Goal: Task Accomplishment & Management: Manage account settings

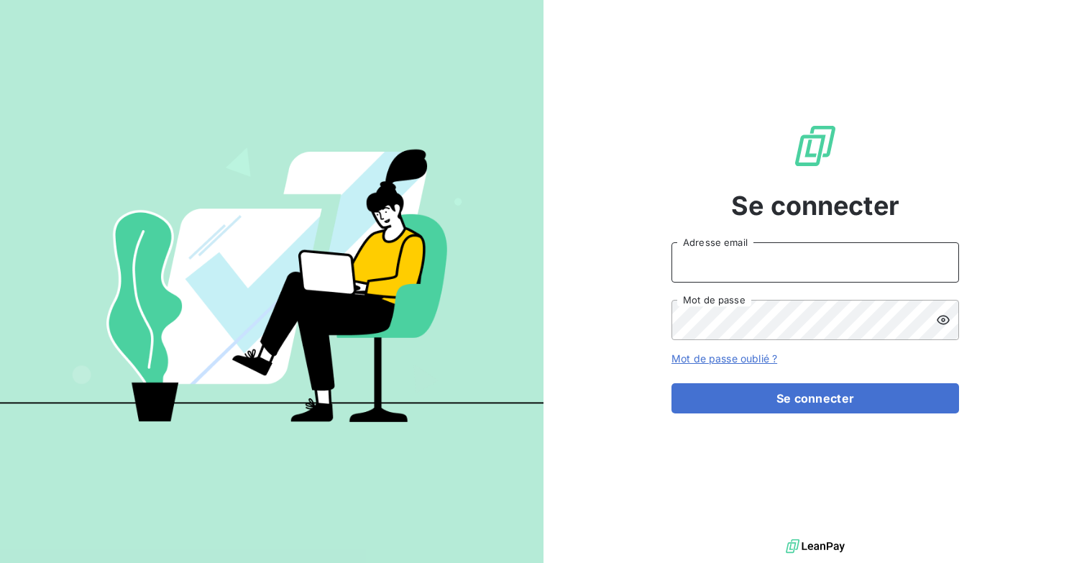
type input "[EMAIL_ADDRESS][DOMAIN_NAME]"
click at [672, 383] on button "Se connecter" at bounding box center [816, 398] width 288 height 30
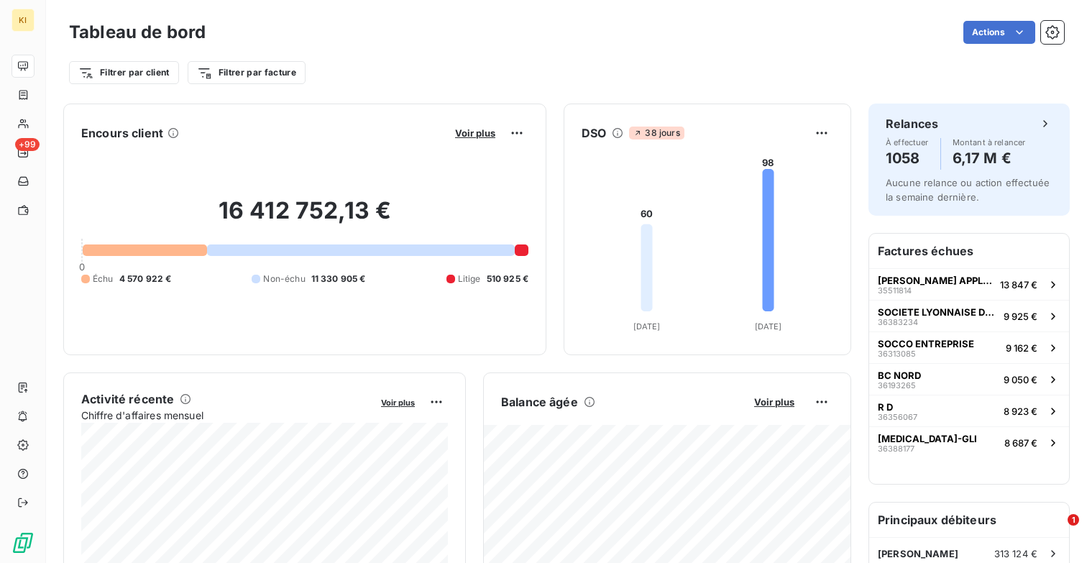
click at [640, 82] on div "Filtrer par client Filtrer par facture" at bounding box center [566, 72] width 995 height 27
click at [1059, 73] on html "KI +99 Tableau de bord Actions Exporter le tableau de bord Planifier un rapport…" at bounding box center [543, 281] width 1087 height 563
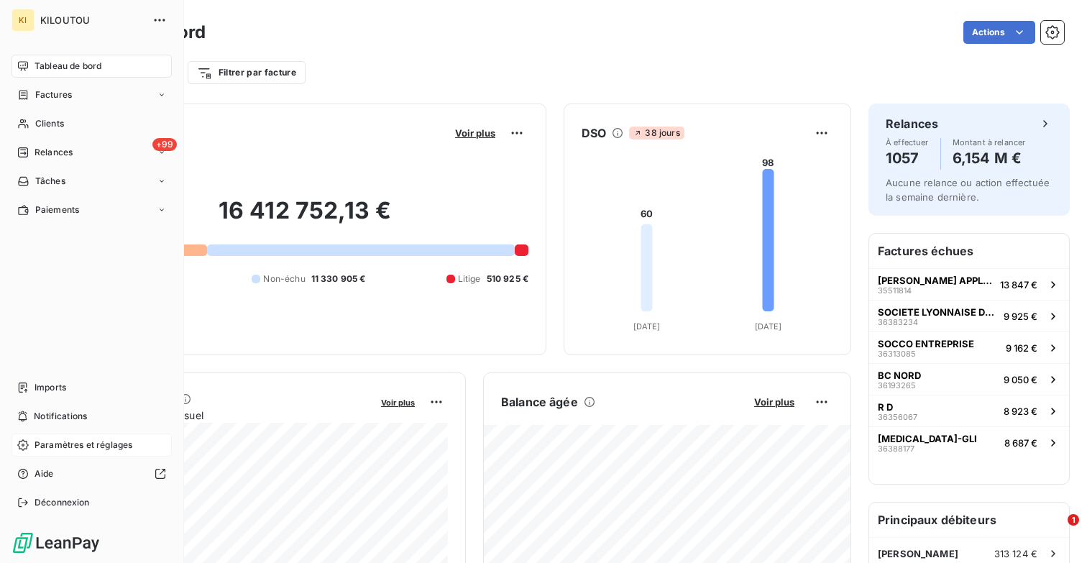
click at [58, 450] on span "Paramètres et réglages" at bounding box center [84, 445] width 98 height 13
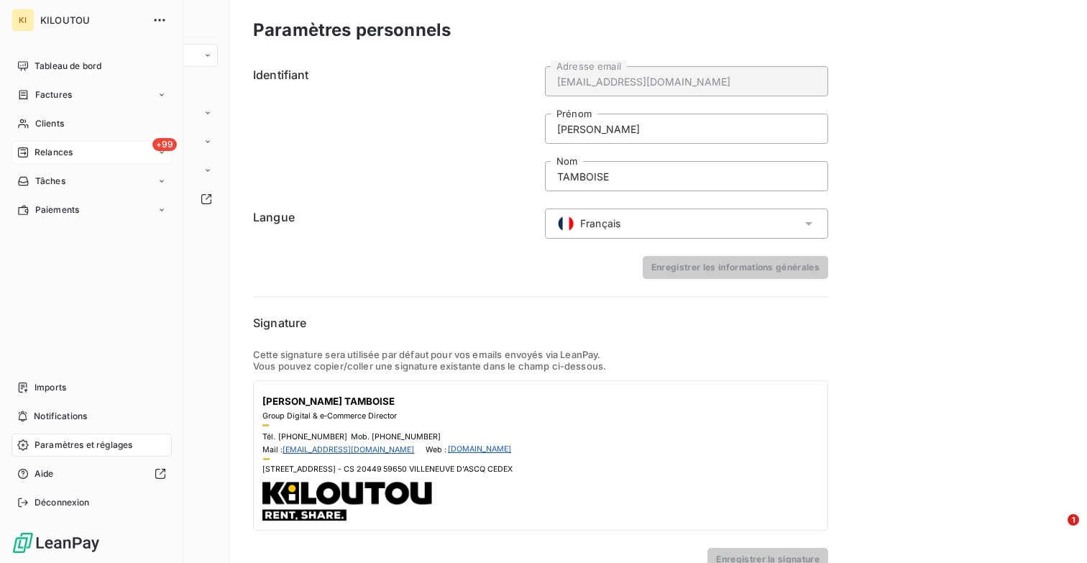
click at [66, 156] on span "Relances" at bounding box center [54, 152] width 38 height 13
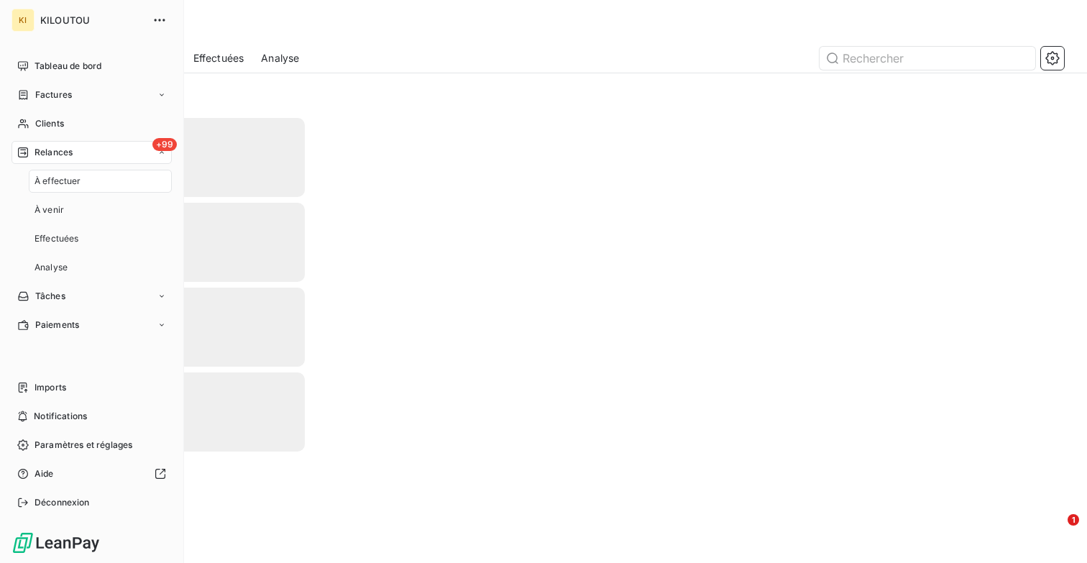
click at [70, 179] on span "À effectuer" at bounding box center [58, 181] width 47 height 13
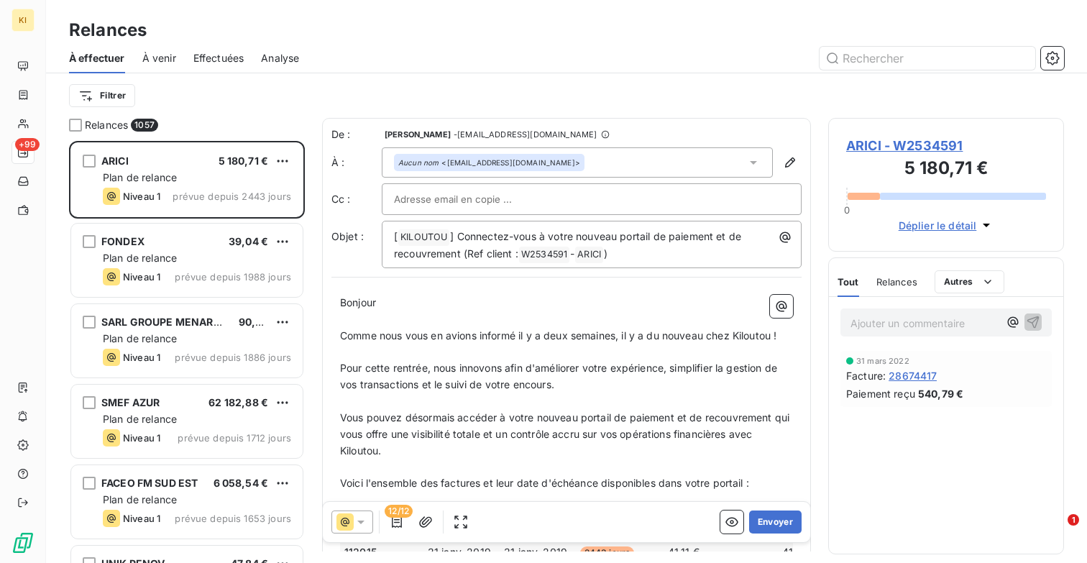
scroll to position [422, 236]
click at [1061, 59] on button "button" at bounding box center [1052, 58] width 23 height 23
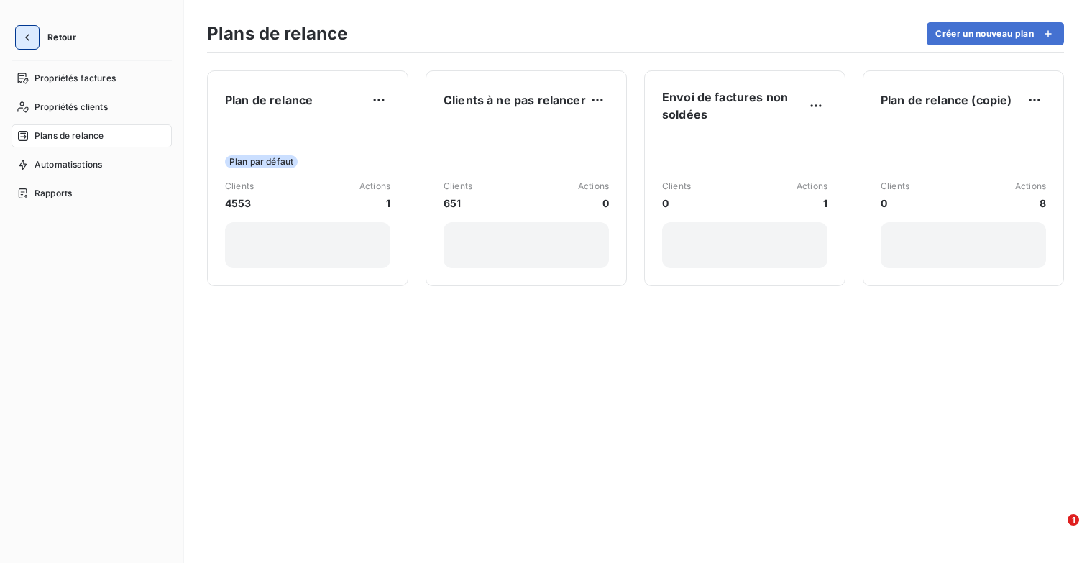
click at [24, 28] on button "button" at bounding box center [27, 37] width 23 height 23
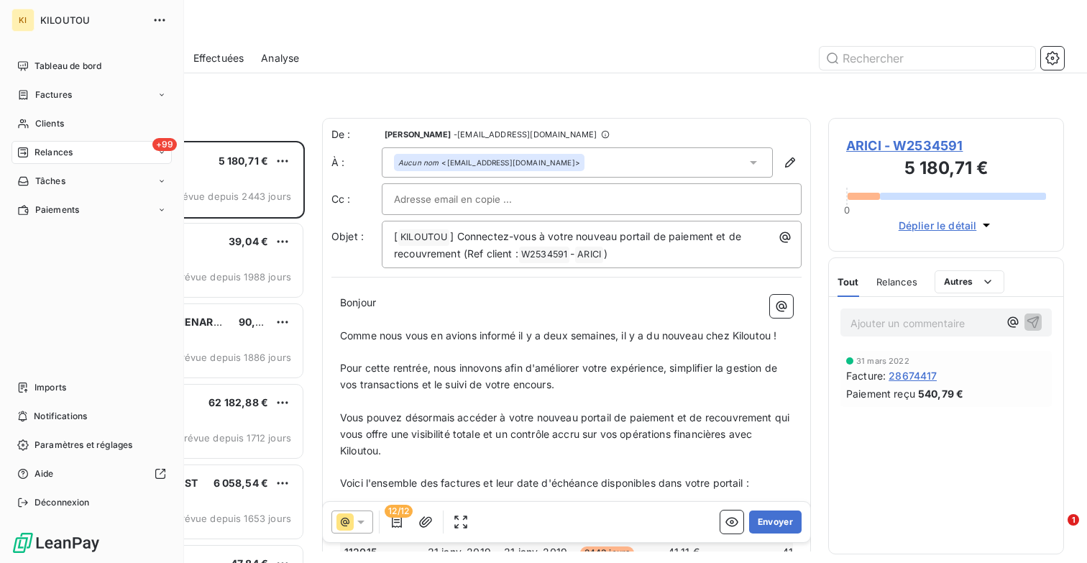
scroll to position [422, 236]
click at [160, 96] on icon at bounding box center [162, 95] width 9 height 9
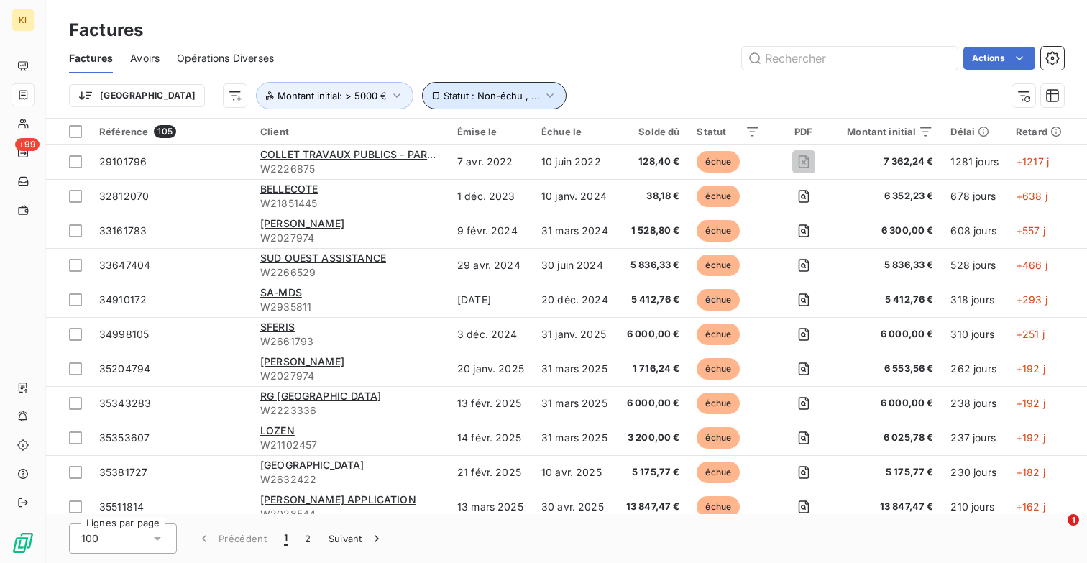
click at [444, 95] on span "Statut : Non-échu , ..." at bounding box center [492, 96] width 96 height 12
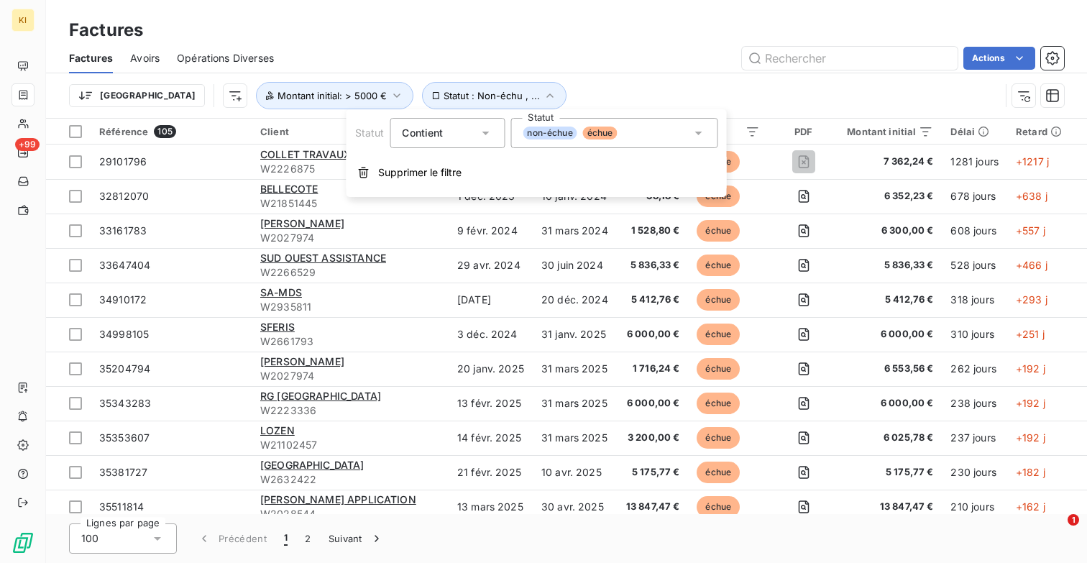
click at [647, 132] on div "non-échue échue" at bounding box center [614, 133] width 207 height 30
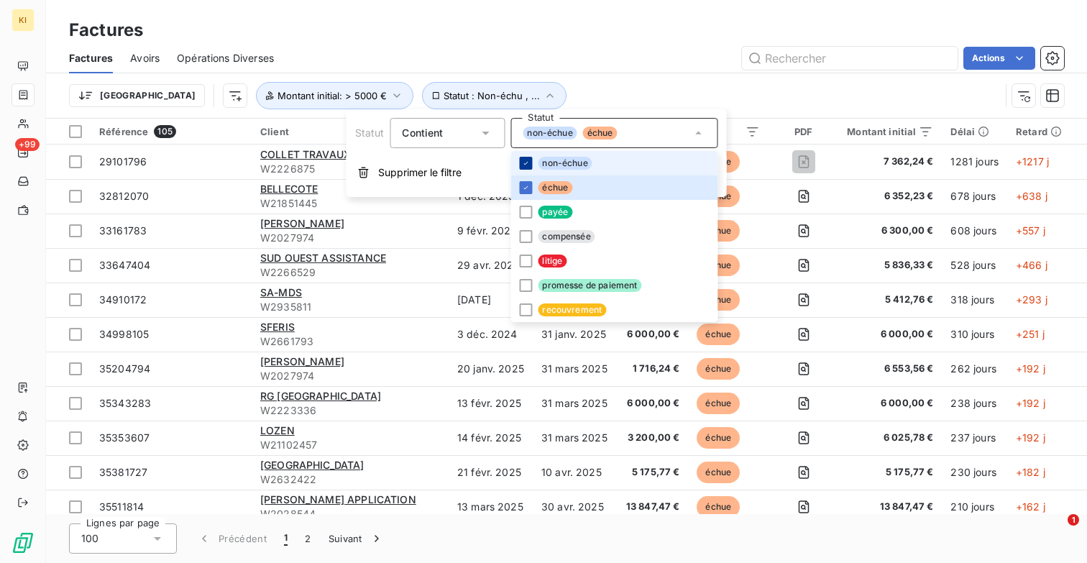
click at [526, 168] on div at bounding box center [525, 163] width 13 height 13
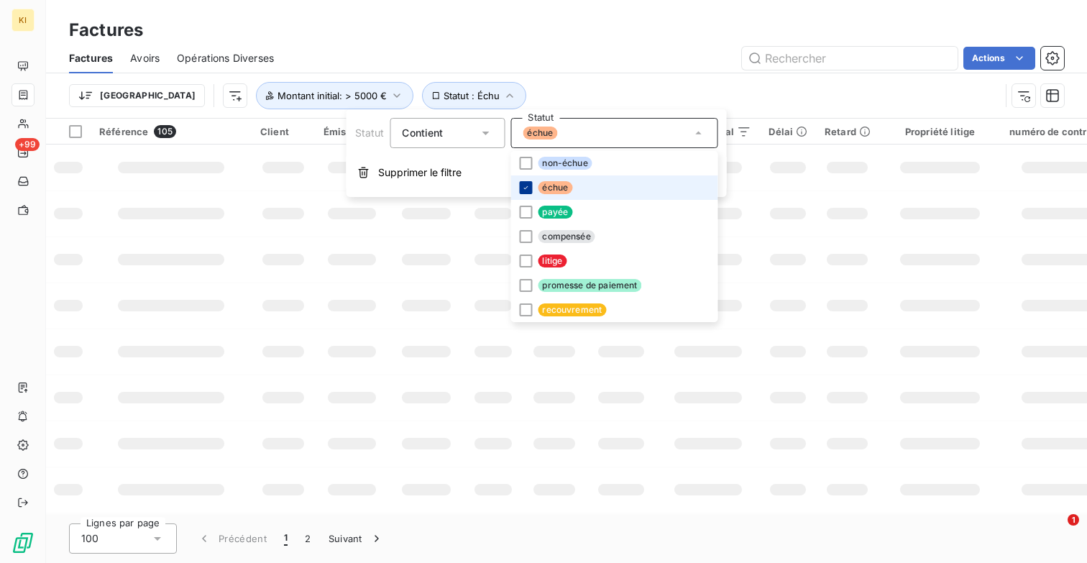
click at [526, 186] on icon at bounding box center [525, 187] width 9 height 9
click at [526, 260] on div at bounding box center [525, 261] width 13 height 13
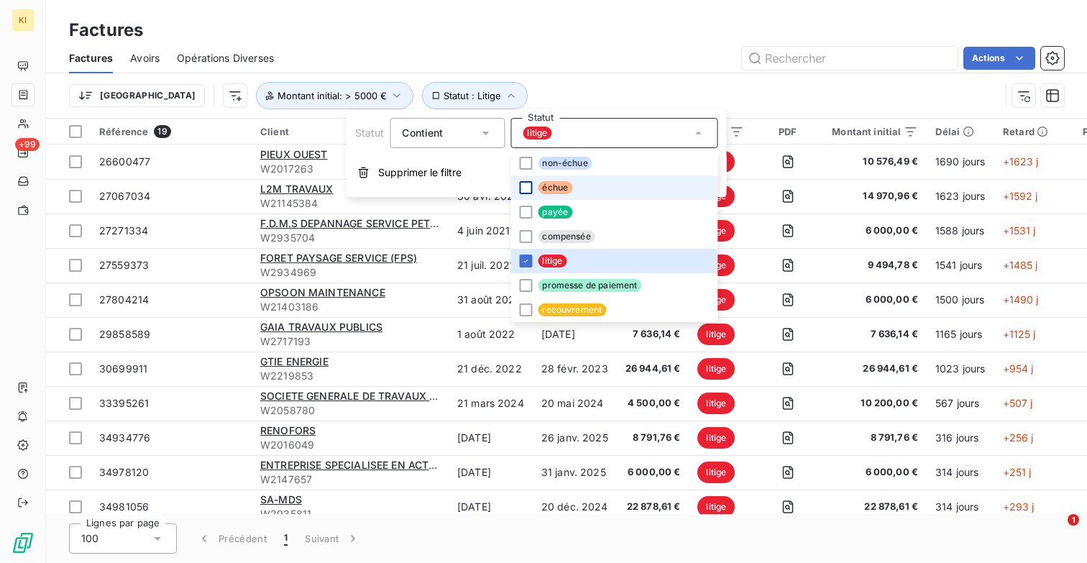
click at [553, 77] on div "Trier Statut : Litige Montant initial : > 5000 €" at bounding box center [566, 95] width 995 height 45
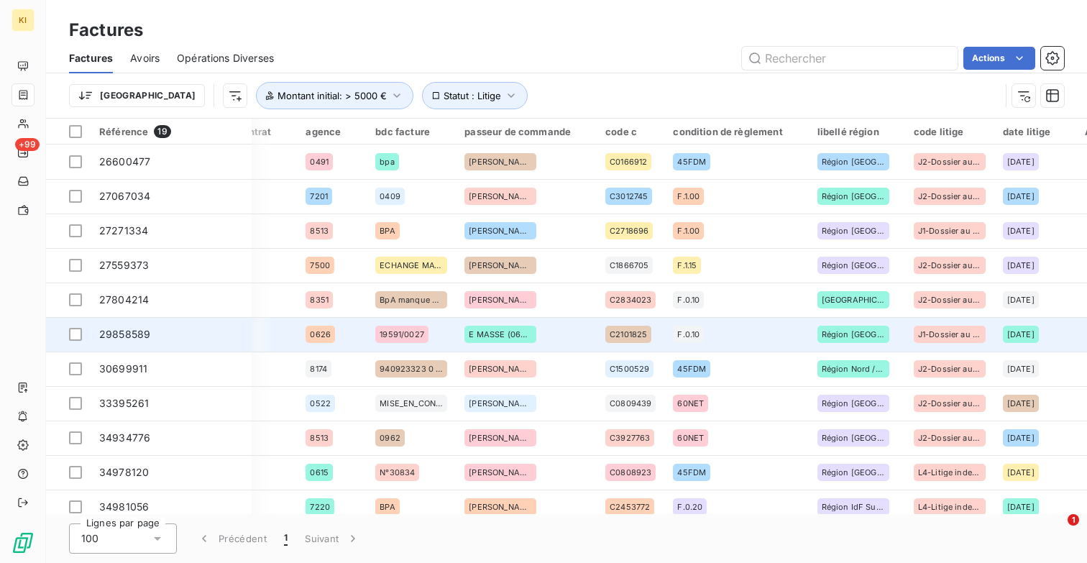
scroll to position [0, 1039]
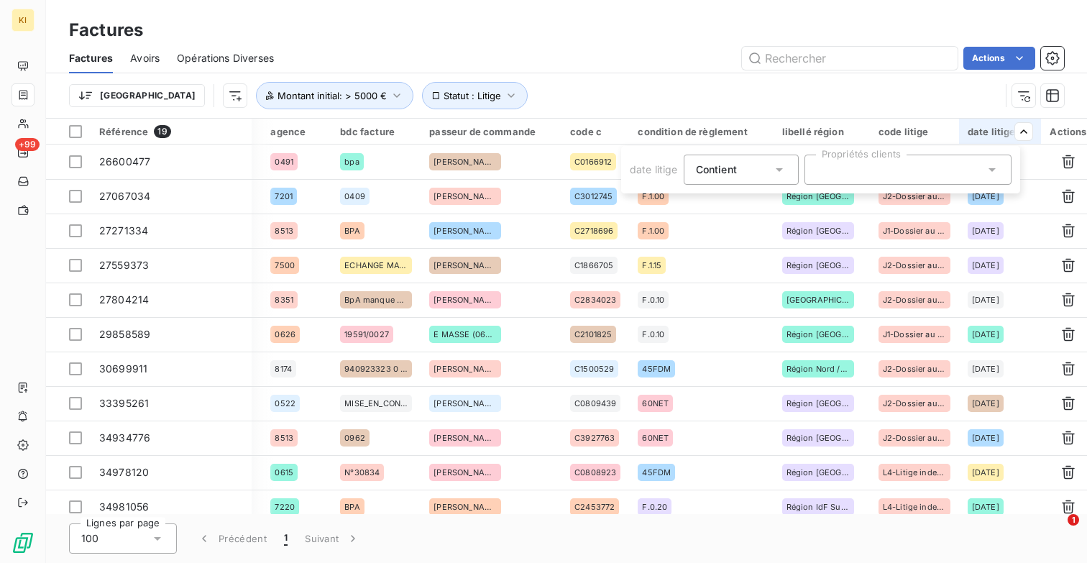
click at [882, 101] on html "KI +99 Factures Factures Avoirs Opérations Diverses Actions Trier Statut : Liti…" at bounding box center [543, 281] width 1087 height 563
click at [1012, 133] on html "KI +99 Factures Factures Avoirs Opérations Diverses Actions Trier Statut : Liti…" at bounding box center [543, 281] width 1087 height 563
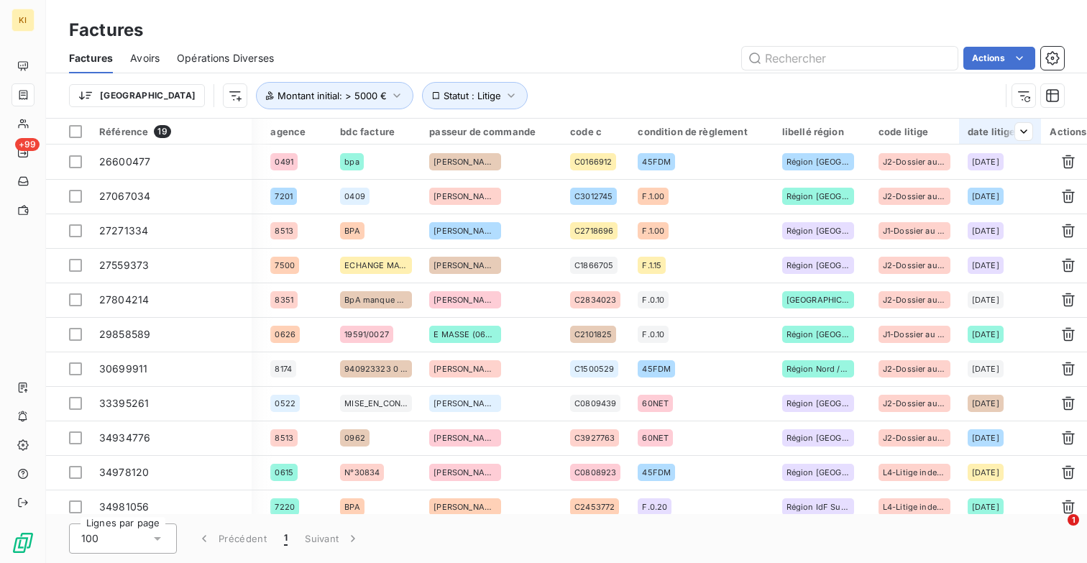
click at [1004, 137] on div at bounding box center [1018, 131] width 29 height 17
click at [1004, 132] on div at bounding box center [1018, 131] width 29 height 17
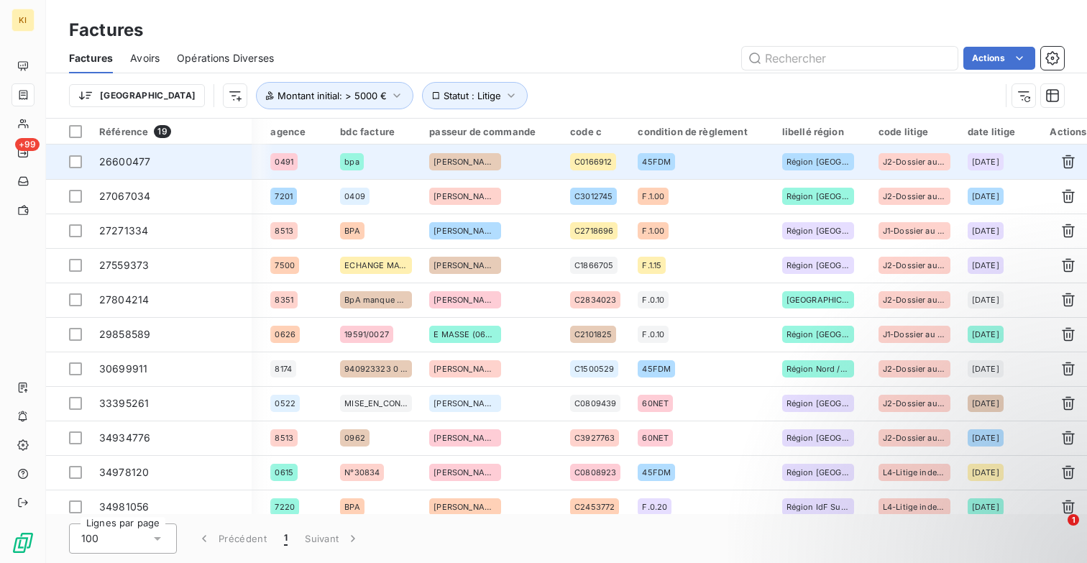
click at [714, 167] on div "45FDM" at bounding box center [701, 161] width 127 height 17
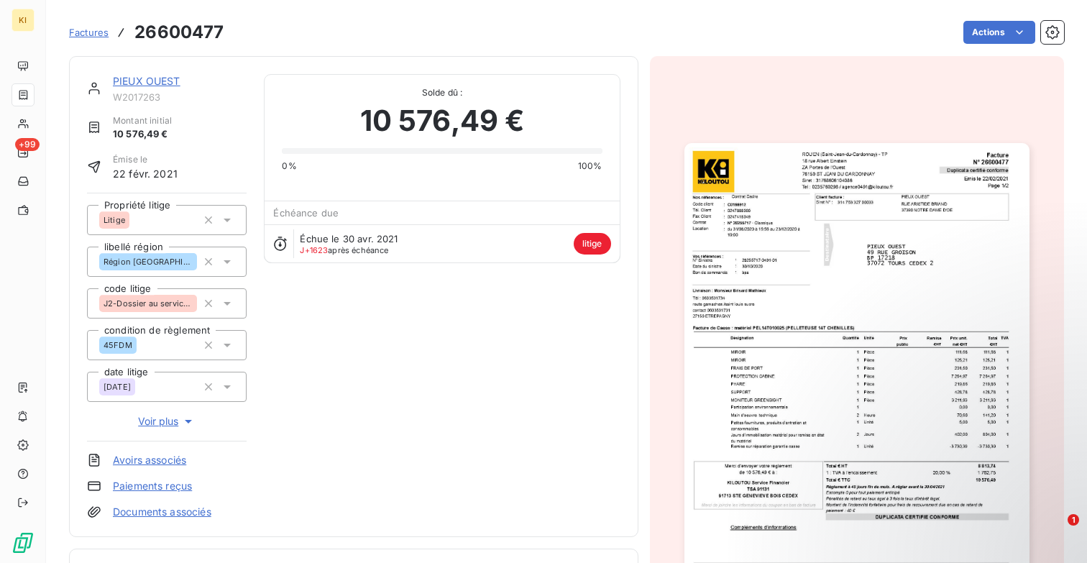
click at [78, 28] on span "Factures" at bounding box center [89, 33] width 40 height 12
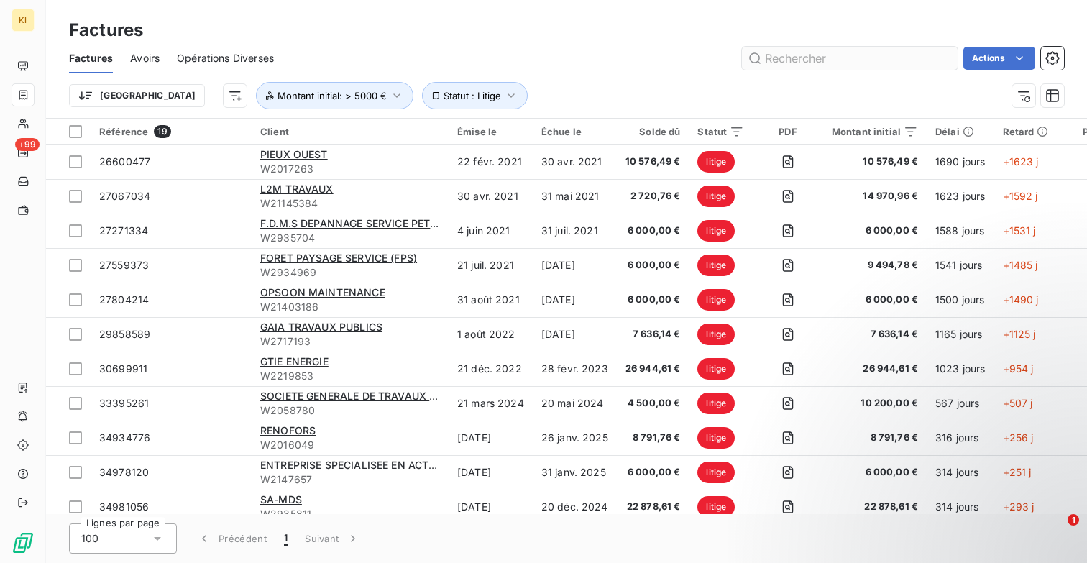
click at [791, 66] on input "text" at bounding box center [850, 58] width 216 height 23
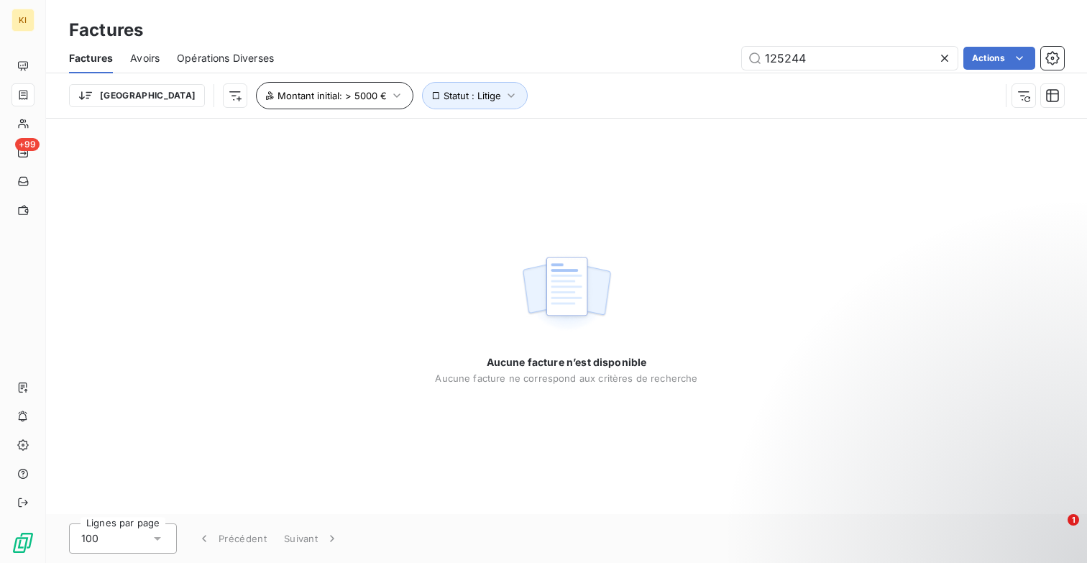
type input "125244"
click at [312, 94] on button "Montant initial : > 5000 €" at bounding box center [335, 95] width 158 height 27
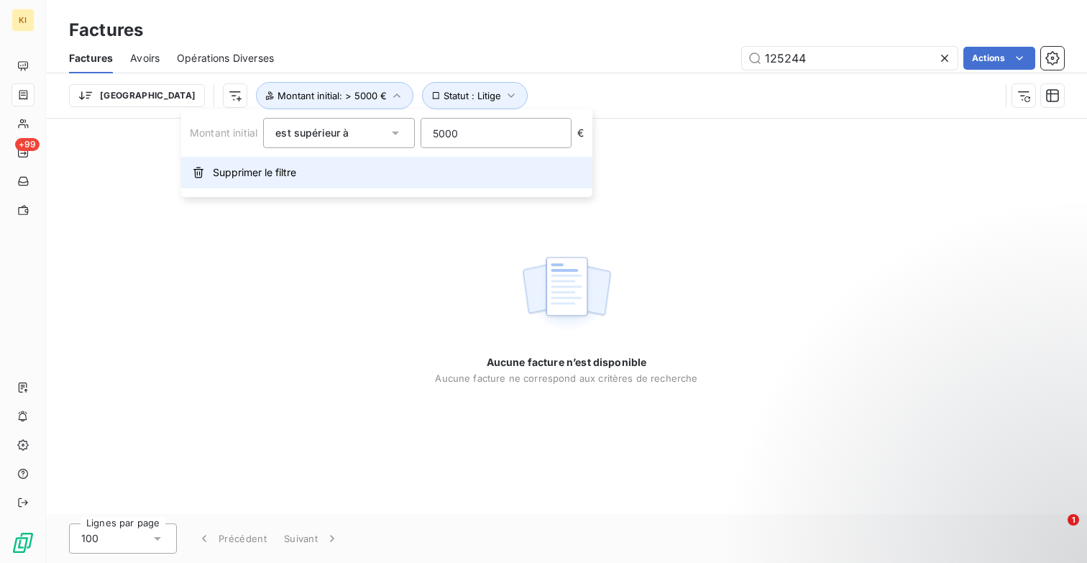
click at [296, 170] on span "Supprimer le filtre" at bounding box center [254, 172] width 83 height 14
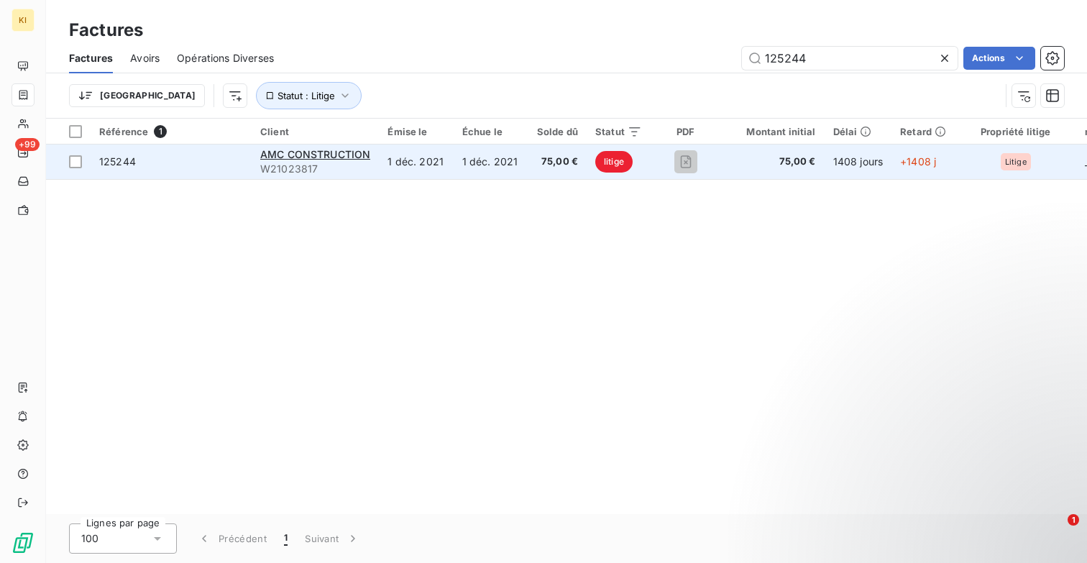
click at [439, 166] on td "1 déc. 2021" at bounding box center [416, 162] width 74 height 35
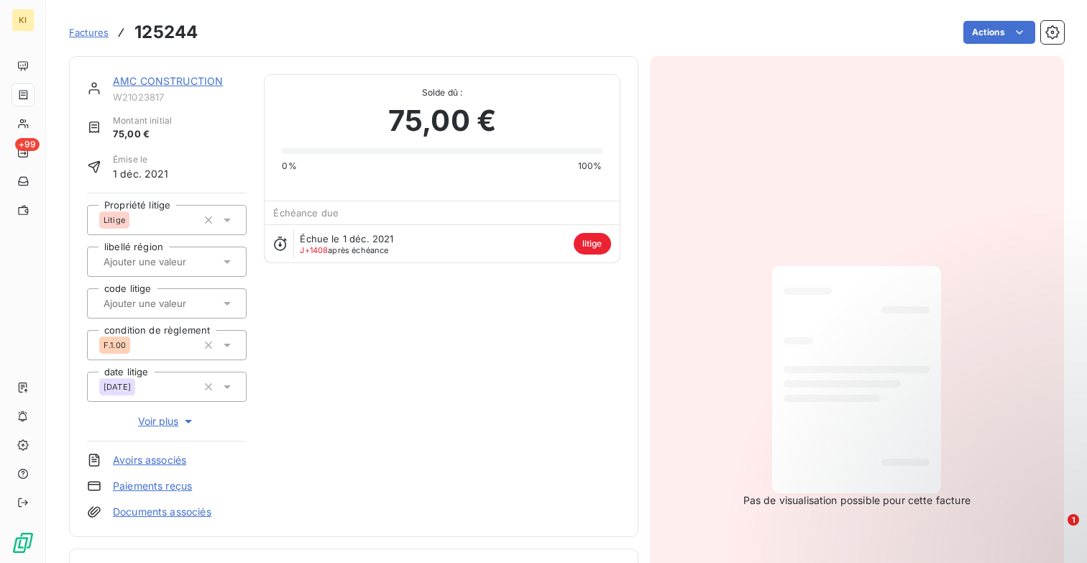
click at [221, 296] on icon at bounding box center [227, 303] width 14 height 14
click at [292, 314] on div "AMC CONSTRUCTION W21023817 Montant initial 75,00 € Émise le 1 déc. 2021 Proprié…" at bounding box center [354, 296] width 534 height 445
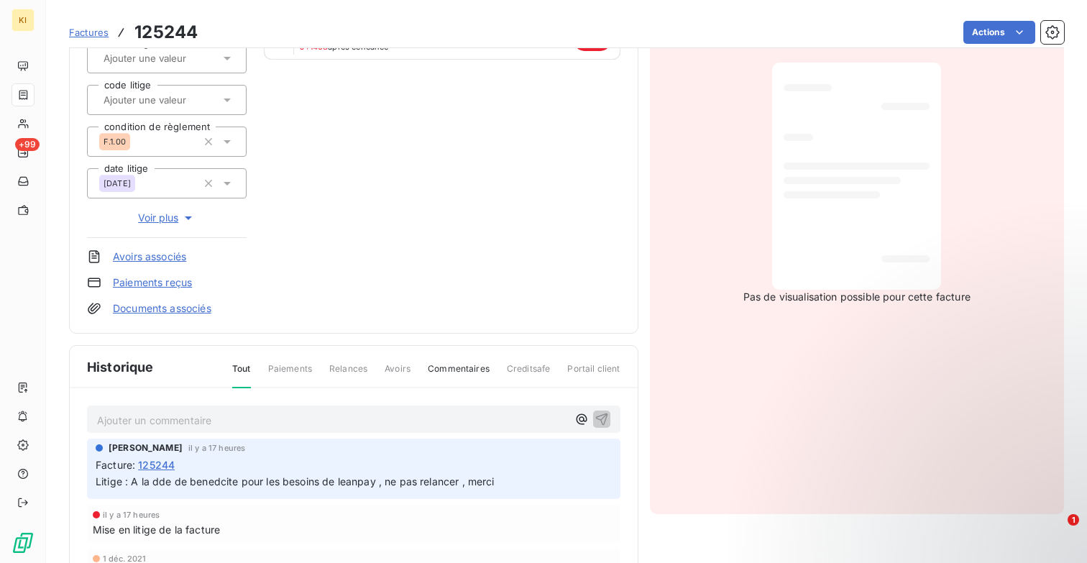
scroll to position [19, 0]
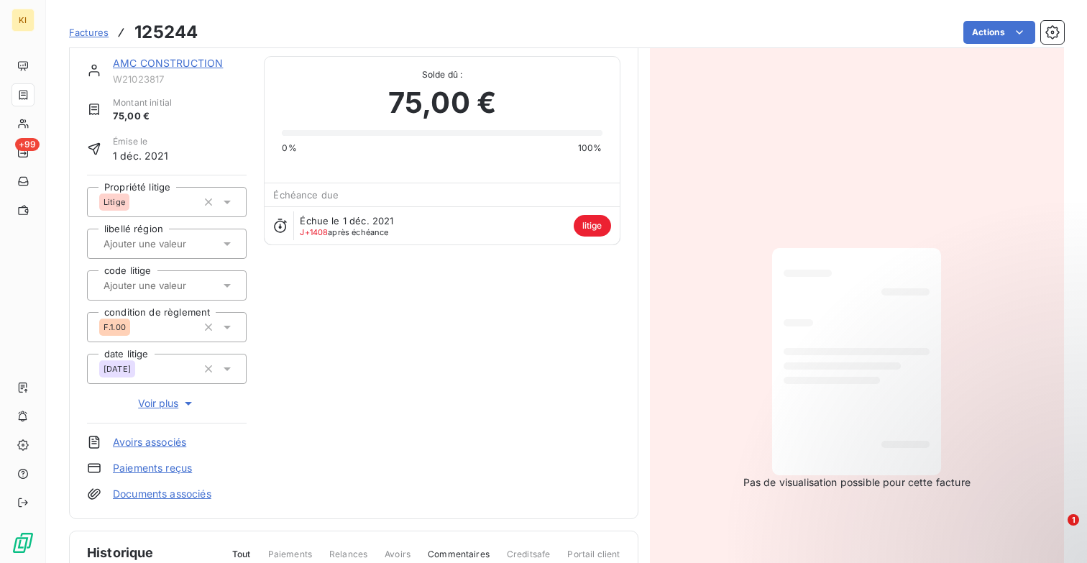
click at [309, 387] on div "AMC CONSTRUCTION W21023817 Montant initial 75,00 € Émise le 1 déc. 2021 Proprié…" at bounding box center [354, 278] width 534 height 445
click at [417, 320] on div "AMC CONSTRUCTION W21023817 Montant initial 75,00 € Émise le 1 déc. 2021 Proprié…" at bounding box center [354, 278] width 534 height 445
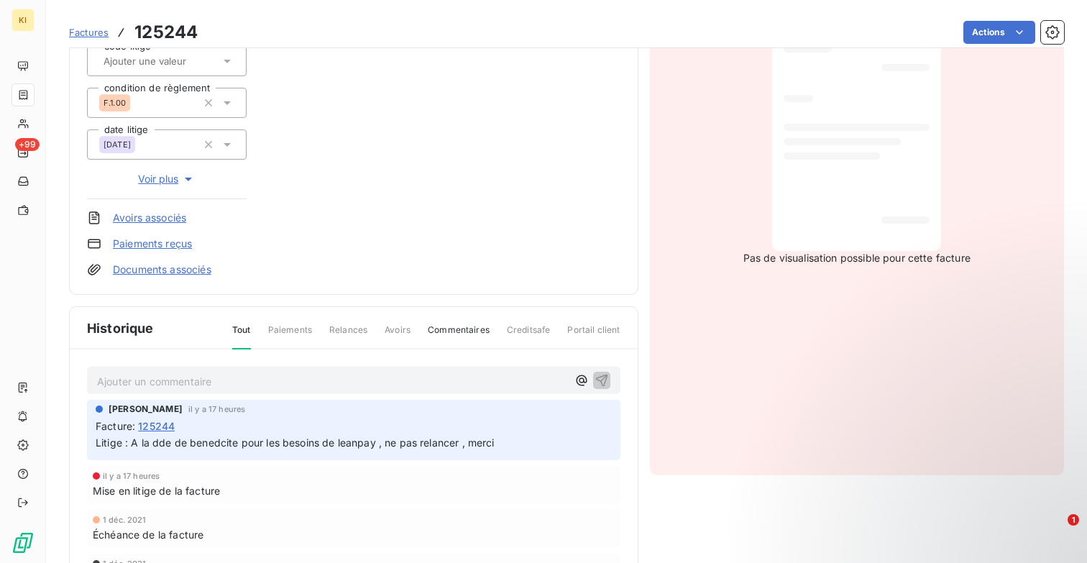
scroll to position [0, 0]
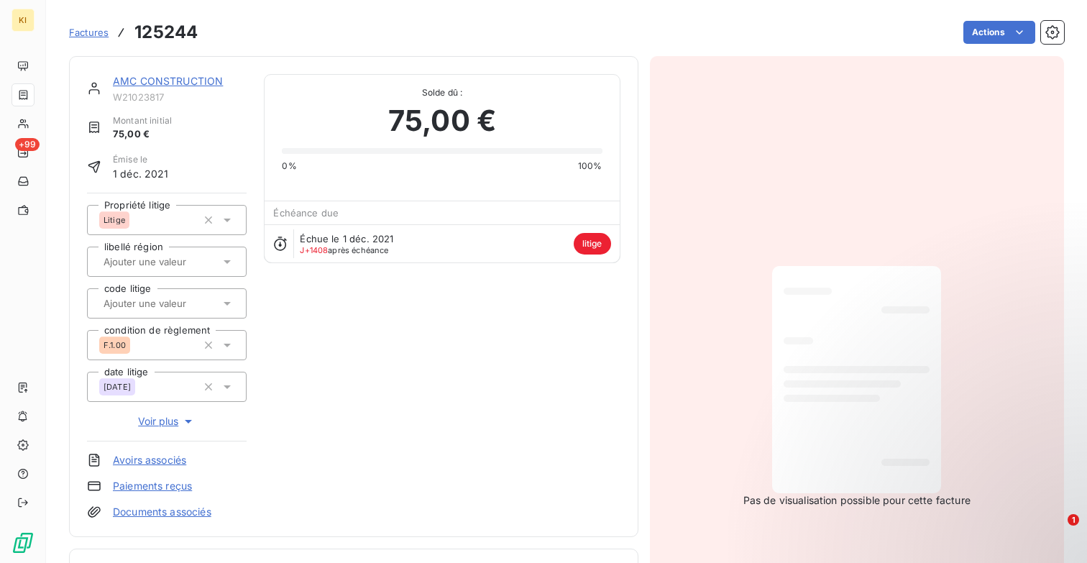
click at [231, 306] on icon at bounding box center [227, 303] width 14 height 14
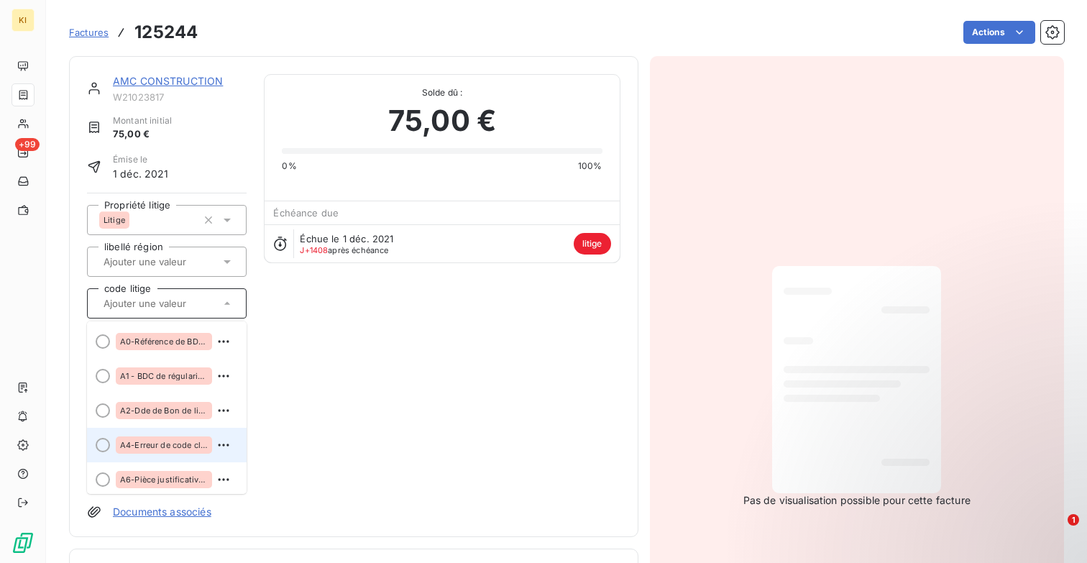
scroll to position [351, 0]
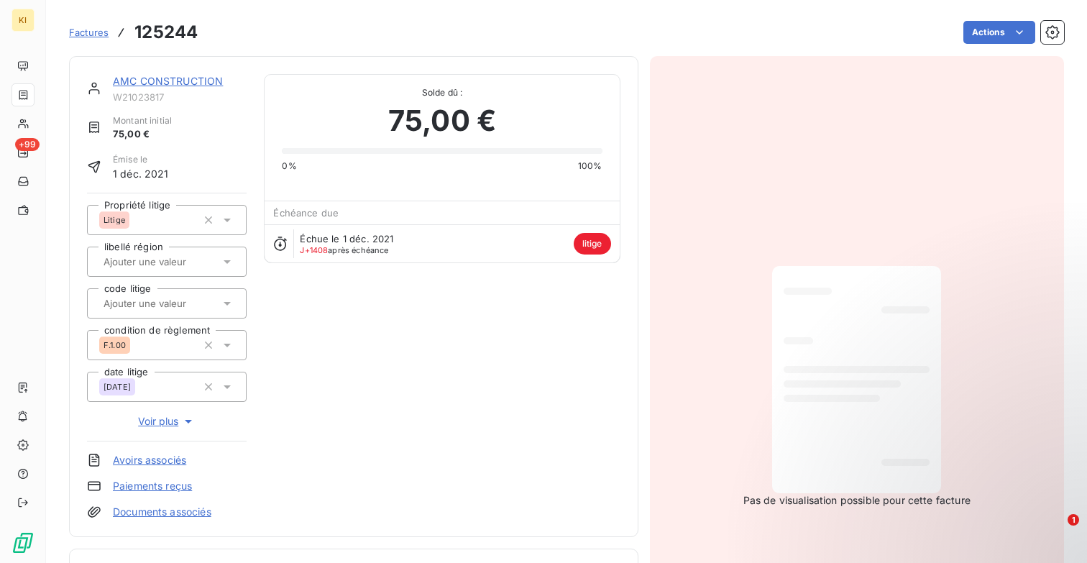
click at [321, 398] on div "AMC CONSTRUCTION W21023817 Montant initial 75,00 € Émise le 1 déc. 2021 Proprié…" at bounding box center [354, 296] width 534 height 445
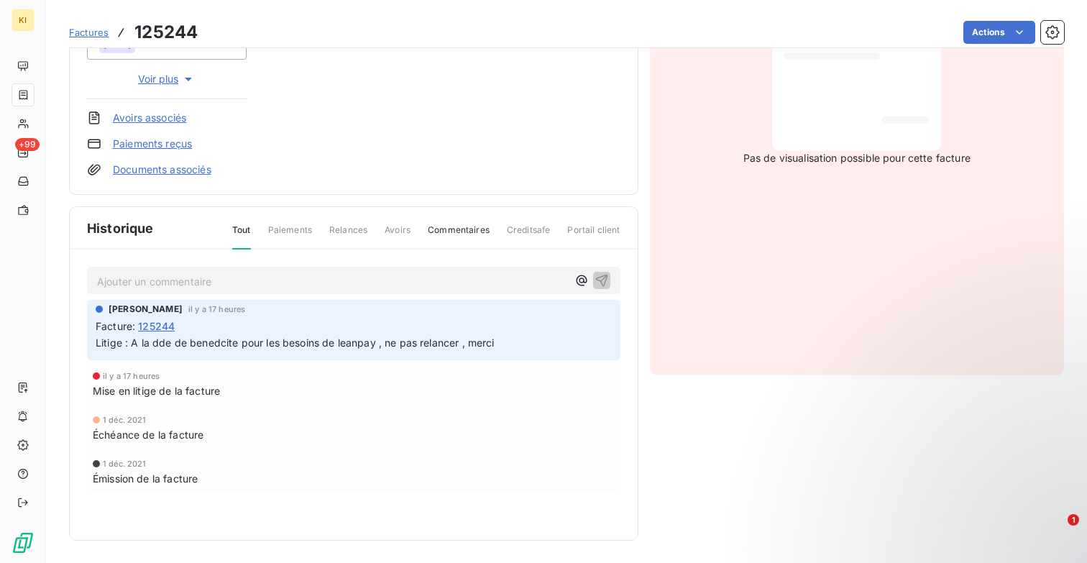
click at [289, 377] on div "il y a 17 heures" at bounding box center [354, 376] width 522 height 9
click at [176, 388] on span "Mise en litige de la facture" at bounding box center [156, 390] width 127 height 15
click at [183, 396] on span "Mise en litige de la facture" at bounding box center [156, 390] width 127 height 15
drag, startPoint x: 222, startPoint y: 396, endPoint x: 81, endPoint y: 374, distance: 142.7
click at [81, 374] on div "Ajouter un commentaire ﻿ Marion Boucher il y a 17 heures Facture : 125244 Litig…" at bounding box center [354, 400] width 568 height 301
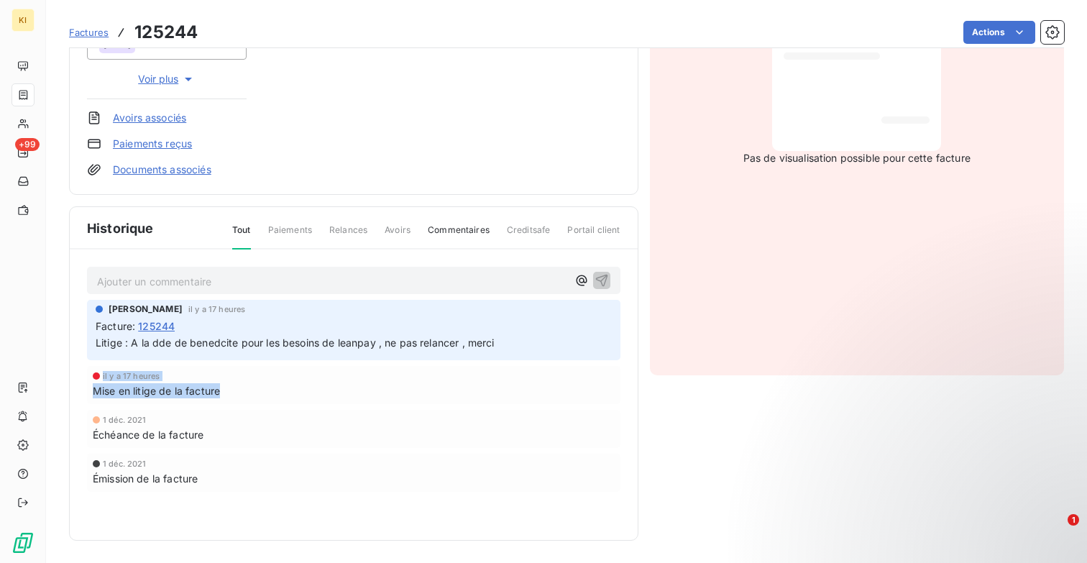
scroll to position [0, 0]
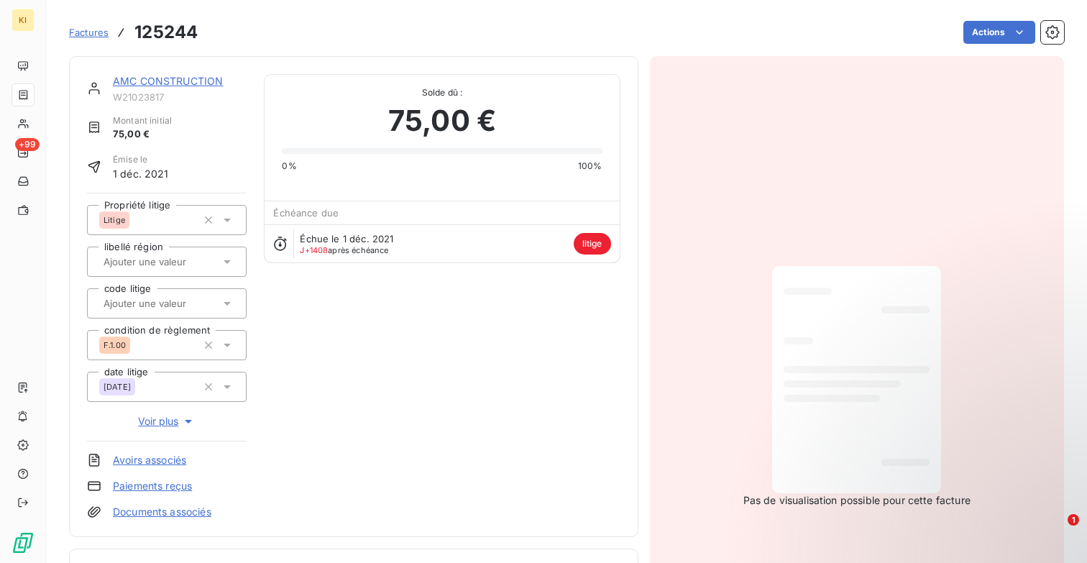
click at [372, 401] on div "AMC CONSTRUCTION W21023817 Montant initial 75,00 € Émise le 1 déc. 2021 Proprié…" at bounding box center [354, 296] width 534 height 445
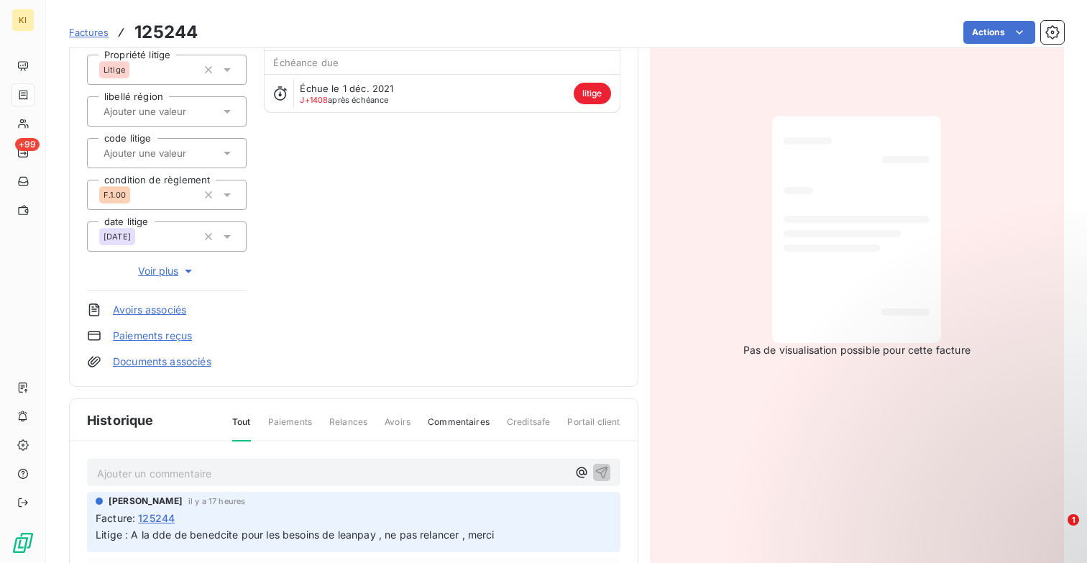
scroll to position [274, 0]
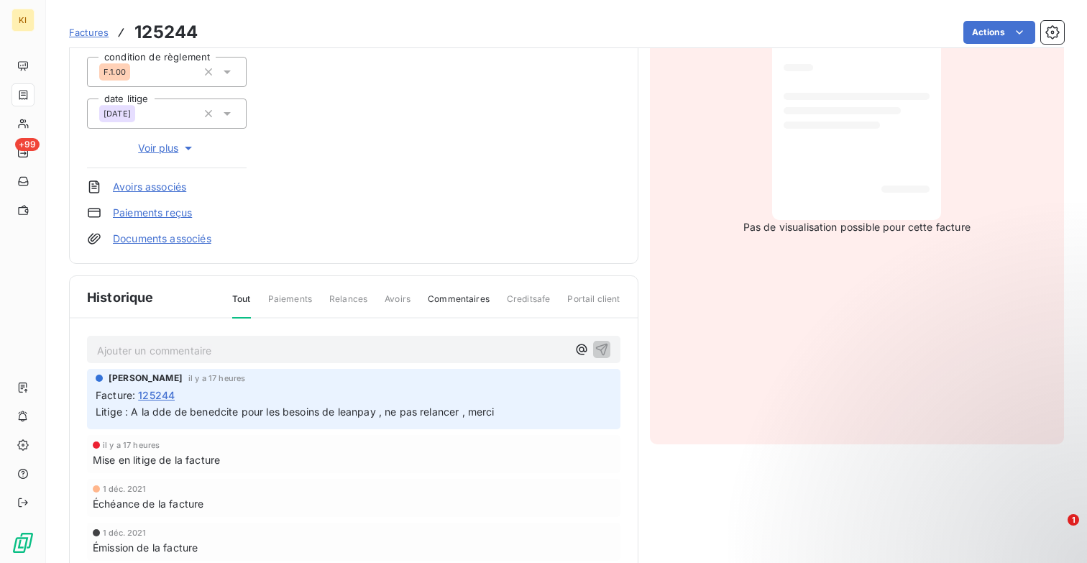
click at [357, 404] on div "Litige : A la dde de benedcite pour les besoins de leanpay , ne pas relancer , …" at bounding box center [354, 412] width 516 height 18
click at [357, 421] on div "Marion Boucher il y a 17 heures Facture : 125244 Litige : A la dde de benedcite…" at bounding box center [354, 399] width 534 height 60
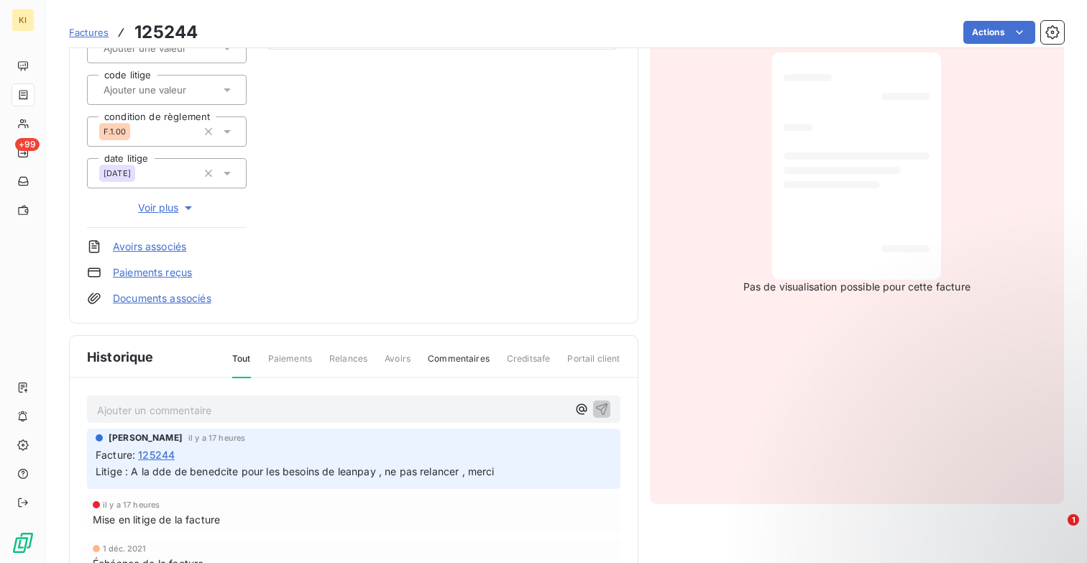
scroll to position [0, 0]
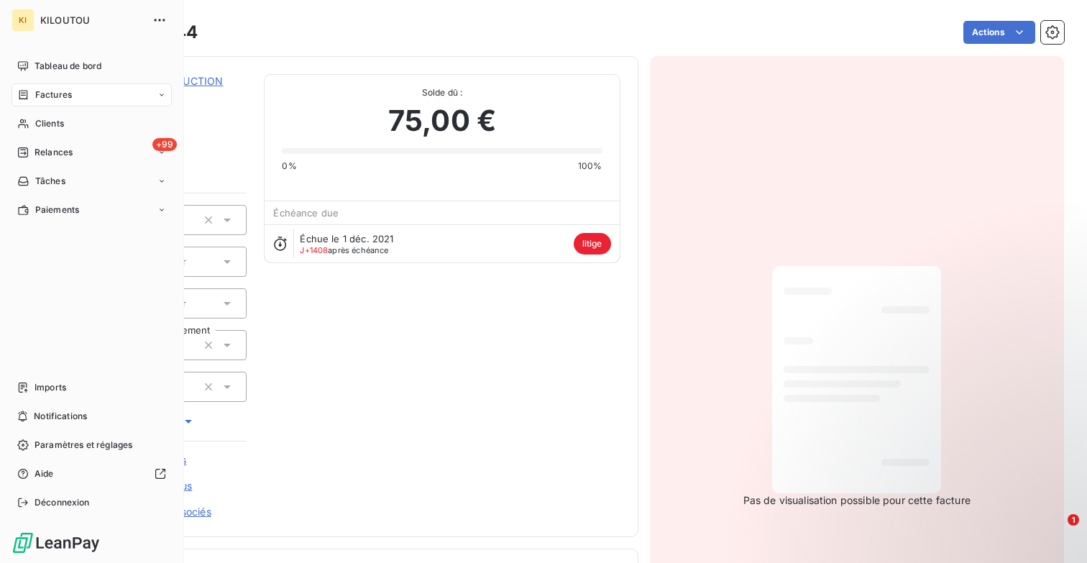
click at [90, 93] on div "Factures" at bounding box center [92, 94] width 160 height 23
click at [60, 124] on span "Factures" at bounding box center [53, 123] width 37 height 13
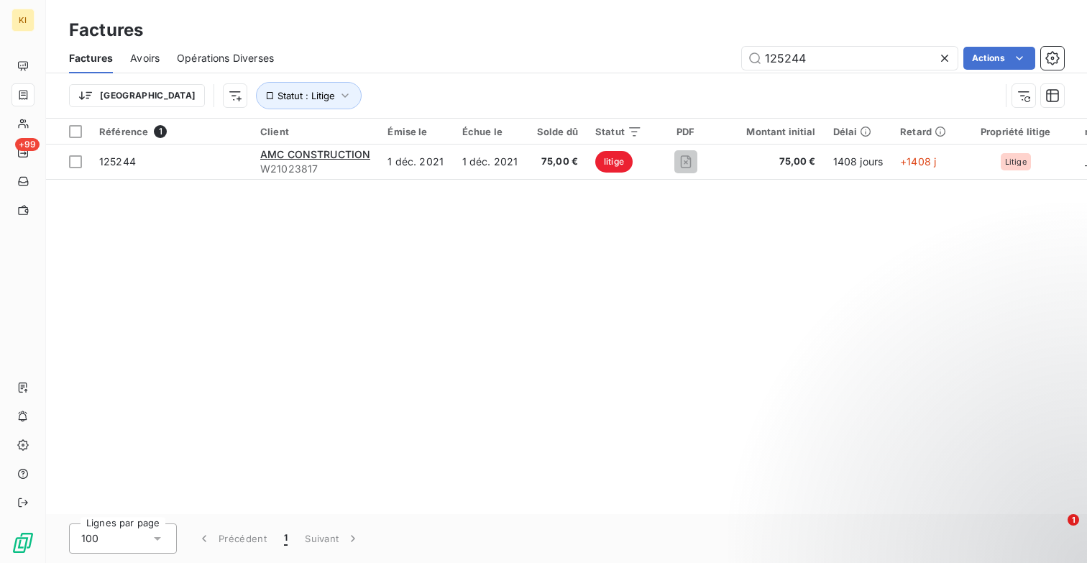
click at [945, 56] on icon at bounding box center [944, 58] width 7 height 7
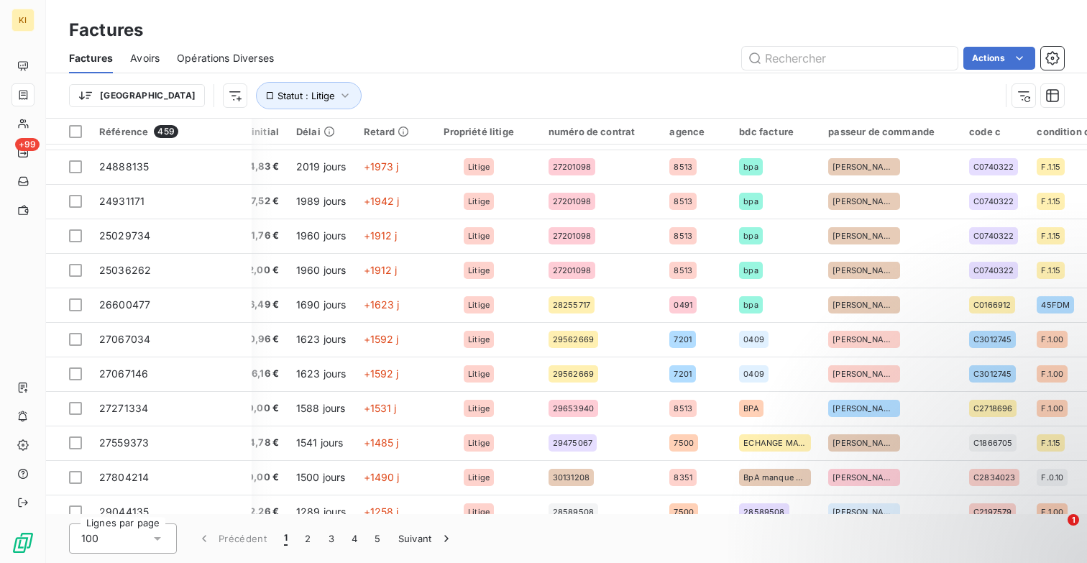
scroll to position [0, 642]
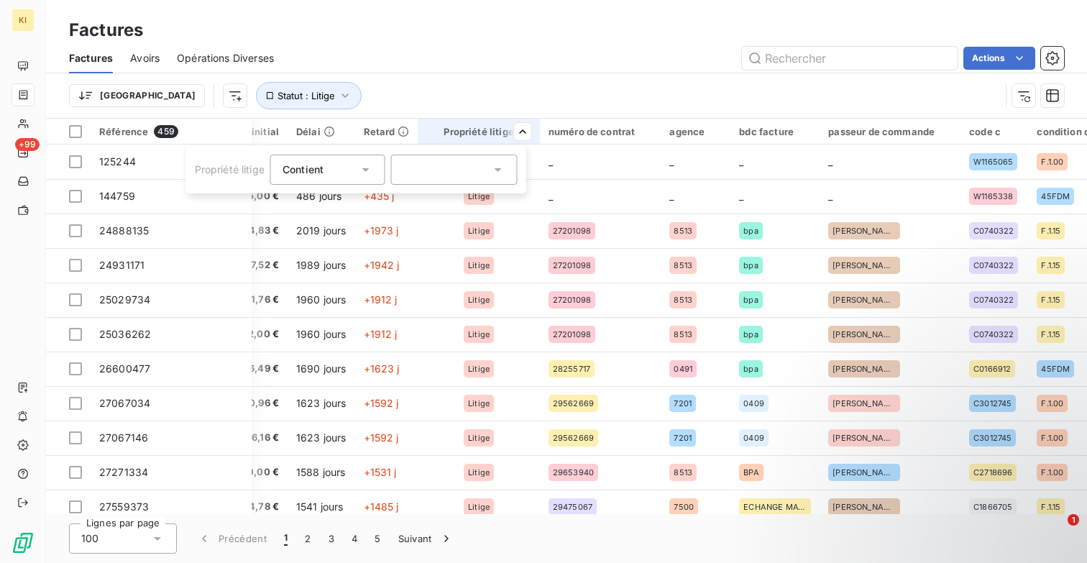
click at [495, 98] on html "KI +99 Factures Factures Avoirs Opérations Diverses Actions Trier Statut : Liti…" at bounding box center [543, 281] width 1087 height 563
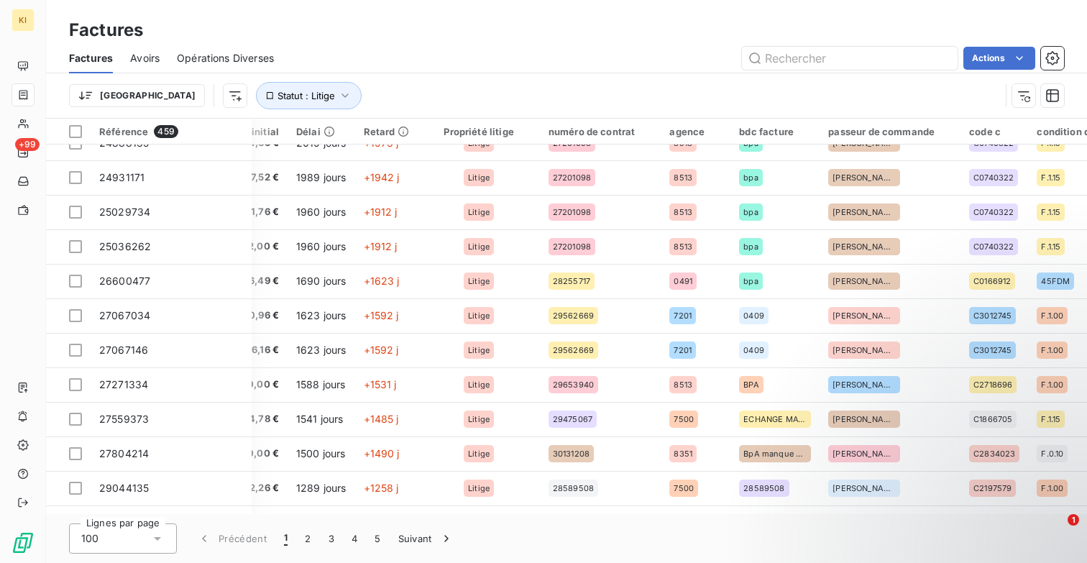
scroll to position [12, 642]
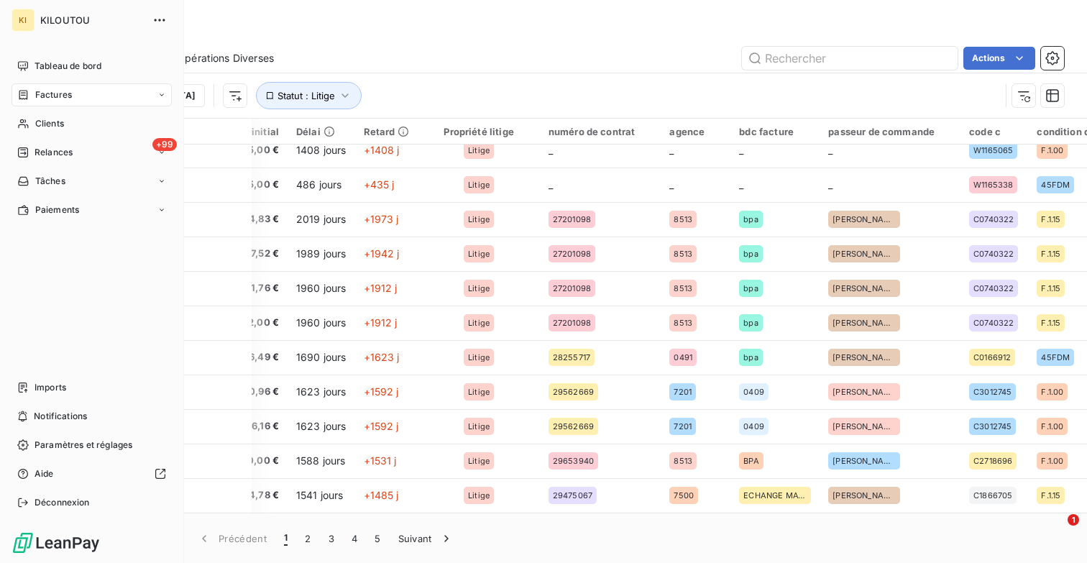
click at [25, 95] on icon at bounding box center [23, 94] width 9 height 9
click at [86, 120] on div "Factures" at bounding box center [100, 123] width 143 height 23
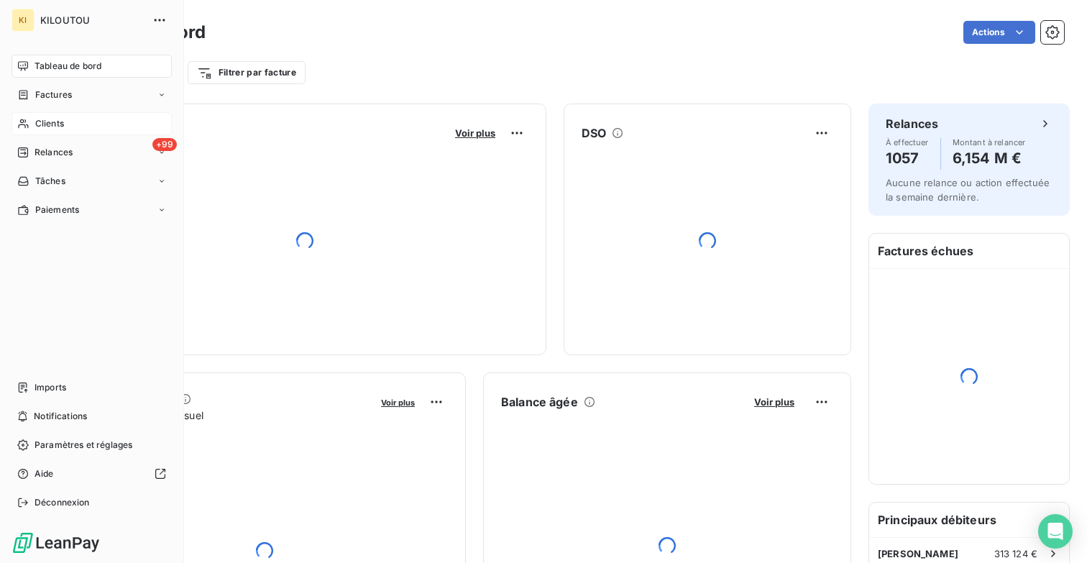
click at [62, 124] on span "Clients" at bounding box center [49, 123] width 29 height 13
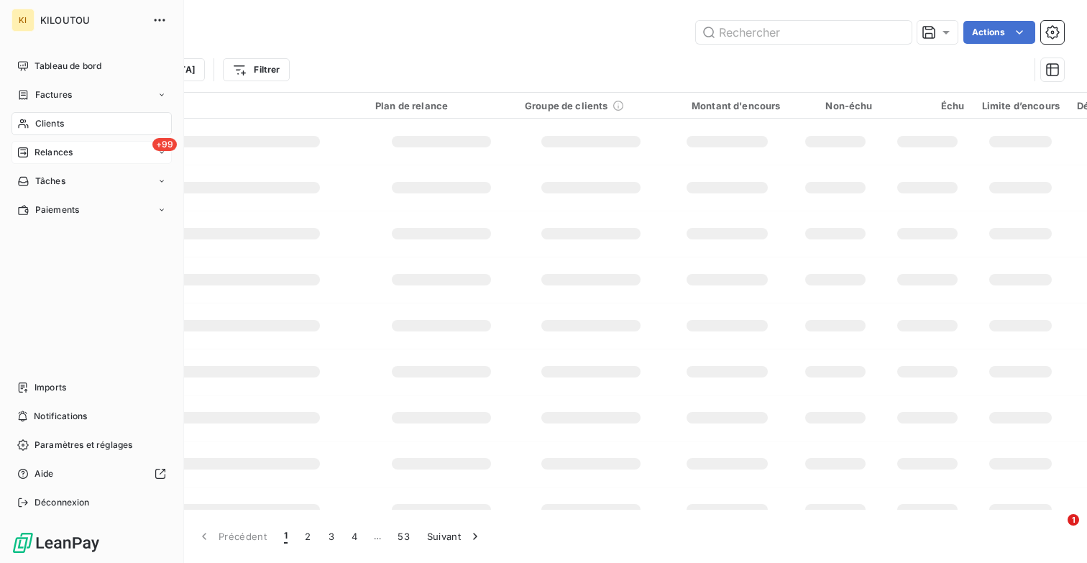
click at [45, 152] on span "Relances" at bounding box center [54, 152] width 38 height 13
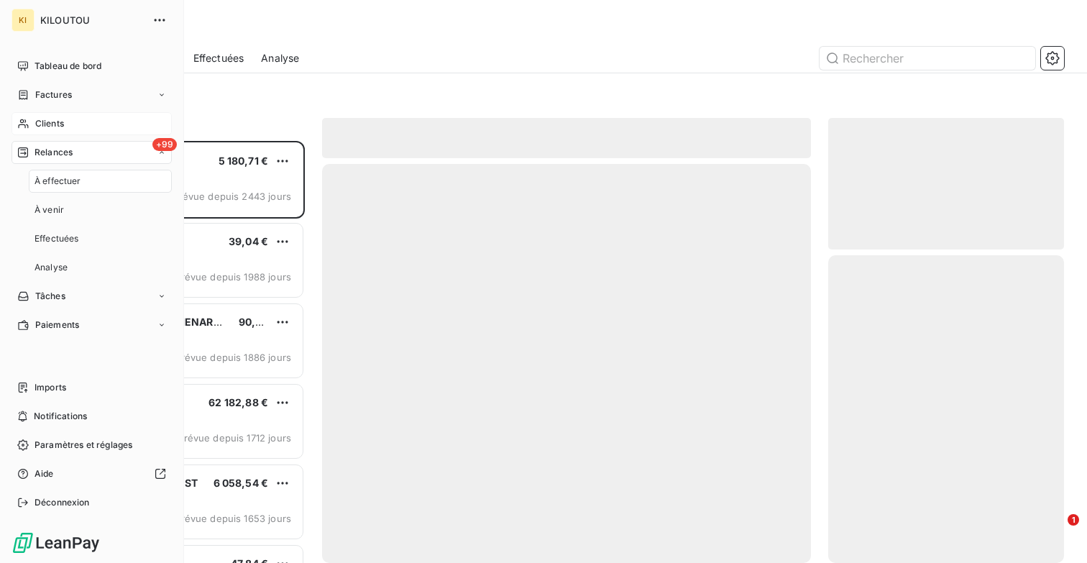
scroll to position [422, 236]
click at [64, 178] on span "À effectuer" at bounding box center [58, 181] width 47 height 13
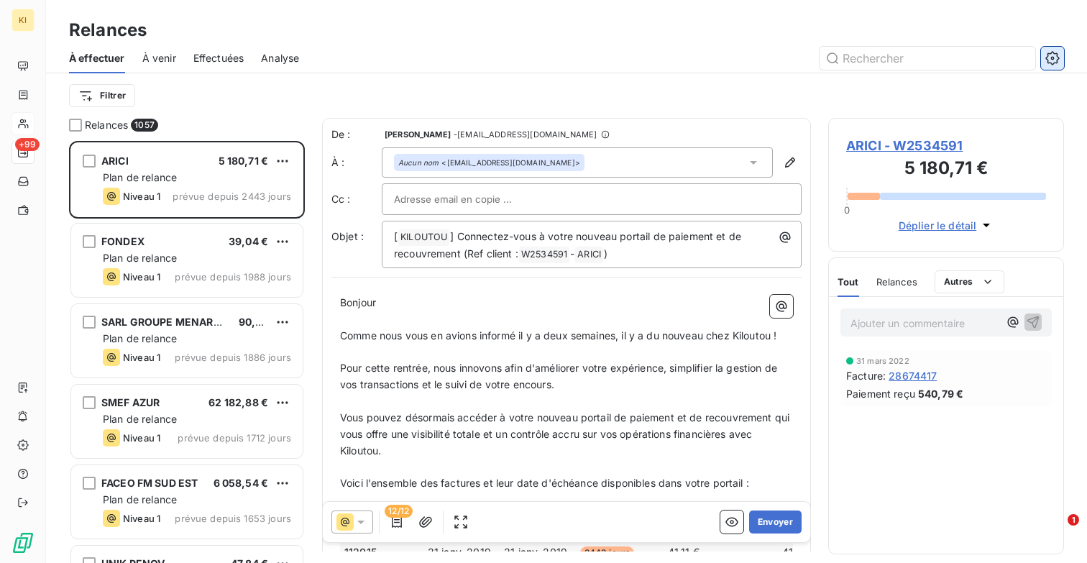
click at [1062, 55] on button "button" at bounding box center [1052, 58] width 23 height 23
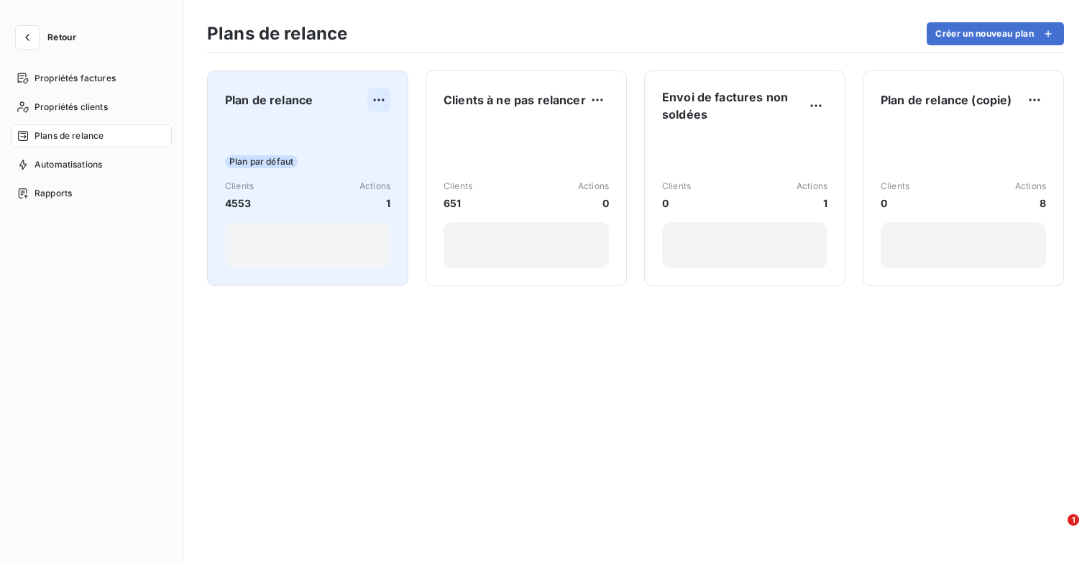
click at [380, 96] on html "Retour Propriétés factures Propriétés clients Plans de relance Automatisations …" at bounding box center [543, 281] width 1087 height 563
click at [289, 100] on html "Retour Propriétés factures Propriétés clients Plans de relance Automatisations …" at bounding box center [543, 281] width 1087 height 563
click at [289, 100] on span "Plan de relance" at bounding box center [269, 99] width 88 height 17
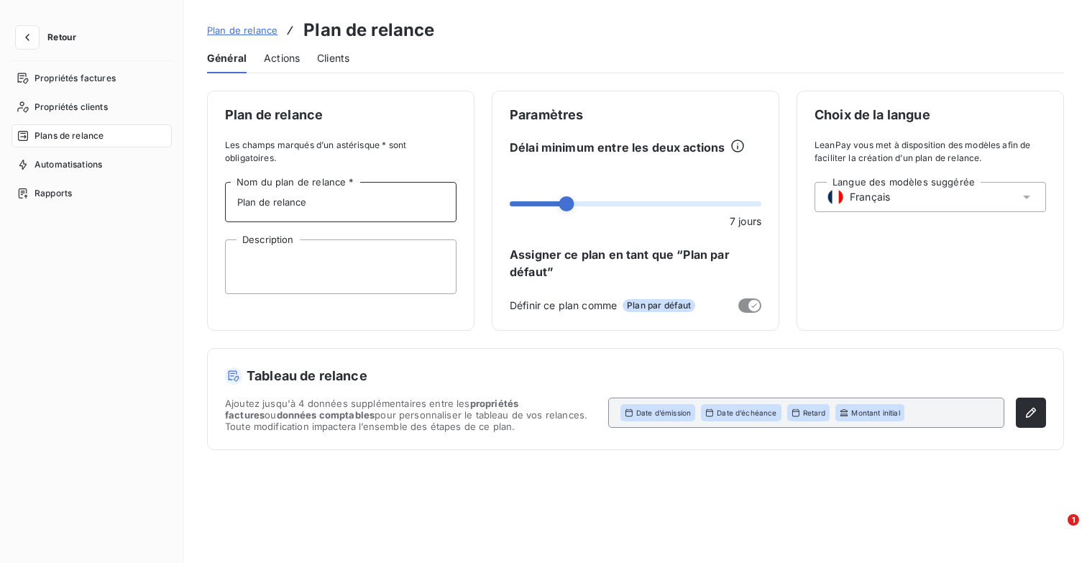
click at [352, 195] on input "Plan de relance" at bounding box center [341, 202] width 232 height 40
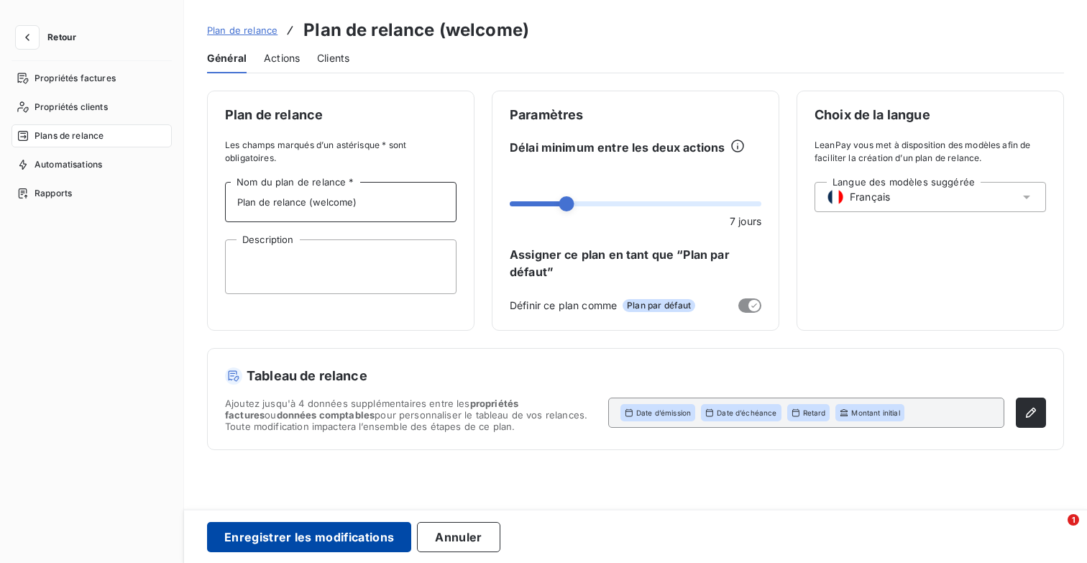
type input "Plan de relance (welcome)"
click at [338, 537] on button "Enregistrer les modifications" at bounding box center [309, 537] width 204 height 30
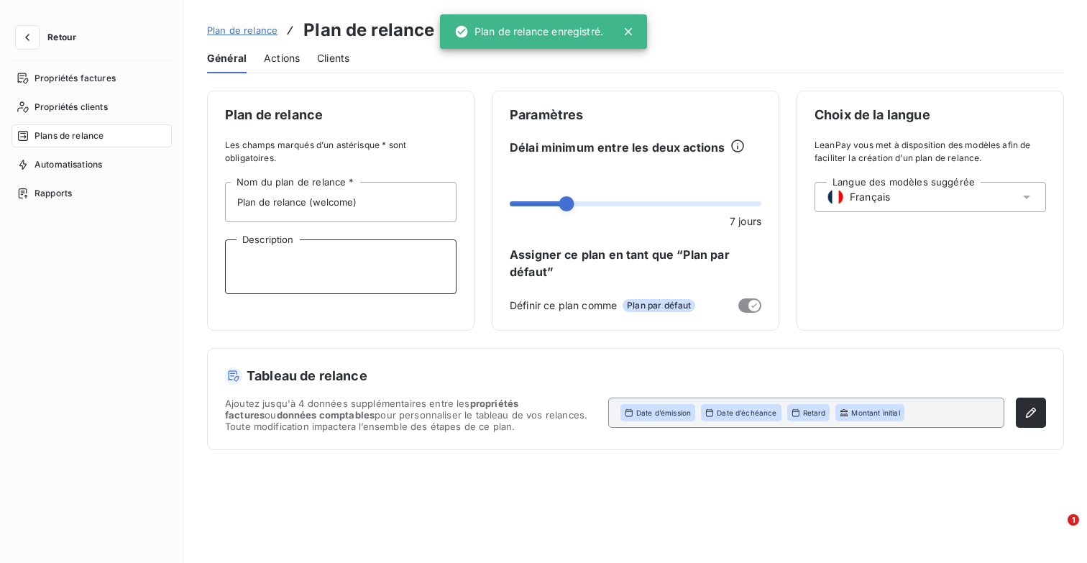
click at [413, 270] on textarea "Description" at bounding box center [341, 266] width 232 height 55
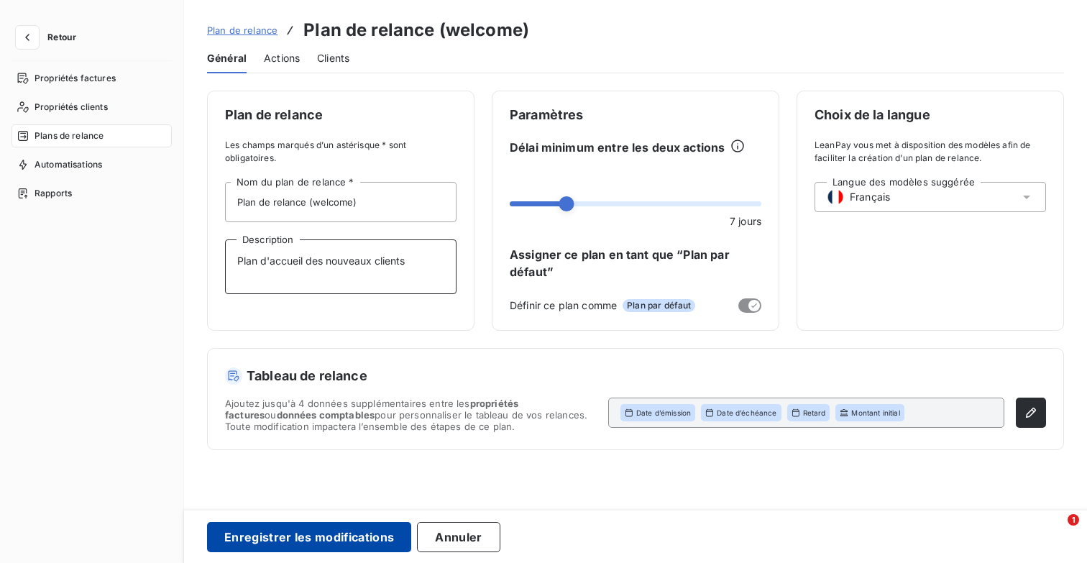
type textarea "Plan d'accueil des nouveaux clients"
click at [321, 539] on button "Enregistrer les modifications" at bounding box center [309, 537] width 204 height 30
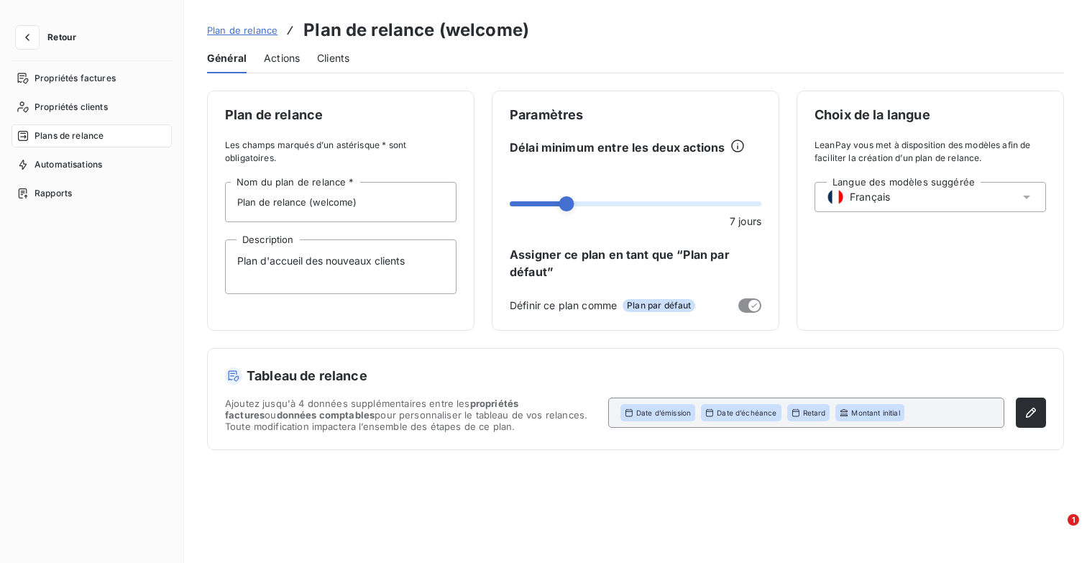
click at [250, 33] on span "Plan de relance" at bounding box center [242, 30] width 70 height 12
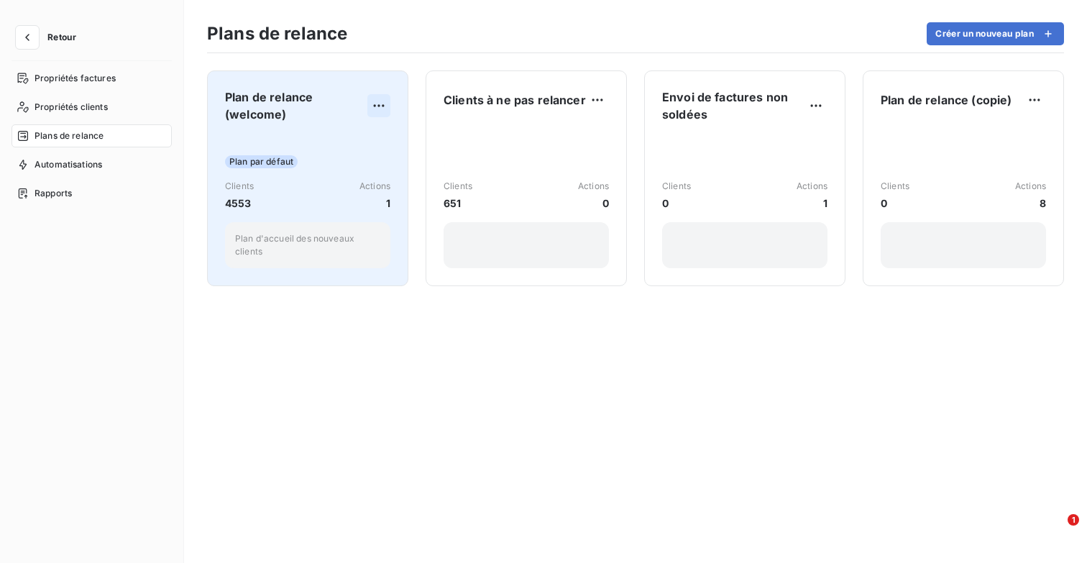
click at [385, 107] on html "Retour Propriétés factures Propriétés clients Plans de relance Automatisations …" at bounding box center [543, 281] width 1087 height 563
click at [297, 106] on html "Retour Propriétés factures Propriétés clients Plans de relance Automatisations …" at bounding box center [543, 281] width 1087 height 563
click at [291, 102] on span "Plan de relance (welcome)" at bounding box center [296, 105] width 142 height 35
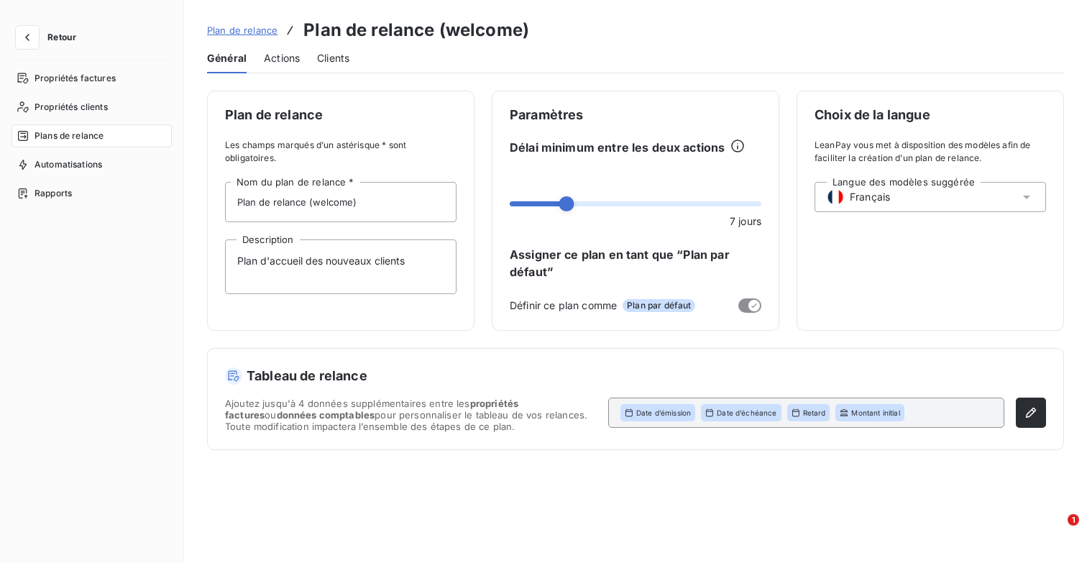
click at [274, 54] on span "Actions" at bounding box center [282, 58] width 36 height 14
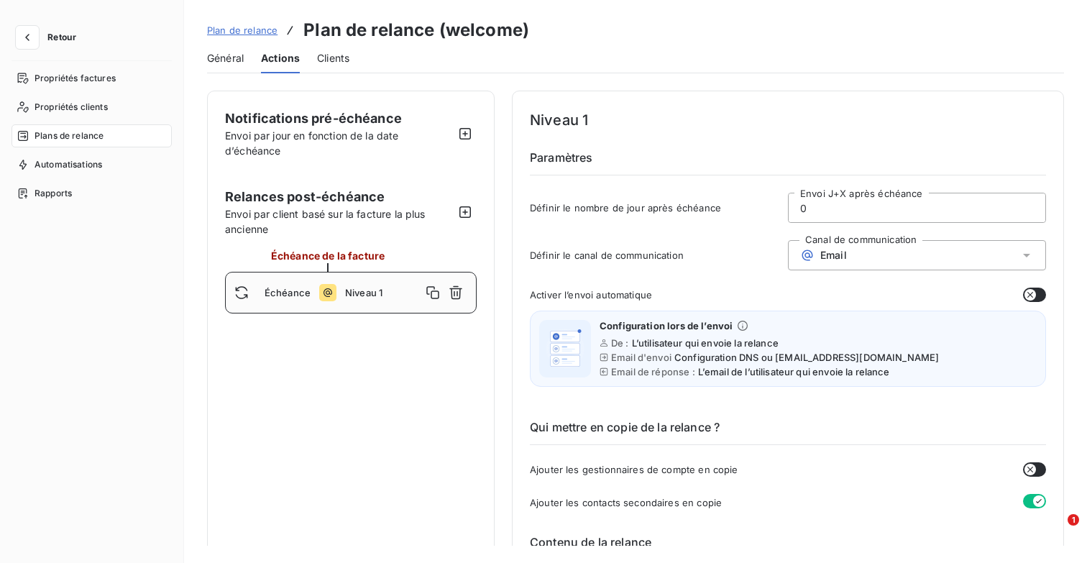
click at [235, 61] on span "Général" at bounding box center [225, 58] width 37 height 14
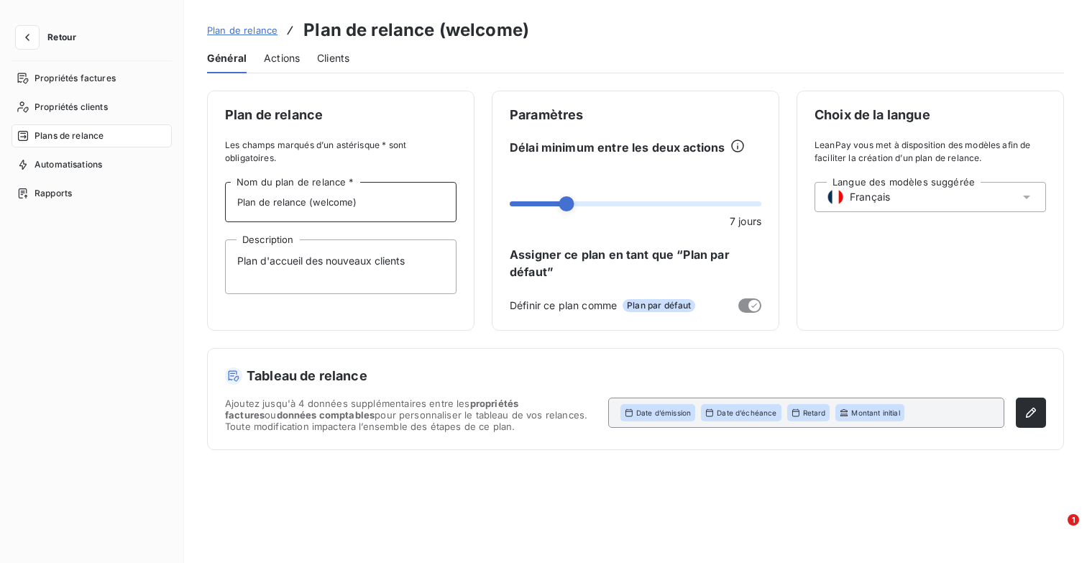
click at [292, 198] on input "Plan de relance (welcome)" at bounding box center [341, 202] width 232 height 40
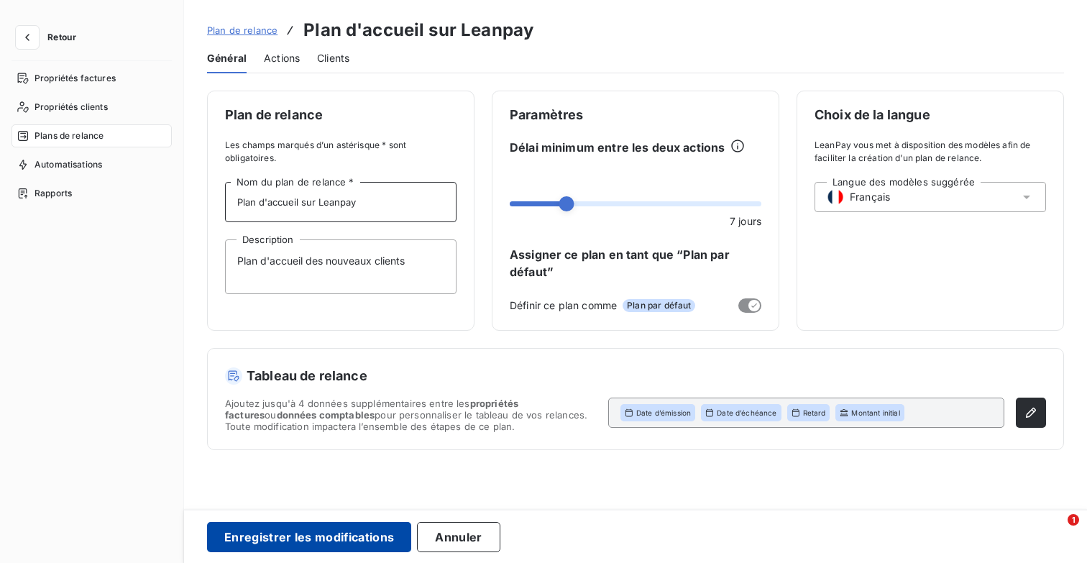
type input "Plan d'accueil sur Leanpay"
click at [347, 530] on button "Enregistrer les modifications" at bounding box center [309, 537] width 204 height 30
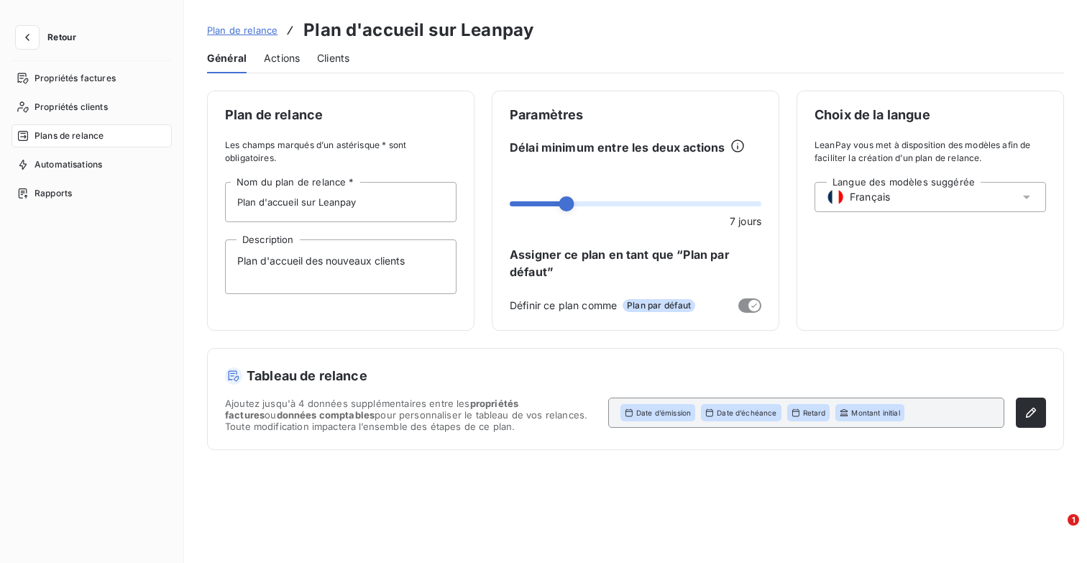
click at [240, 29] on span "Plan de relance" at bounding box center [242, 30] width 70 height 12
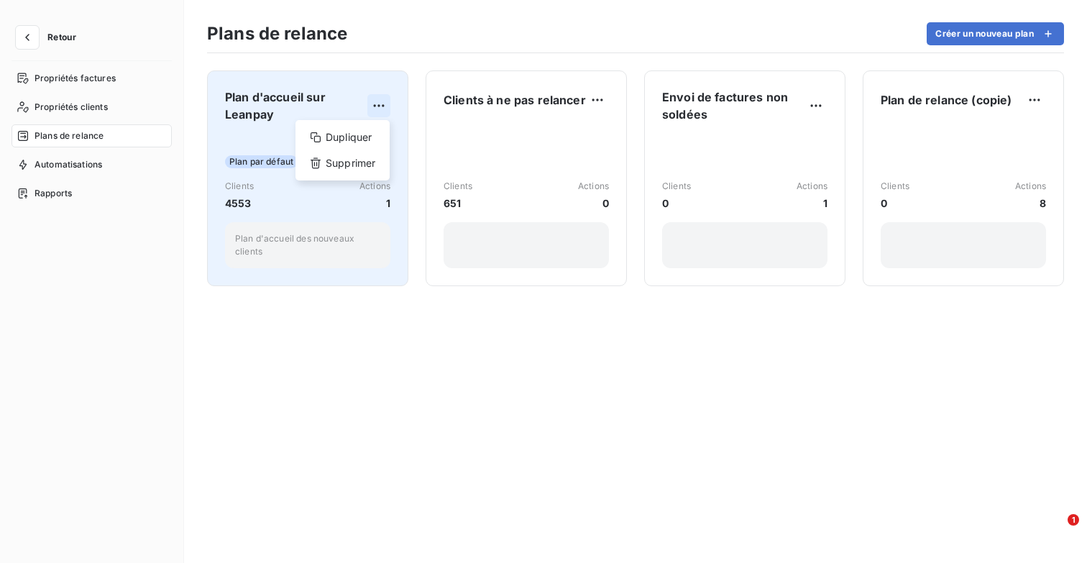
click at [378, 100] on html "Retour Propriétés factures Propriétés clients Plans de relance Automatisations …" at bounding box center [543, 281] width 1087 height 563
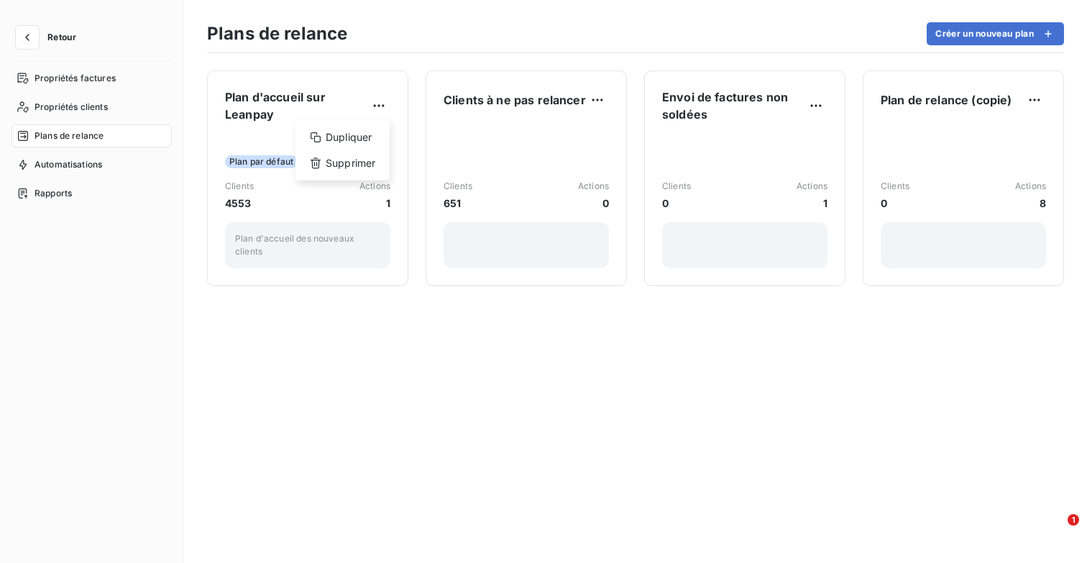
click at [268, 111] on html "Retour Propriétés factures Propriétés clients Plans de relance Automatisations …" at bounding box center [543, 281] width 1087 height 563
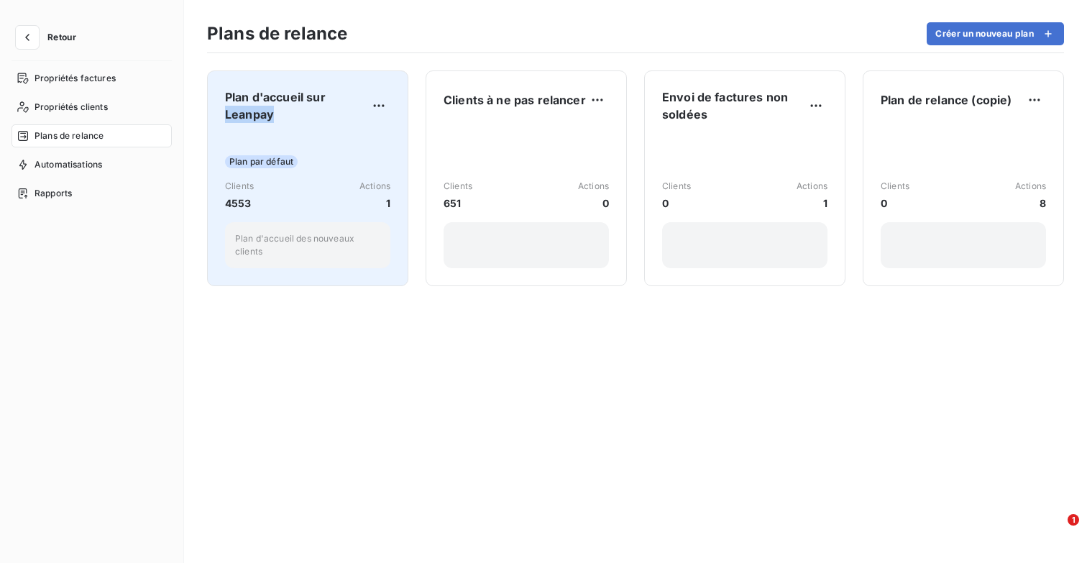
click at [268, 110] on span "Plan d'accueil sur Leanpay" at bounding box center [296, 105] width 142 height 35
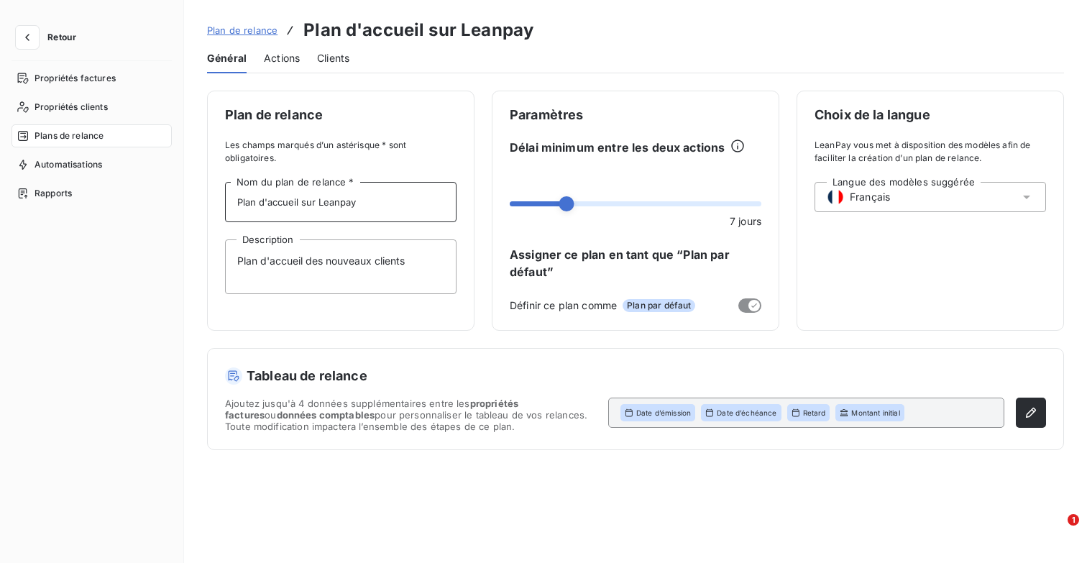
click at [289, 207] on input "Plan d'accueil sur Leanpay" at bounding box center [341, 202] width 232 height 40
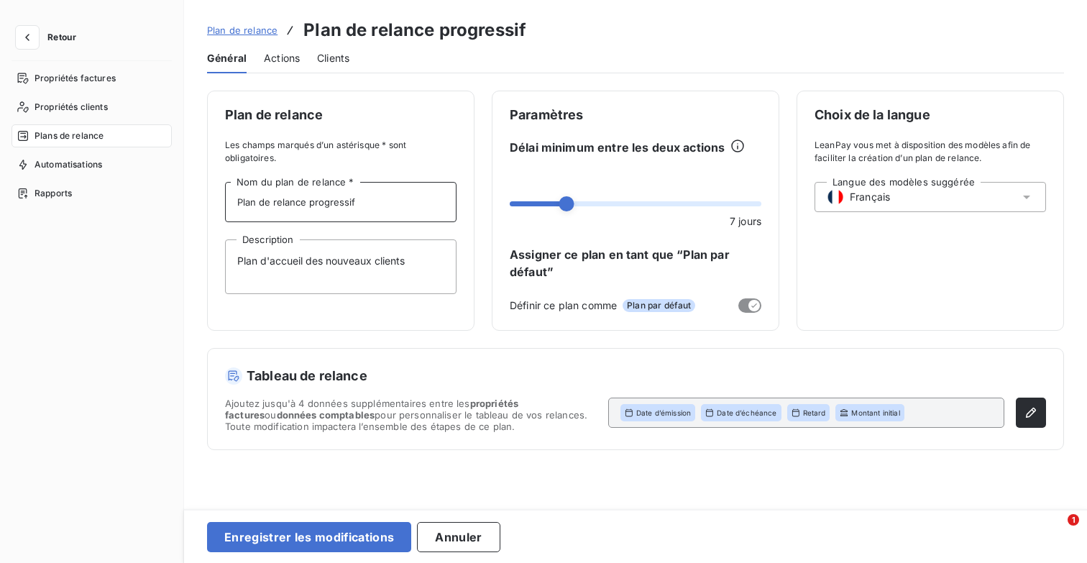
type input "Plan de relance progressif"
click at [439, 263] on textarea "Plan d'accueil des nouveaux clients" at bounding box center [341, 266] width 232 height 55
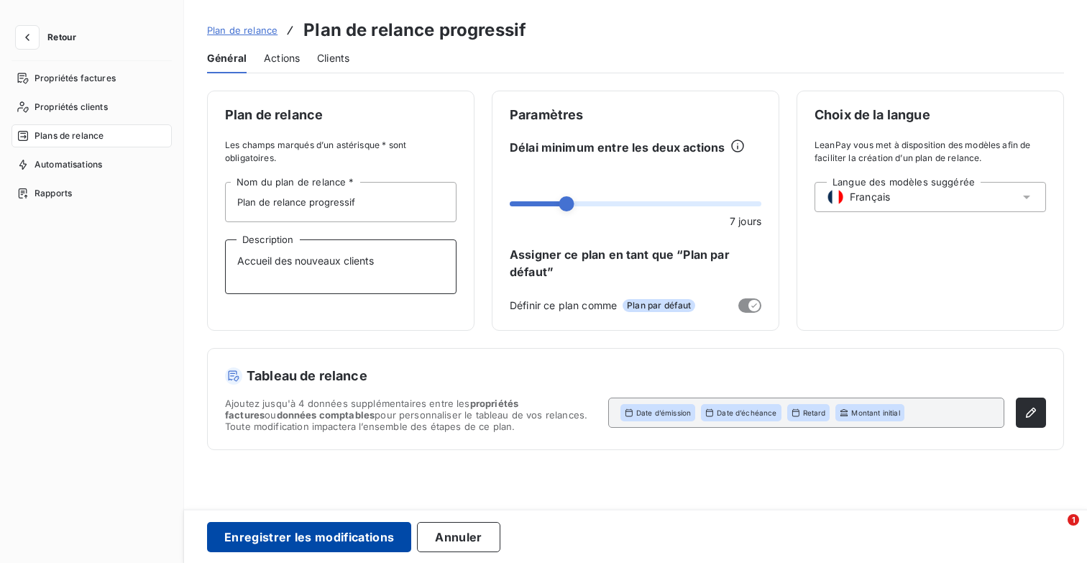
type textarea "Accueil des nouveaux clients"
click at [330, 532] on button "Enregistrer les modifications" at bounding box center [309, 537] width 204 height 30
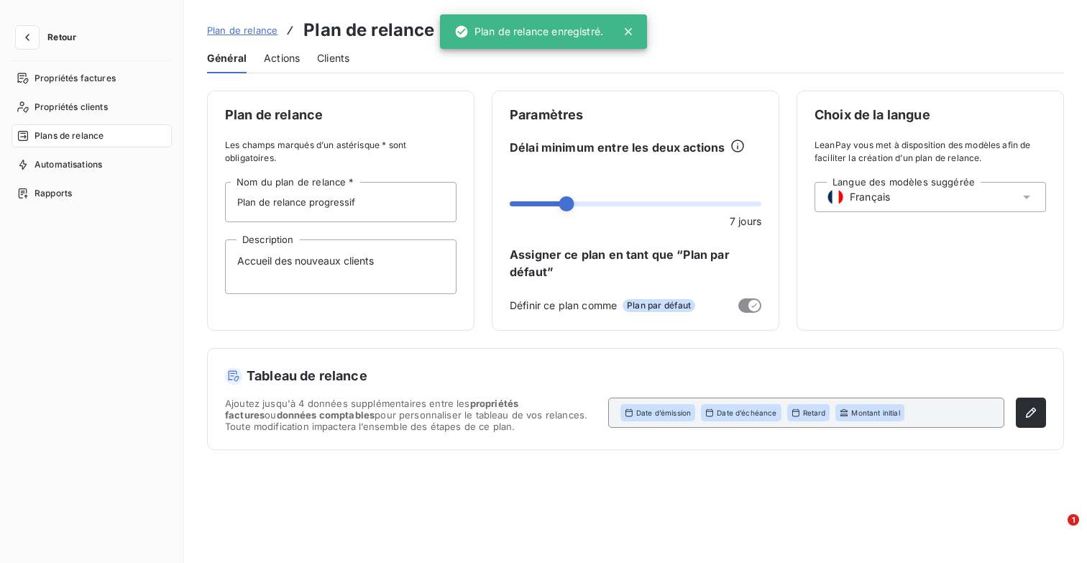
click at [247, 32] on span "Plan de relance" at bounding box center [242, 30] width 70 height 12
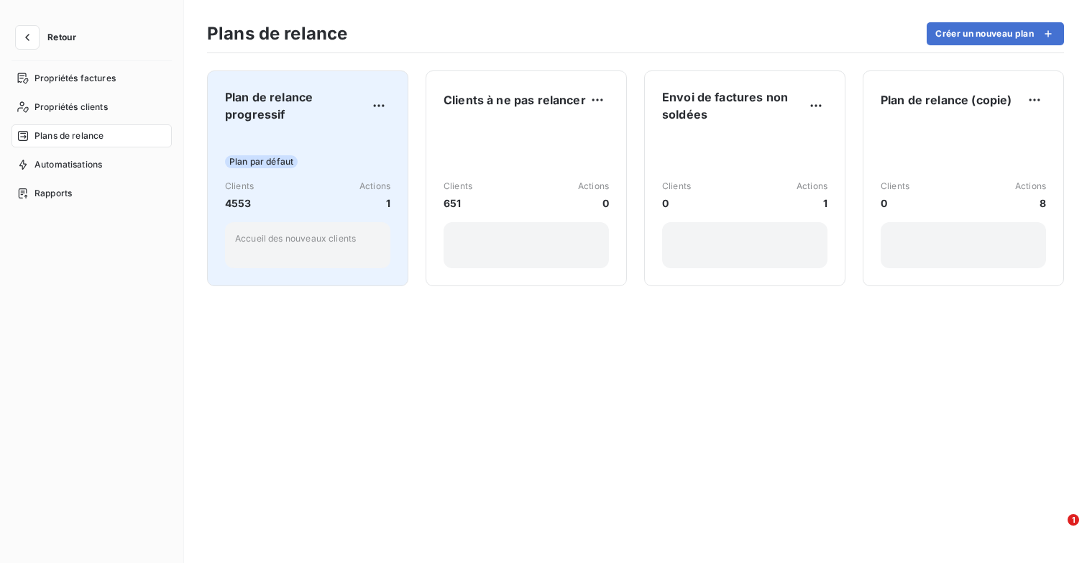
click at [334, 150] on div "Plan par défaut Clients 4553 Actions 1 Accueil des nouveaux clients" at bounding box center [307, 201] width 165 height 134
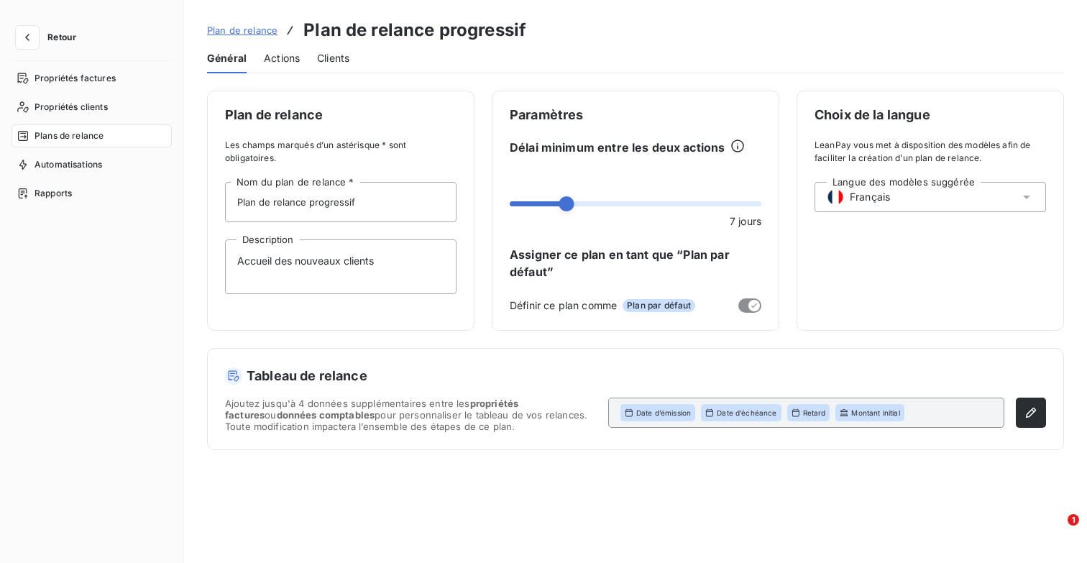
click at [286, 56] on span "Actions" at bounding box center [282, 58] width 36 height 14
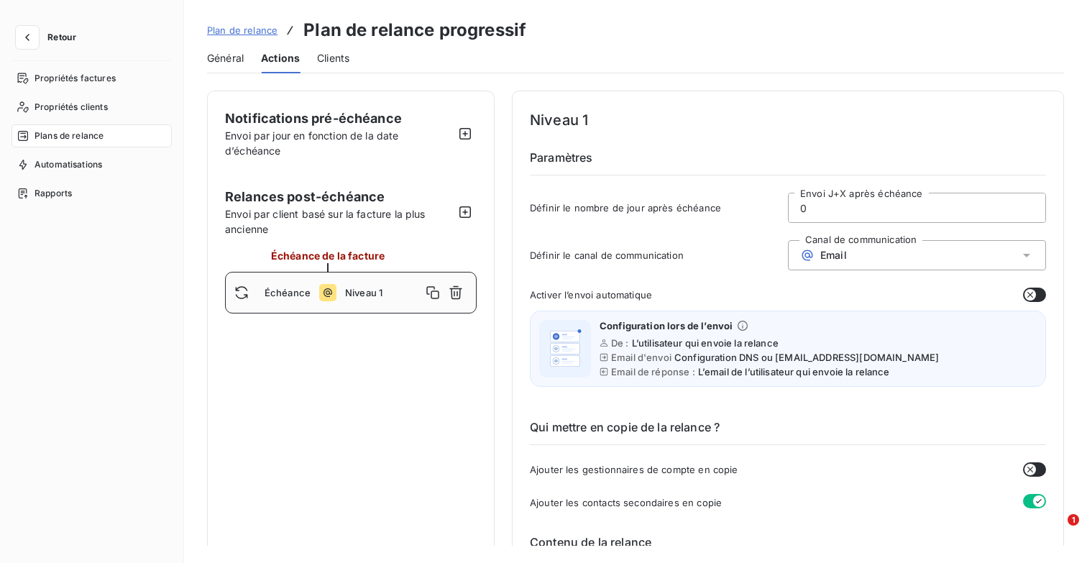
click at [252, 27] on span "Plan de relance" at bounding box center [242, 30] width 70 height 12
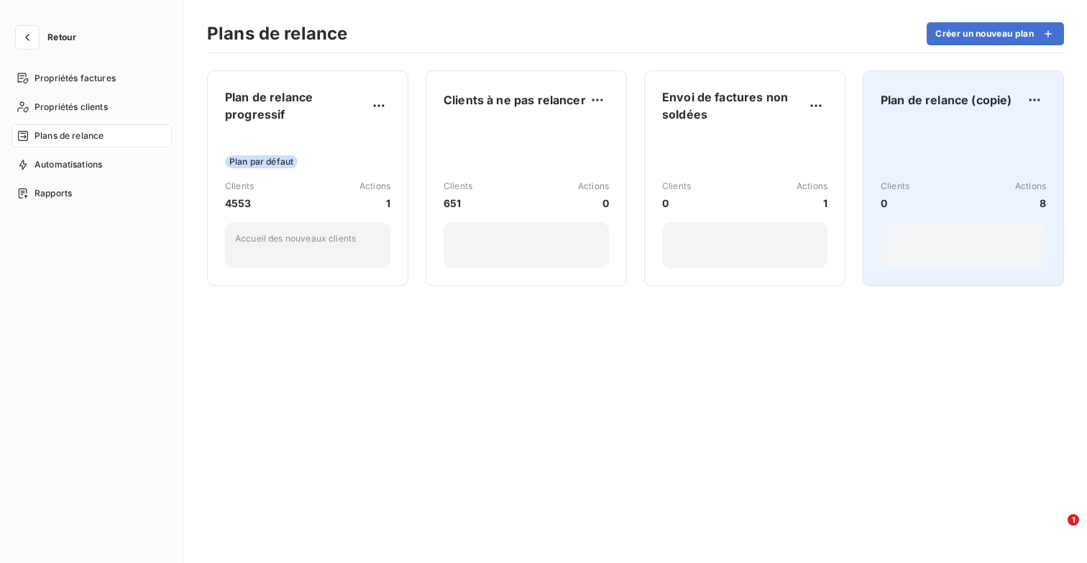
click at [941, 147] on div "Clients 0 Actions 8" at bounding box center [963, 195] width 165 height 145
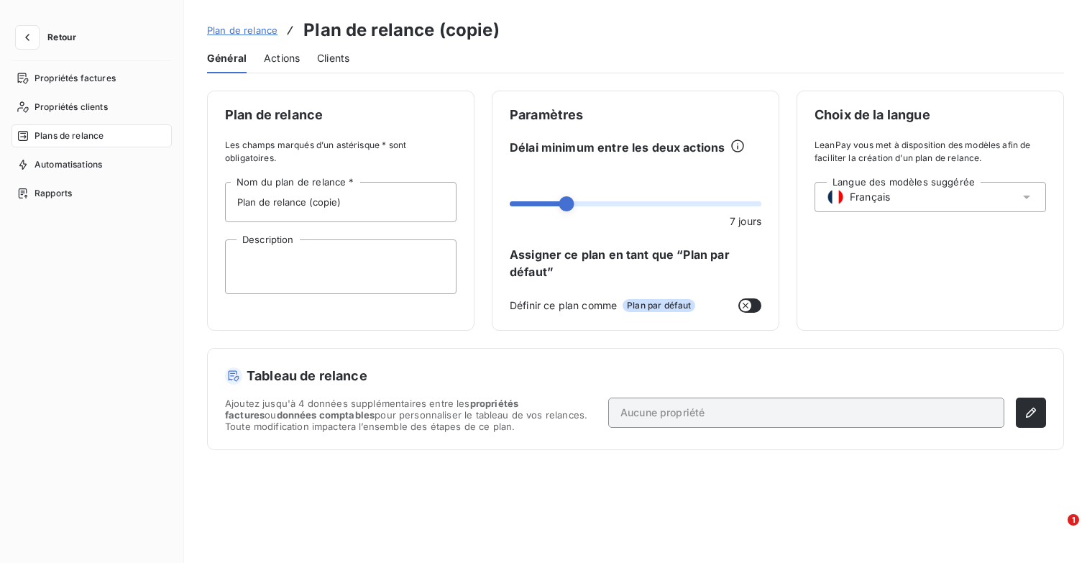
click at [290, 60] on span "Actions" at bounding box center [282, 58] width 36 height 14
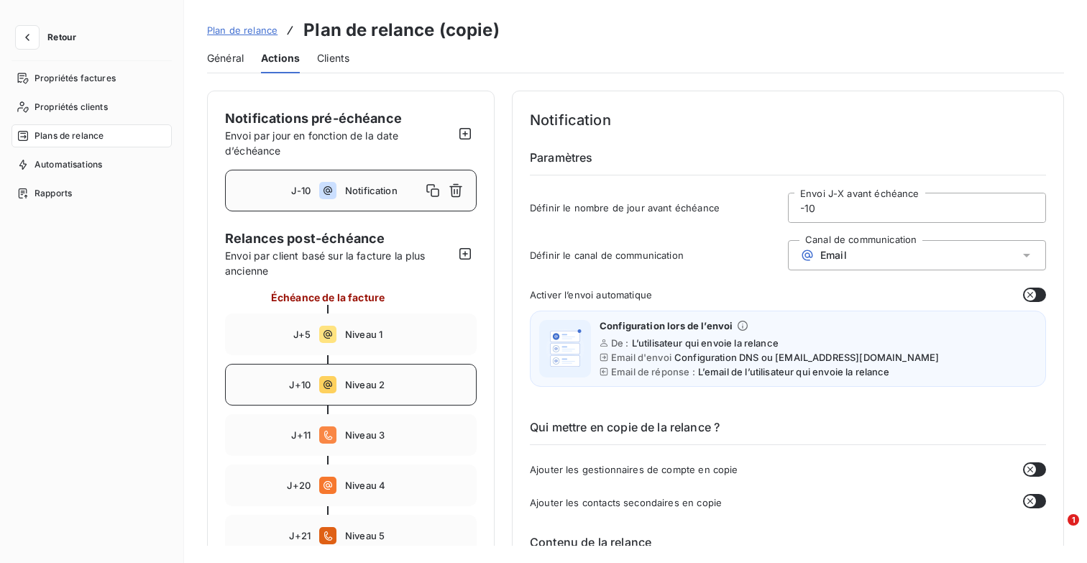
click at [372, 384] on span "Niveau 2" at bounding box center [406, 385] width 122 height 12
type input "10"
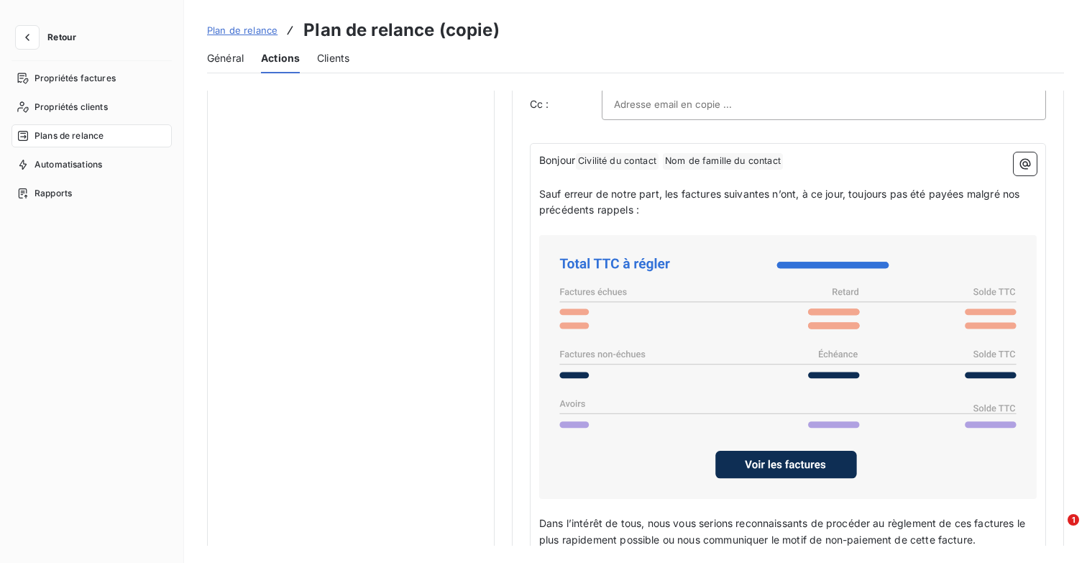
scroll to position [946, 0]
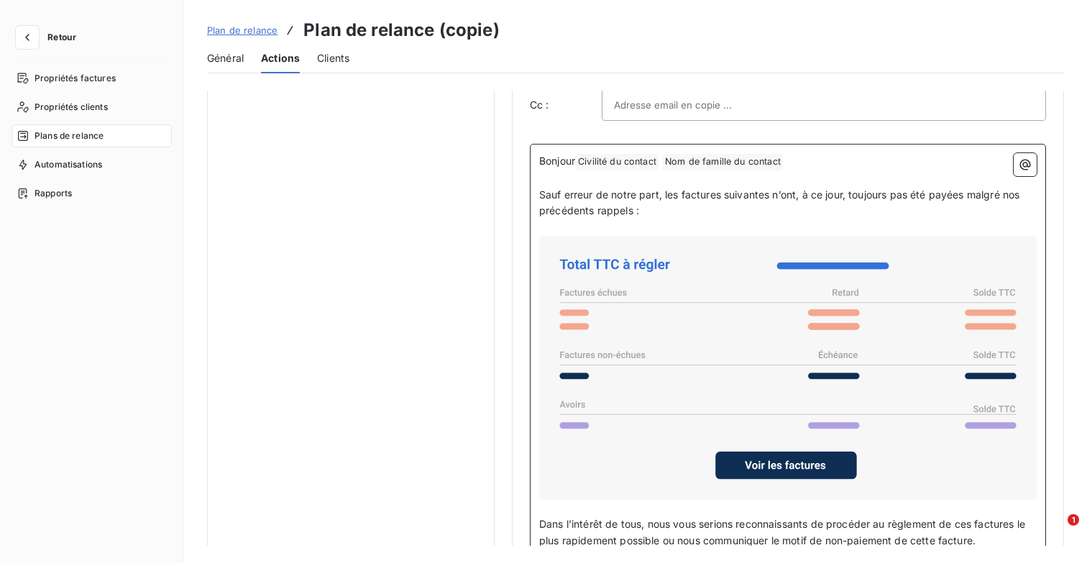
click at [639, 216] on p "Sauf erreur de notre part, les factures suivantes n’ont, à ce jour, toujours pa…" at bounding box center [788, 203] width 498 height 33
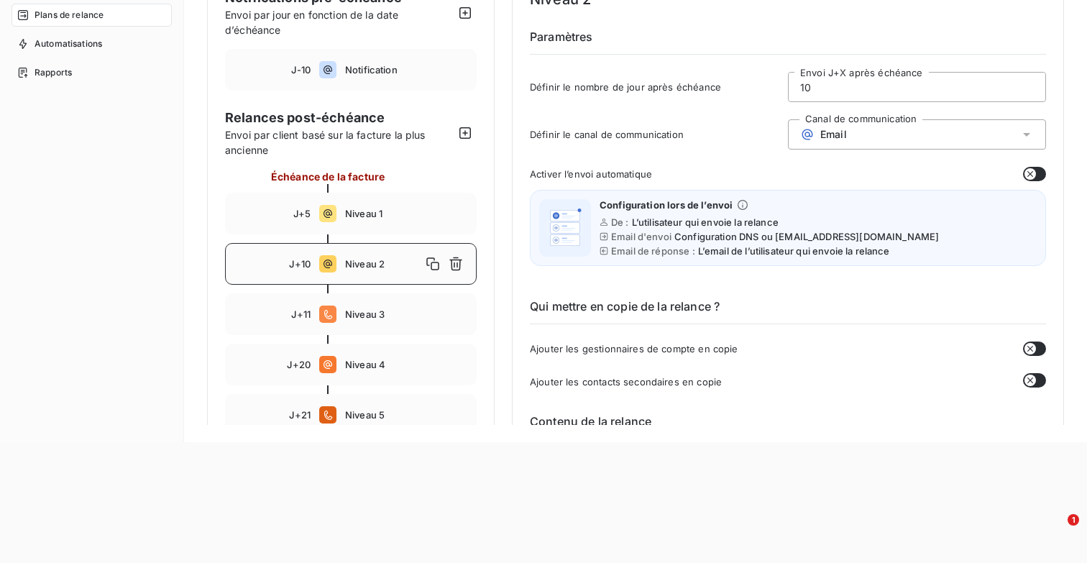
scroll to position [0, 0]
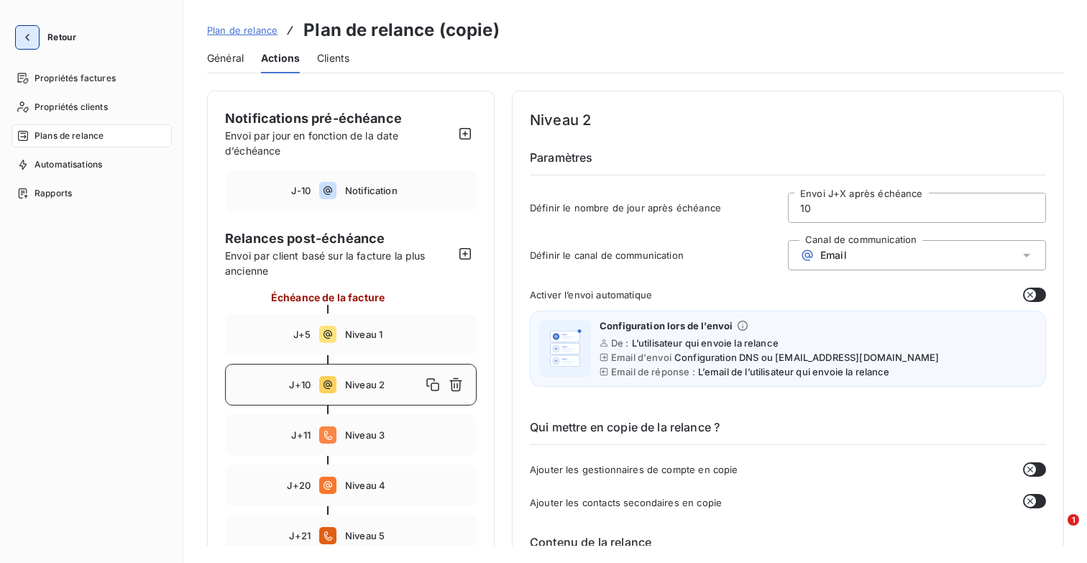
click at [23, 32] on icon "button" at bounding box center [27, 37] width 14 height 14
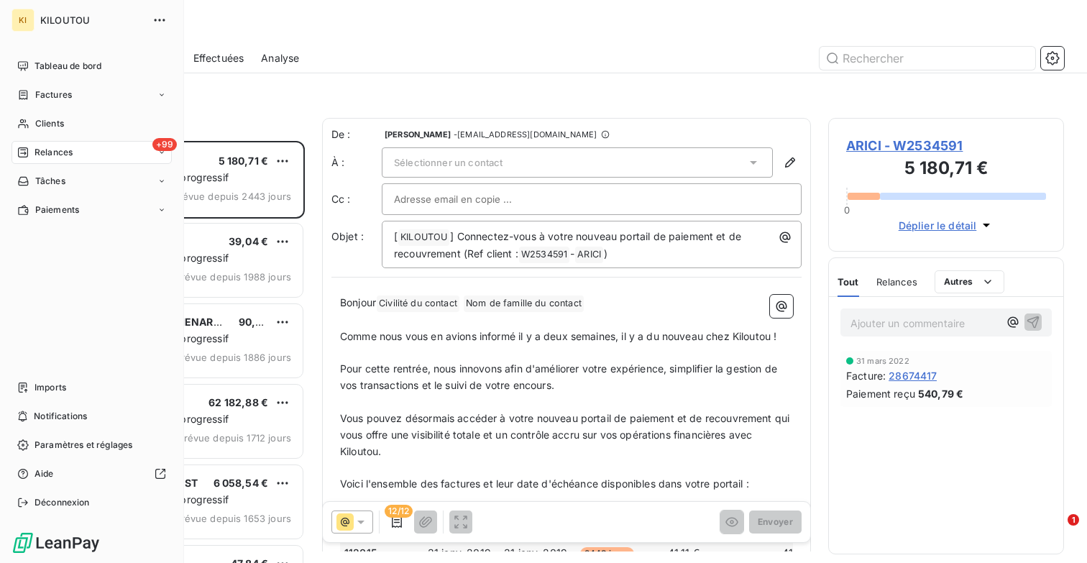
click at [158, 151] on icon at bounding box center [162, 152] width 9 height 9
click at [163, 20] on icon "button" at bounding box center [159, 20] width 11 height 2
click at [151, 18] on button "button" at bounding box center [159, 20] width 23 height 23
click at [73, 442] on span "Paramètres et réglages" at bounding box center [84, 445] width 98 height 13
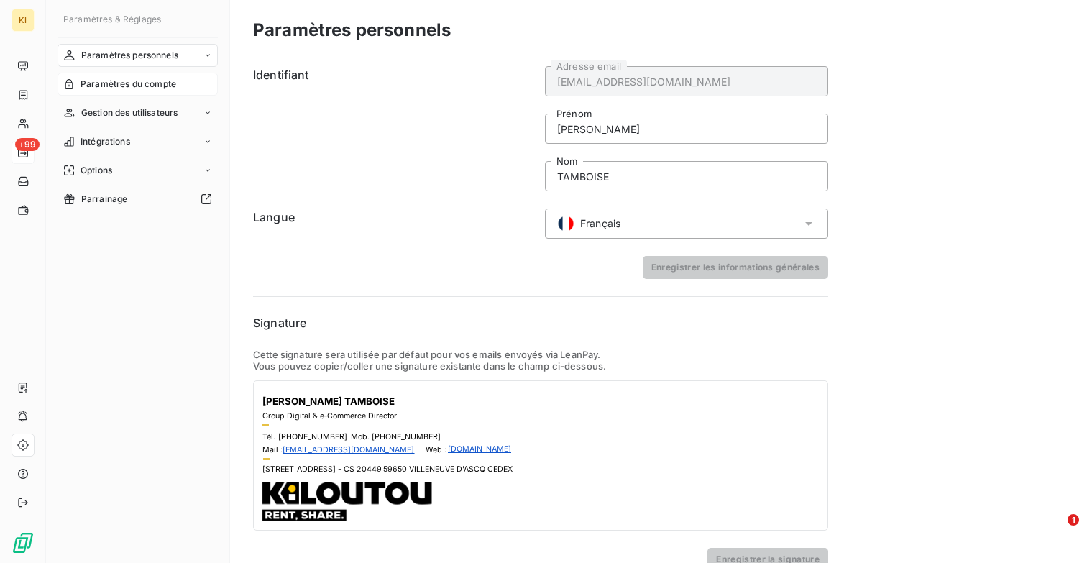
click at [171, 76] on div "Paramètres du compte" at bounding box center [138, 84] width 160 height 23
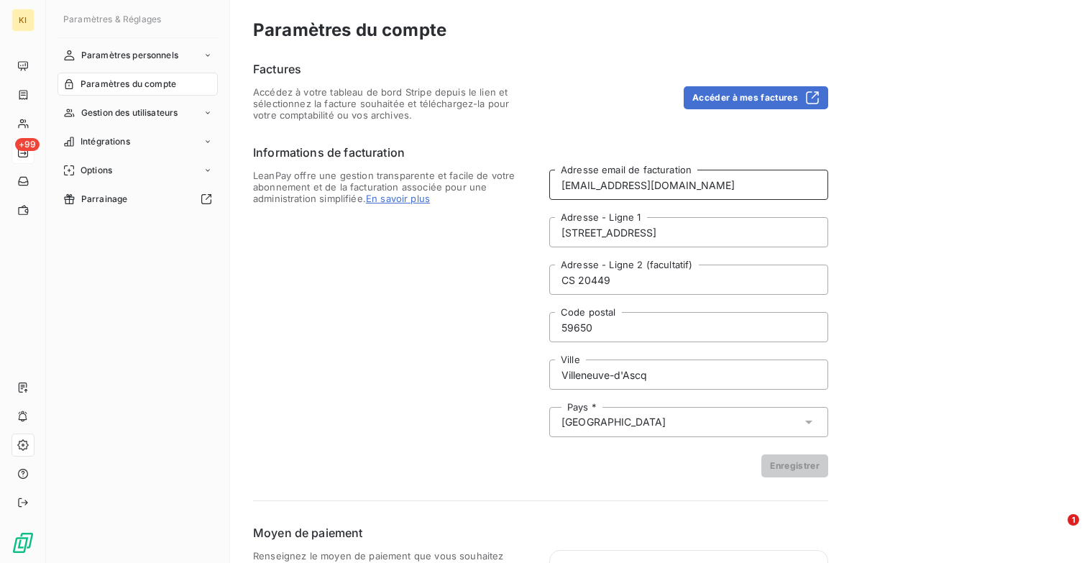
click at [592, 180] on input "[EMAIL_ADDRESS][DOMAIN_NAME]" at bounding box center [688, 185] width 279 height 30
paste input "comptafournisseur"
type input "[EMAIL_ADDRESS][DOMAIN_NAME]"
click at [798, 462] on button "Enregistrer" at bounding box center [795, 466] width 67 height 23
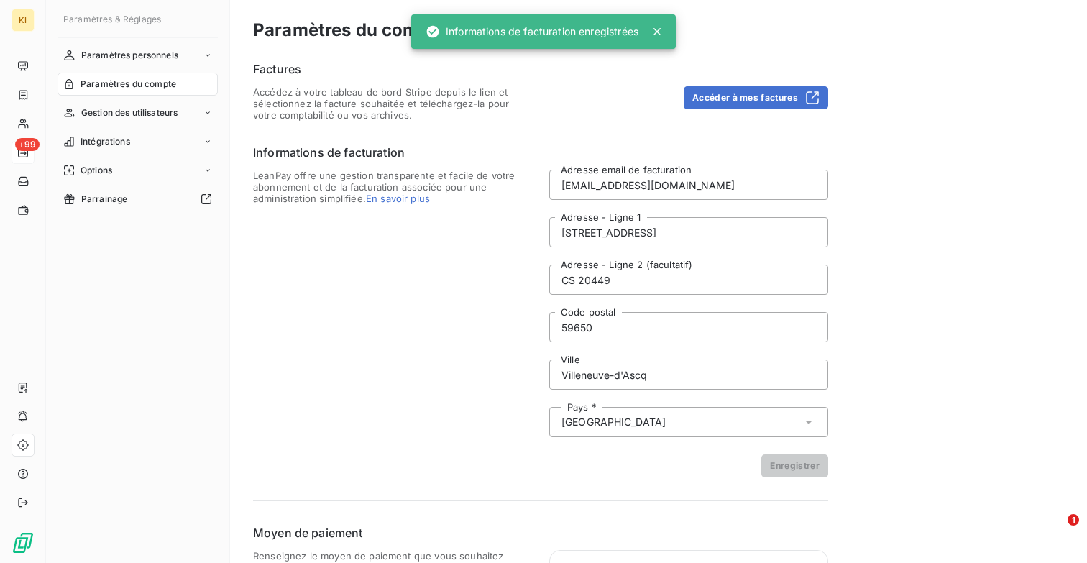
scroll to position [105, 0]
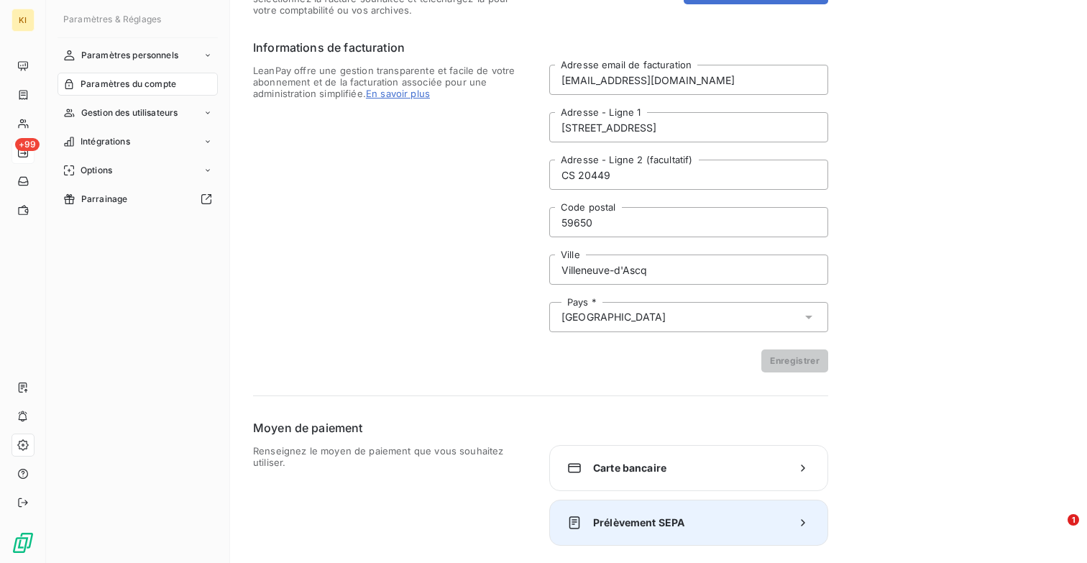
click at [657, 539] on div "Prélèvement SEPA" at bounding box center [688, 523] width 279 height 46
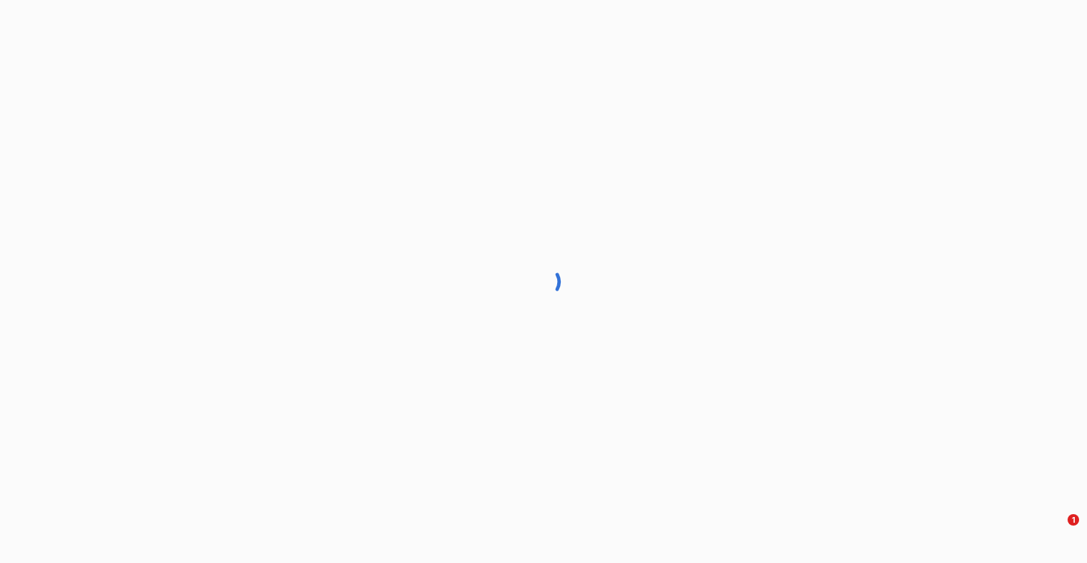
scroll to position [27, 0]
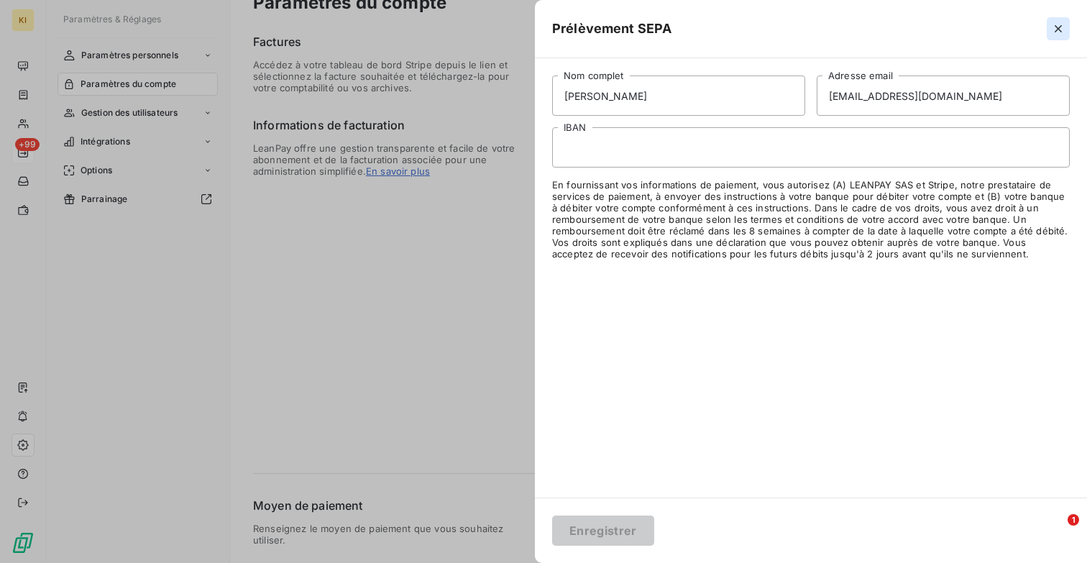
click at [1057, 34] on icon "button" at bounding box center [1058, 29] width 14 height 14
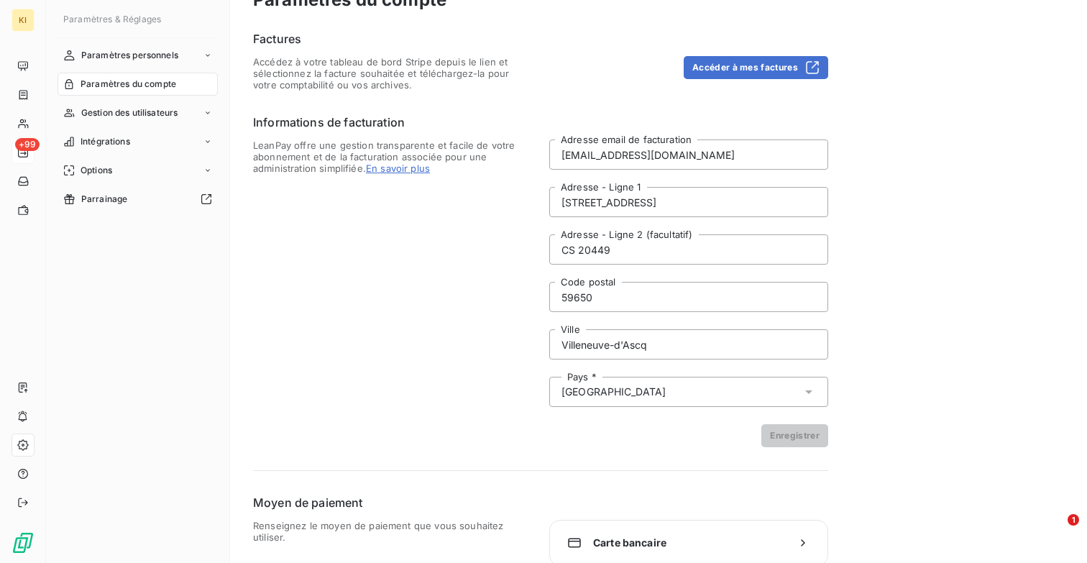
scroll to position [0, 0]
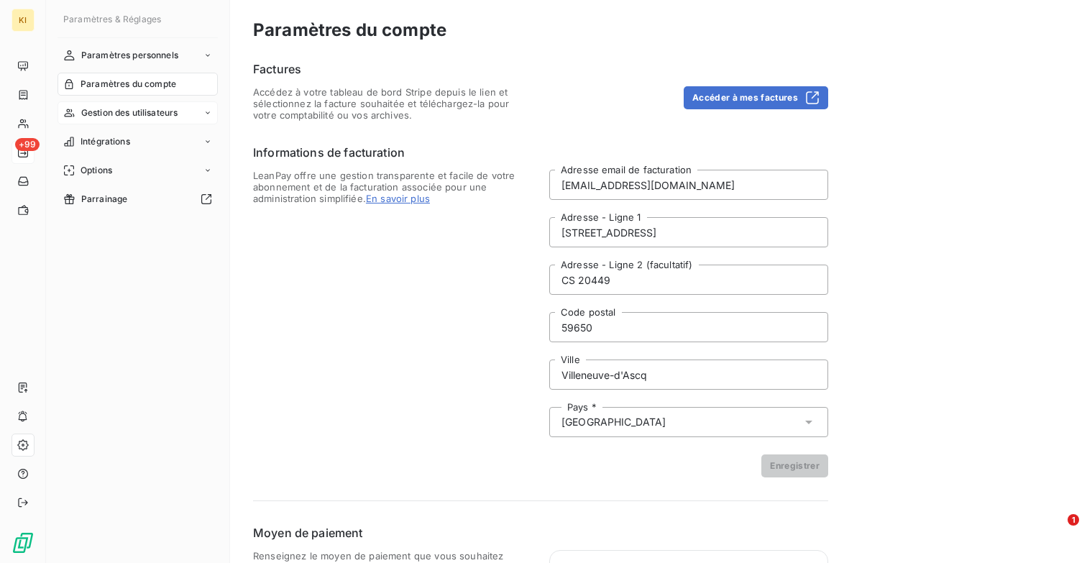
click at [191, 108] on div "Gestion des utilisateurs" at bounding box center [138, 112] width 160 height 23
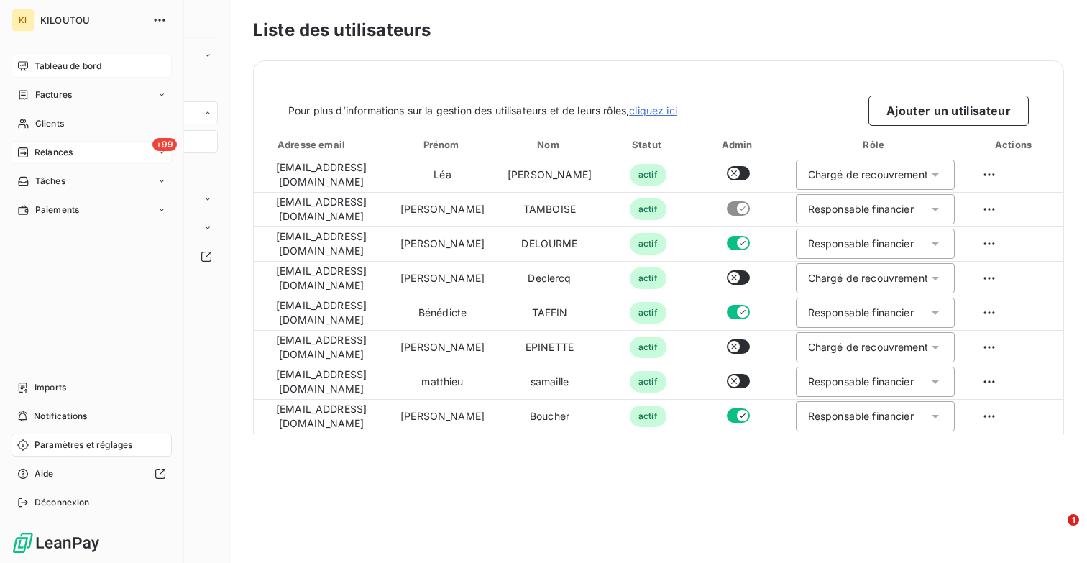
click at [58, 64] on span "Tableau de bord" at bounding box center [68, 66] width 67 height 13
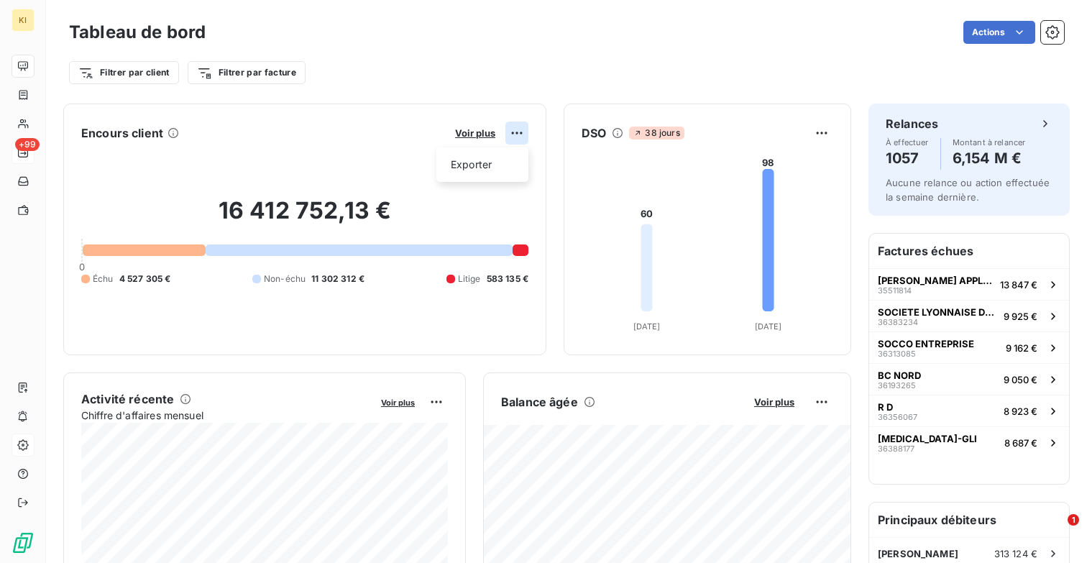
click at [521, 132] on html "KI +99 Tableau de bord Actions Filtrer par client Filtrer par facture Encours c…" at bounding box center [543, 281] width 1087 height 563
click at [557, 117] on html "KI +99 Tableau de bord Actions Filtrer par client Filtrer par facture Encours c…" at bounding box center [543, 281] width 1087 height 563
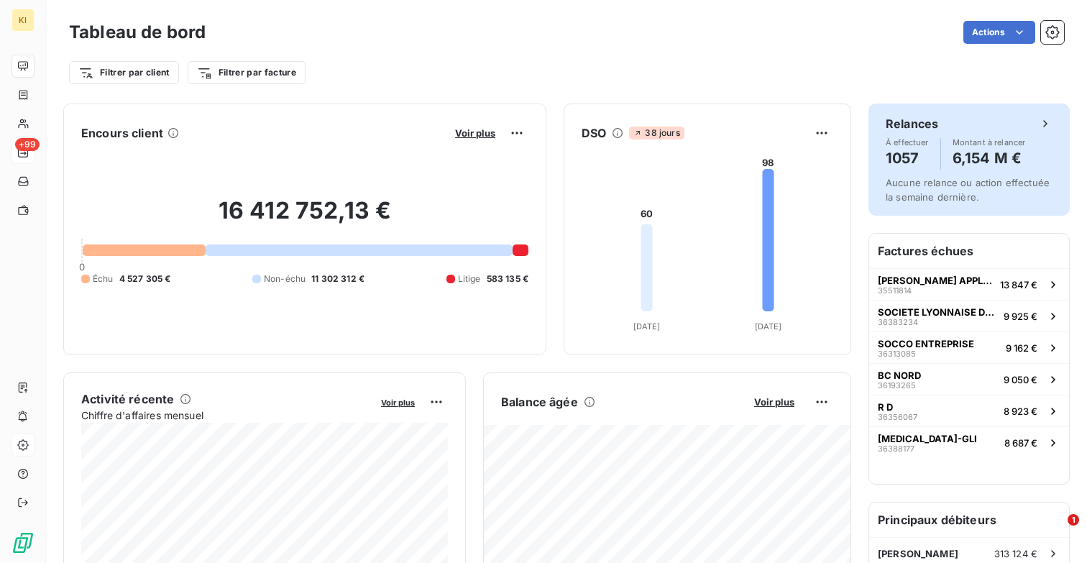
click at [1039, 127] on icon at bounding box center [1046, 124] width 14 height 14
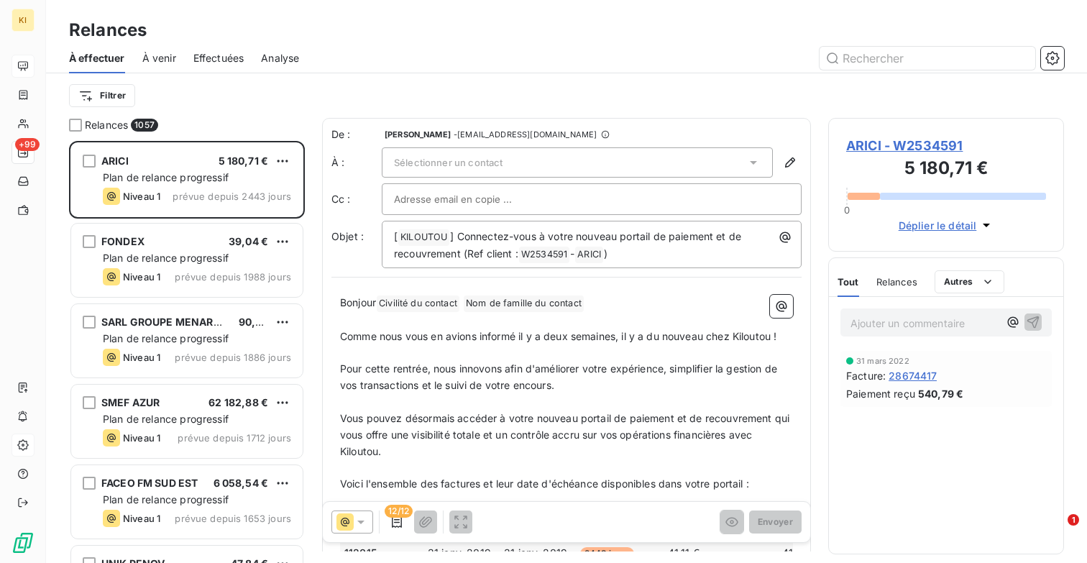
scroll to position [422, 236]
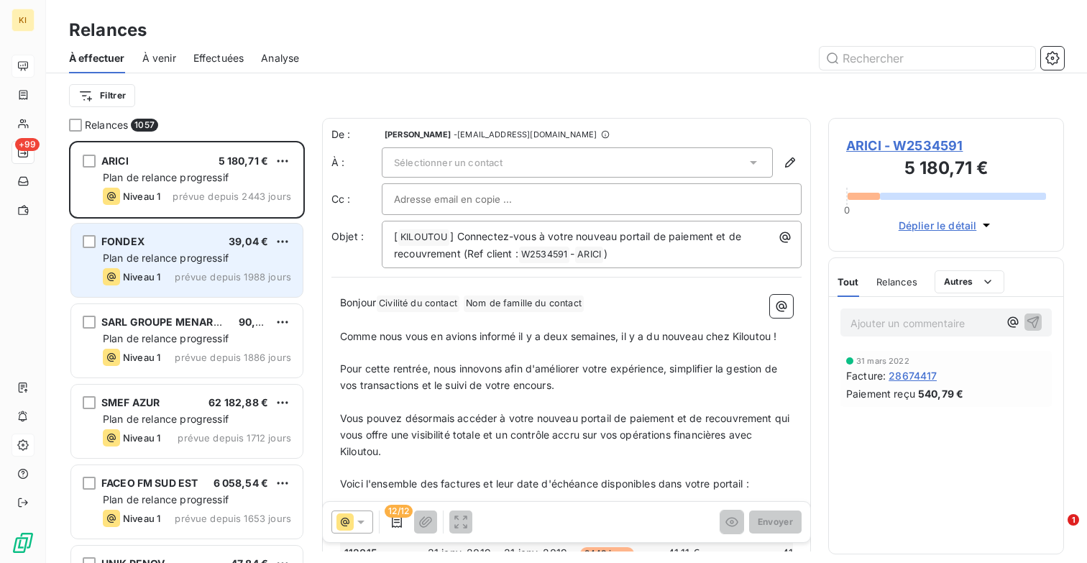
click at [191, 268] on div "Niveau 1 prévue depuis 1988 jours" at bounding box center [197, 276] width 188 height 17
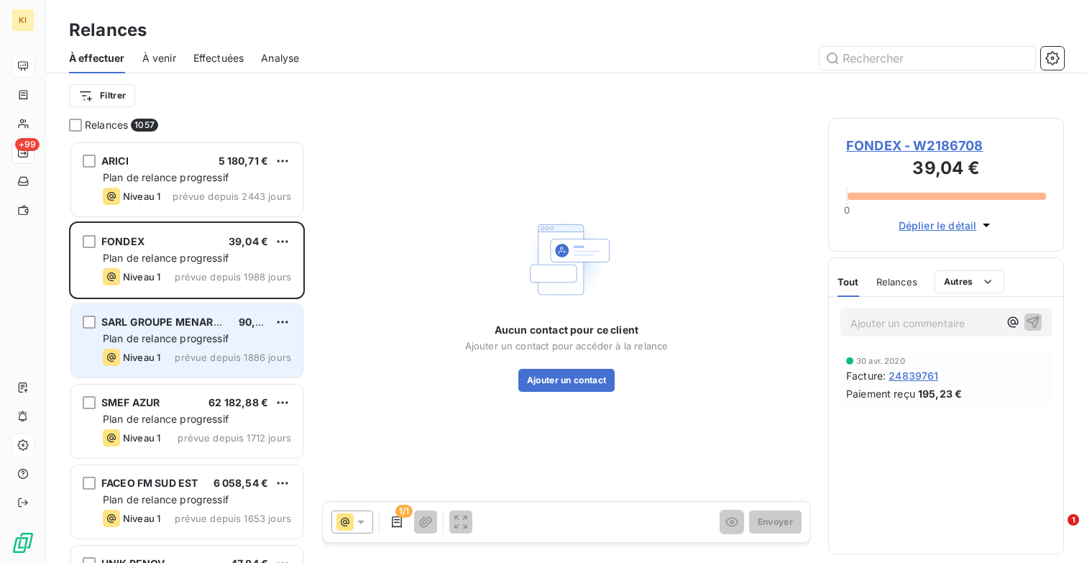
click at [171, 342] on span "Plan de relance progressif" at bounding box center [166, 338] width 126 height 12
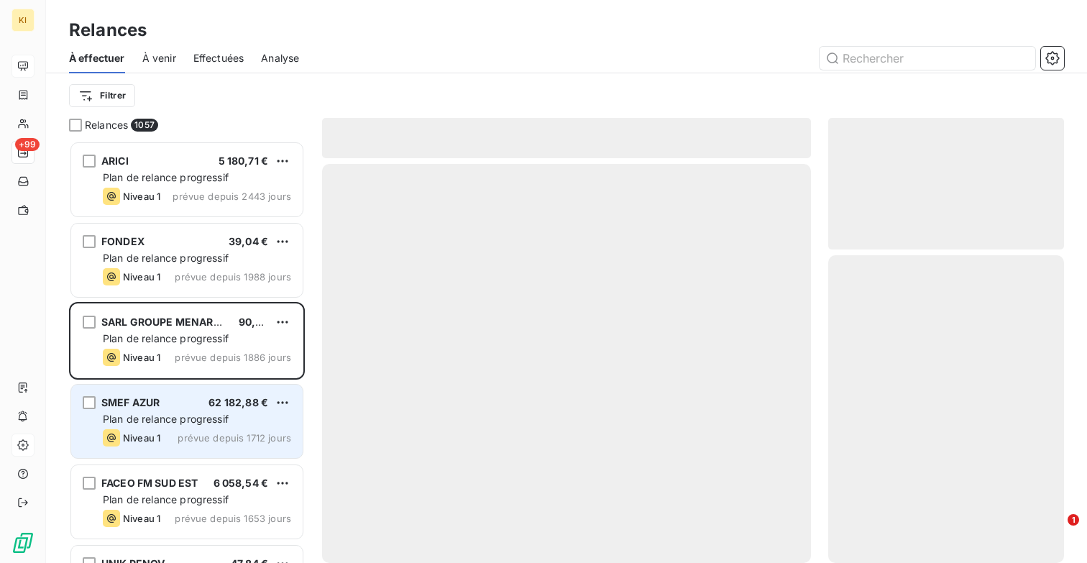
click at [187, 425] on span "Plan de relance progressif" at bounding box center [166, 419] width 126 height 12
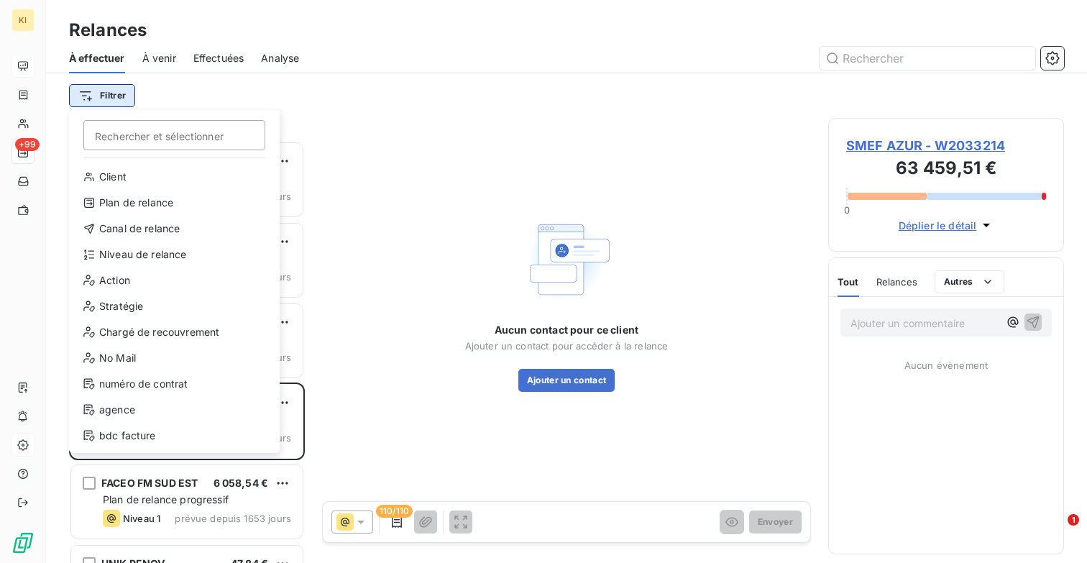
click at [117, 97] on html "KI +99 Relances À effectuer À venir Effectuées Analyse Filtrer Rechercher et sé…" at bounding box center [543, 281] width 1087 height 563
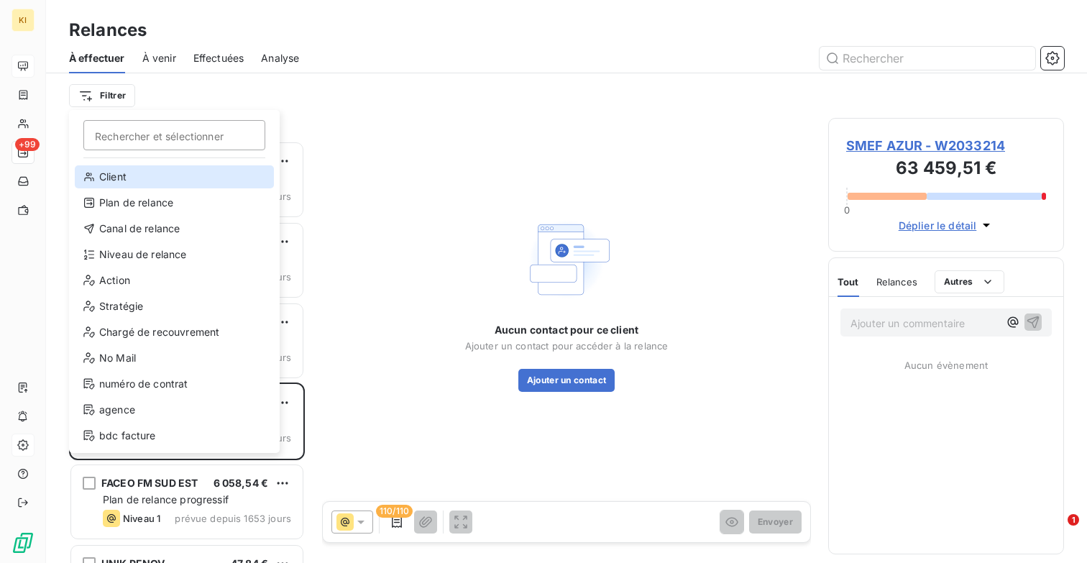
click at [134, 176] on div "Client" at bounding box center [174, 176] width 199 height 23
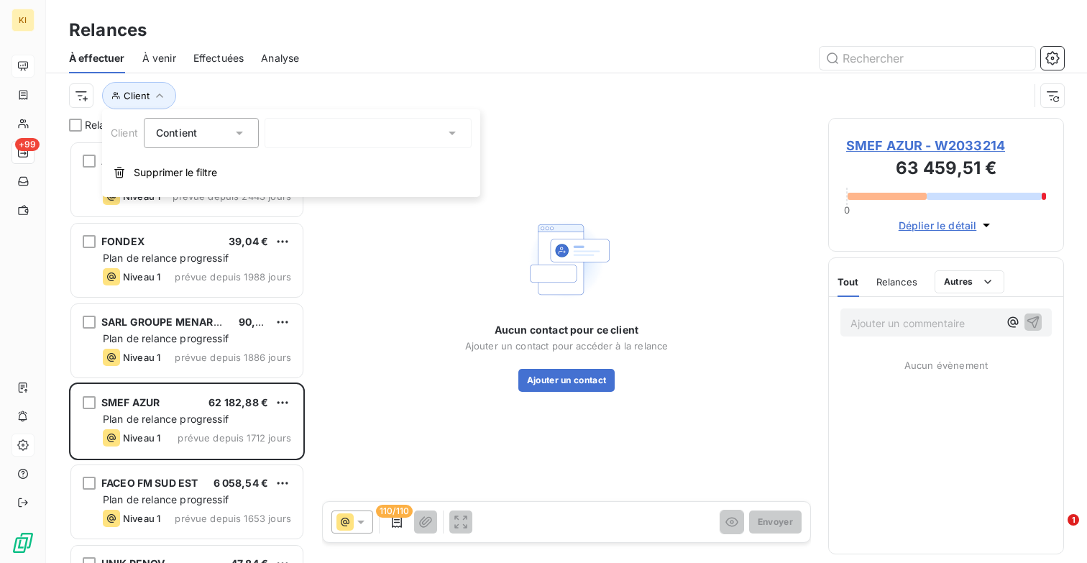
click at [226, 132] on div "Contient" at bounding box center [194, 133] width 76 height 20
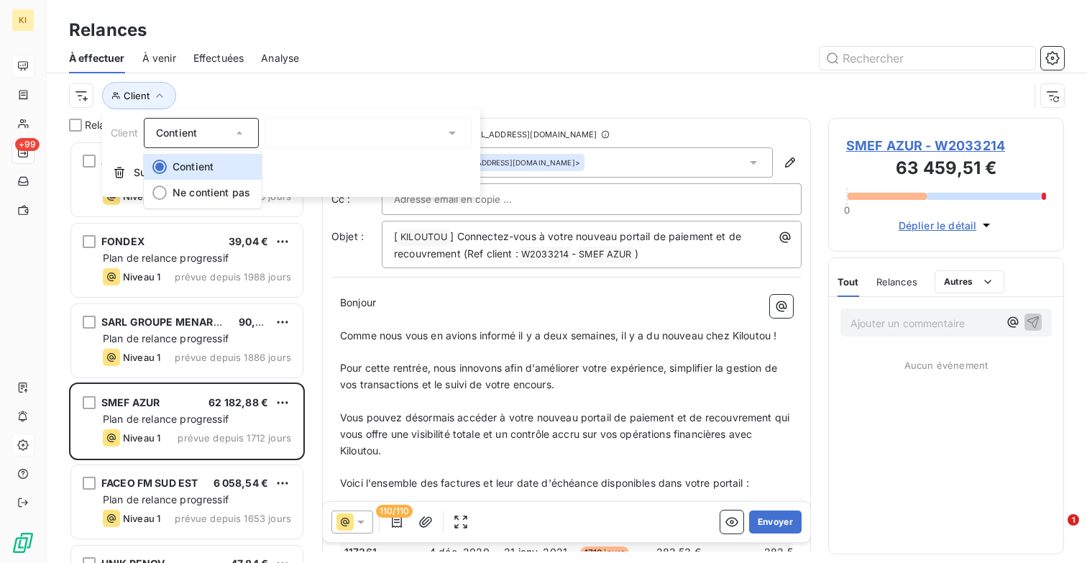
click at [309, 129] on div at bounding box center [368, 133] width 207 height 30
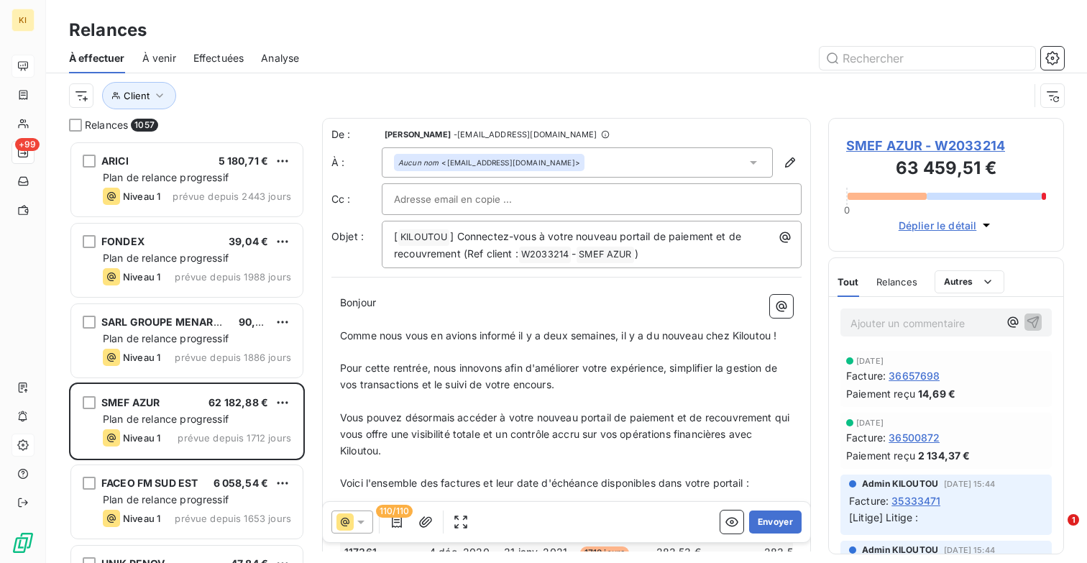
click at [321, 98] on div "Client" at bounding box center [549, 95] width 960 height 27
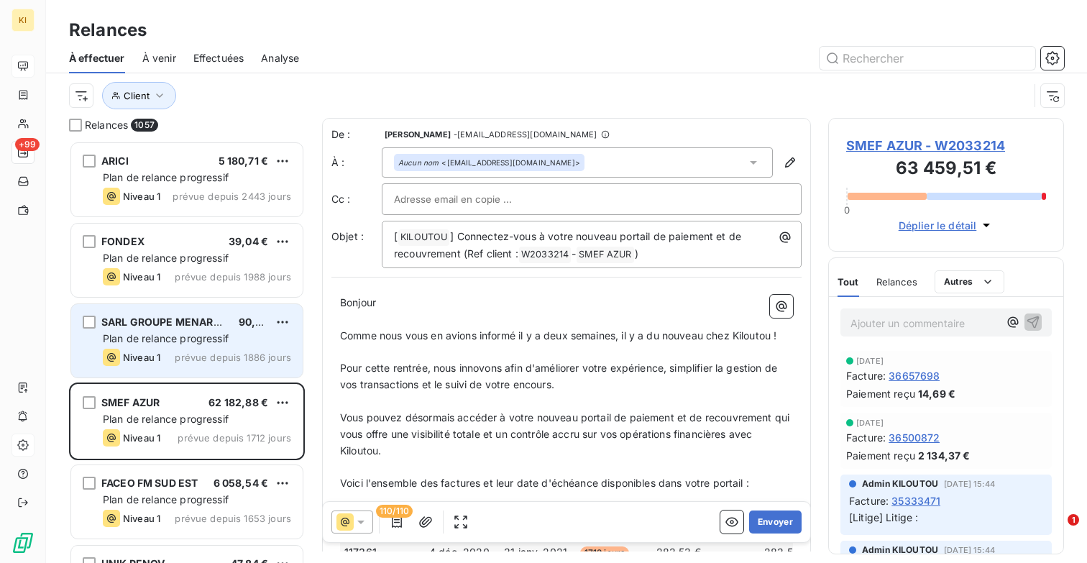
click at [193, 343] on span "Plan de relance progressif" at bounding box center [166, 338] width 126 height 12
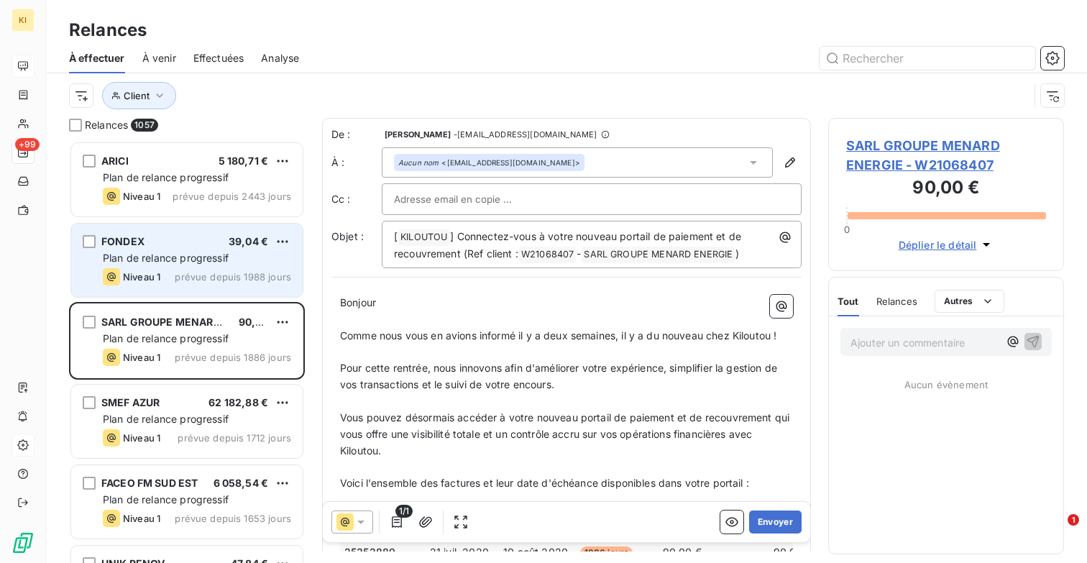
click at [180, 269] on div "Niveau 1 prévue depuis 1988 jours" at bounding box center [197, 276] width 188 height 17
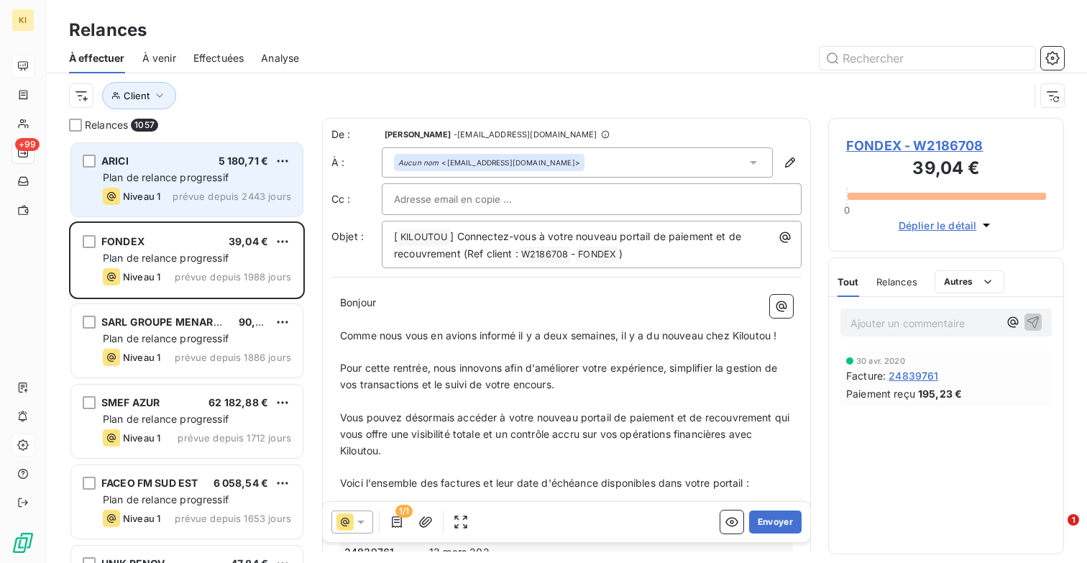
click at [194, 192] on span "prévue depuis 2443 jours" at bounding box center [232, 197] width 119 height 12
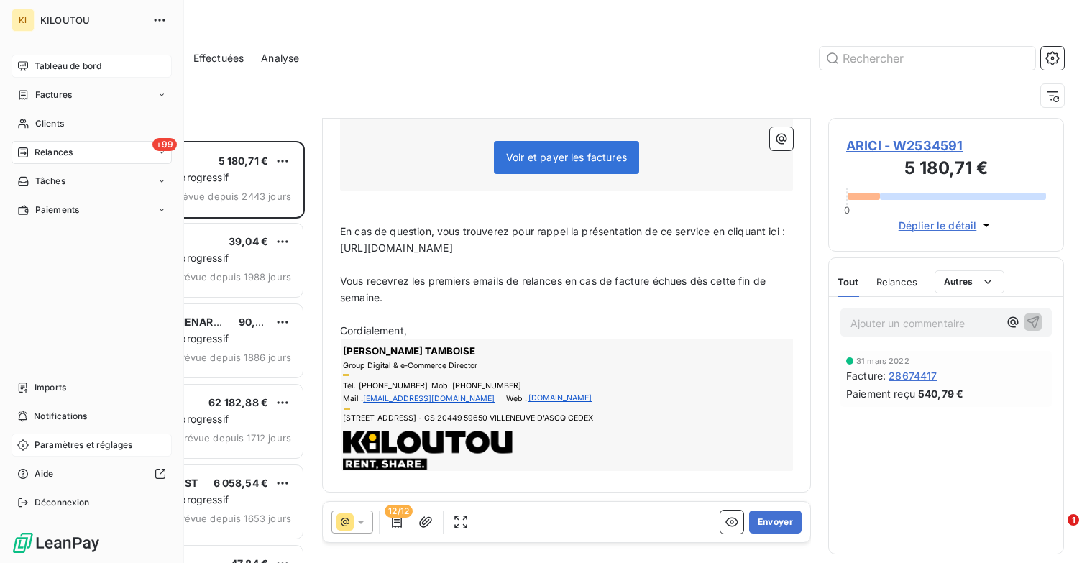
click at [59, 444] on span "Paramètres et réglages" at bounding box center [84, 445] width 98 height 13
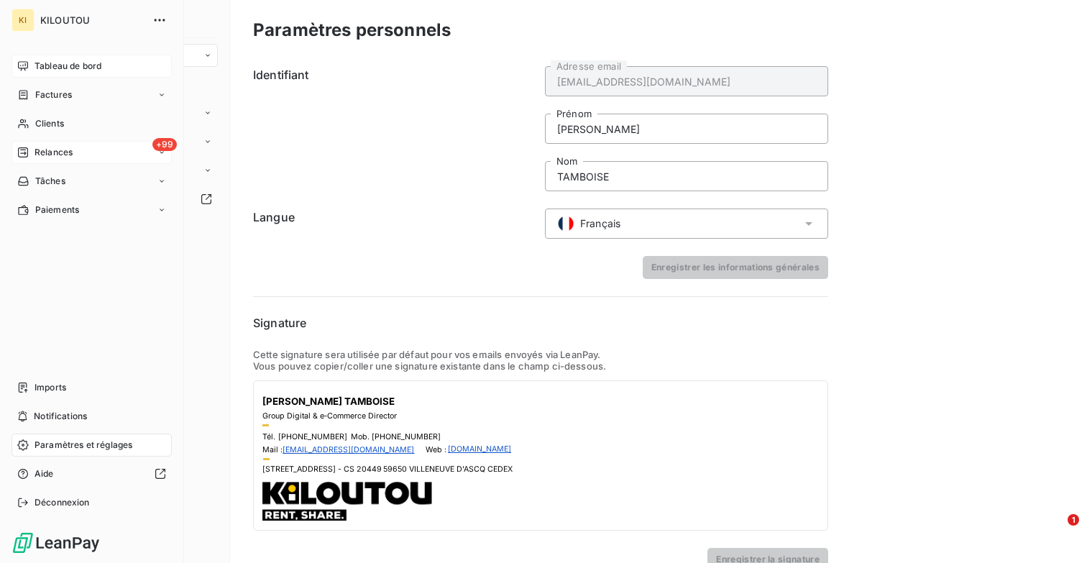
click at [63, 149] on span "Relances" at bounding box center [54, 152] width 38 height 13
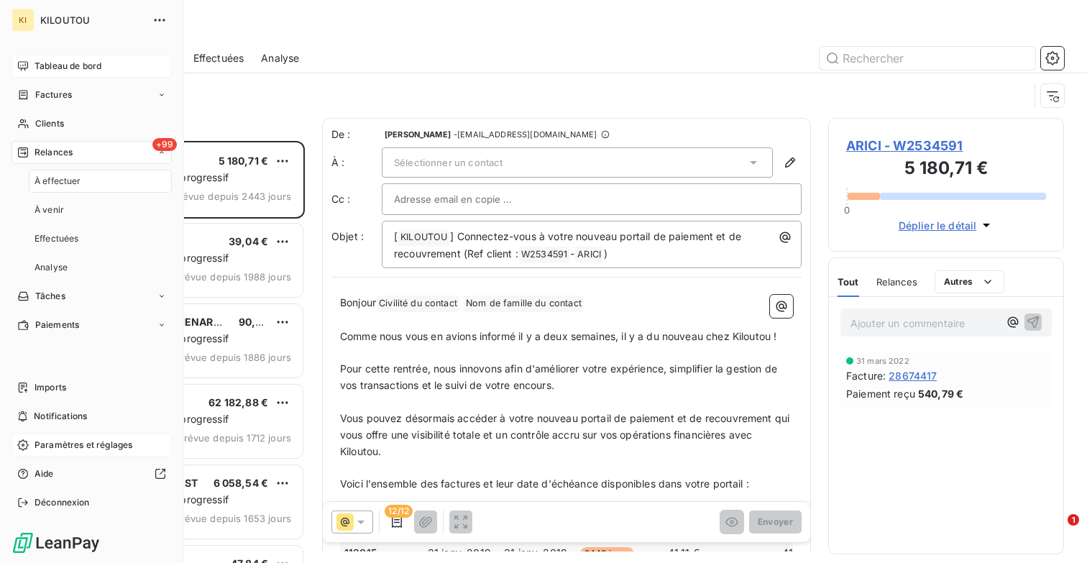
scroll to position [422, 236]
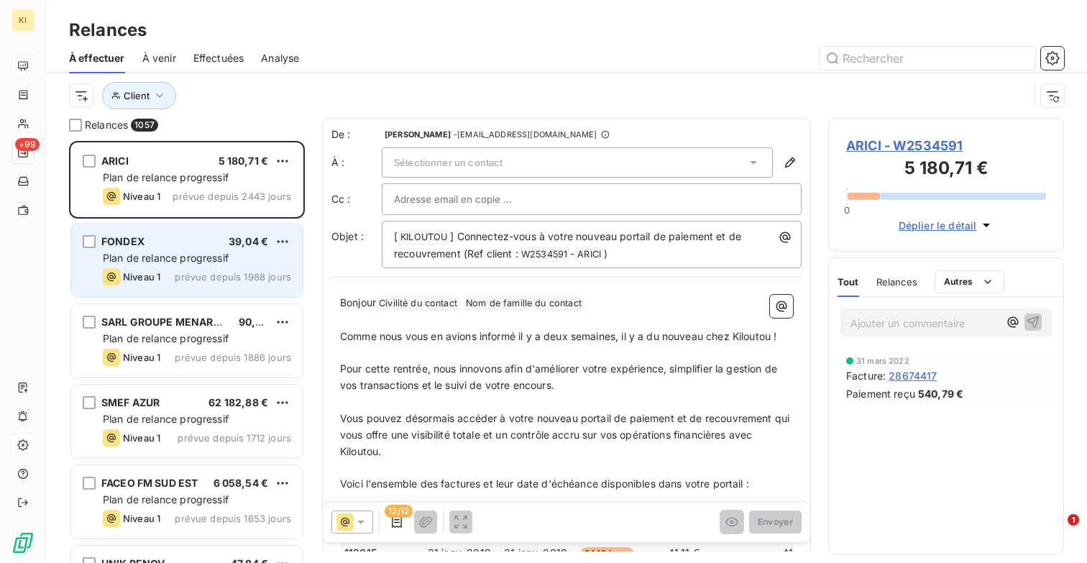
click at [184, 250] on div "FONDEX 39,04 € Plan de relance progressif Niveau 1 prévue depuis 1988 jours" at bounding box center [187, 260] width 232 height 73
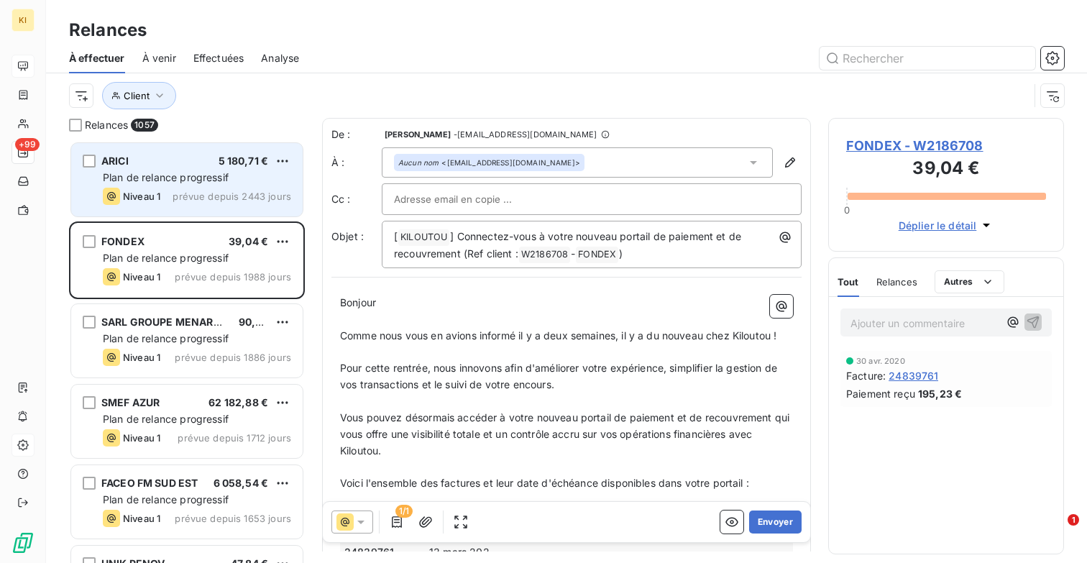
click at [190, 188] on div "Niveau 1 prévue depuis 2443 jours" at bounding box center [197, 196] width 188 height 17
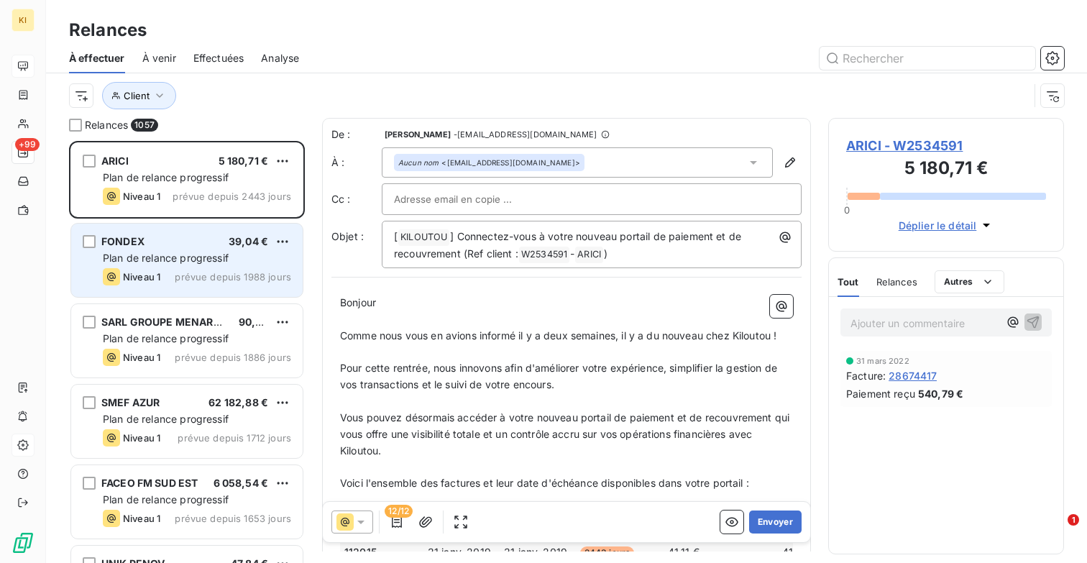
click at [183, 265] on div "FONDEX 39,04 € Plan de relance progressif Niveau 1 prévue depuis 1988 jours" at bounding box center [187, 260] width 232 height 73
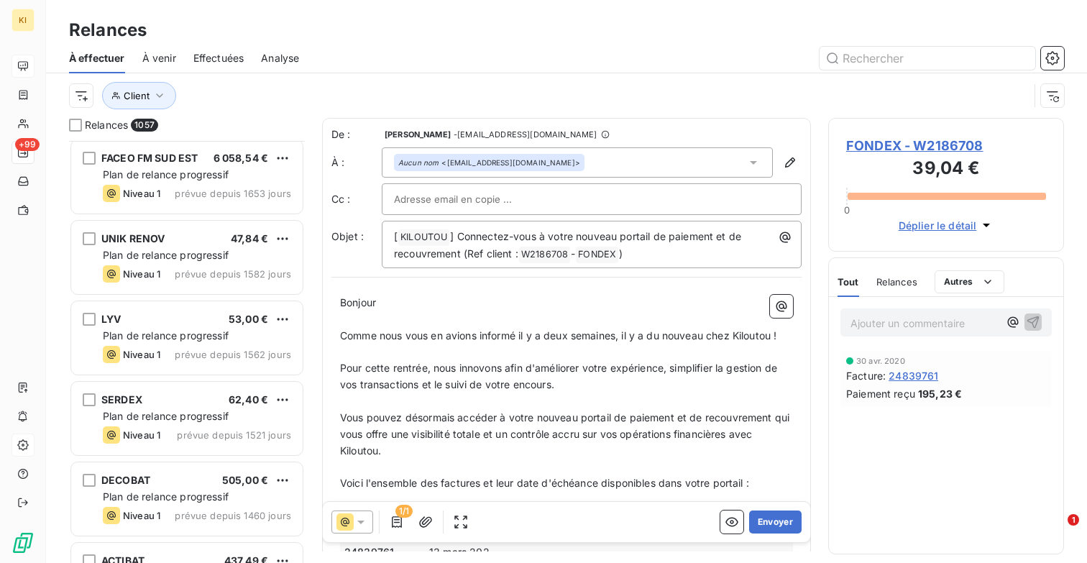
scroll to position [472, 0]
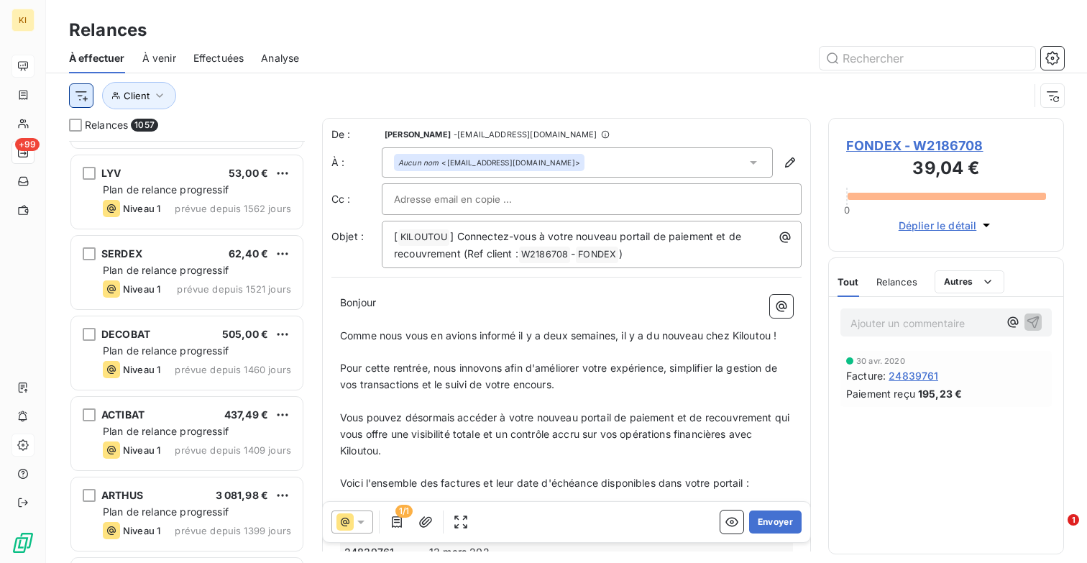
click at [73, 94] on html "KI +99 Relances À effectuer À venir Effectuées Analyse Client Relances 1057 FAC…" at bounding box center [543, 281] width 1087 height 563
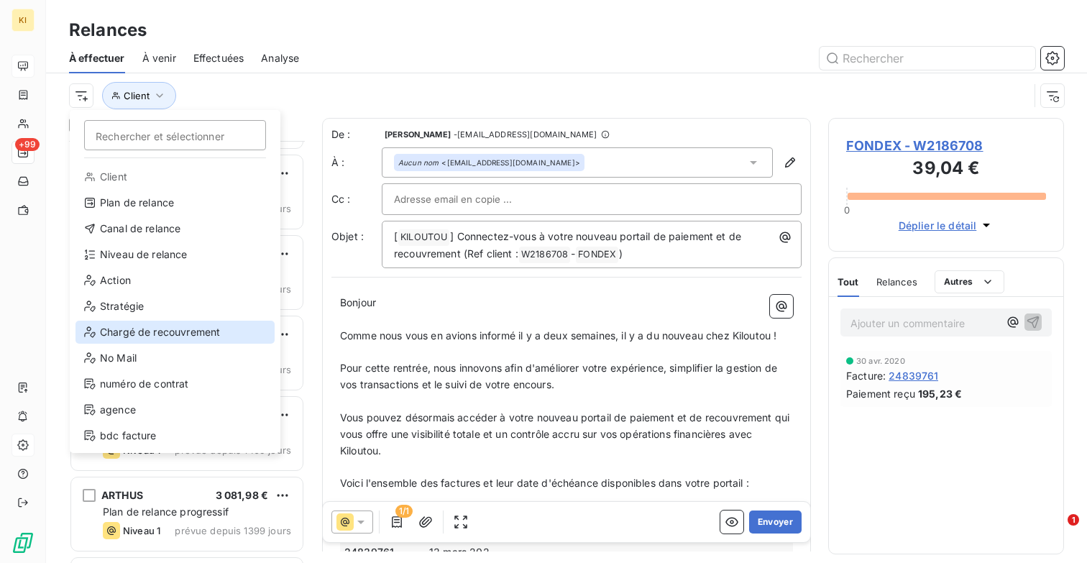
click at [175, 326] on div "Chargé de recouvrement" at bounding box center [175, 332] width 199 height 23
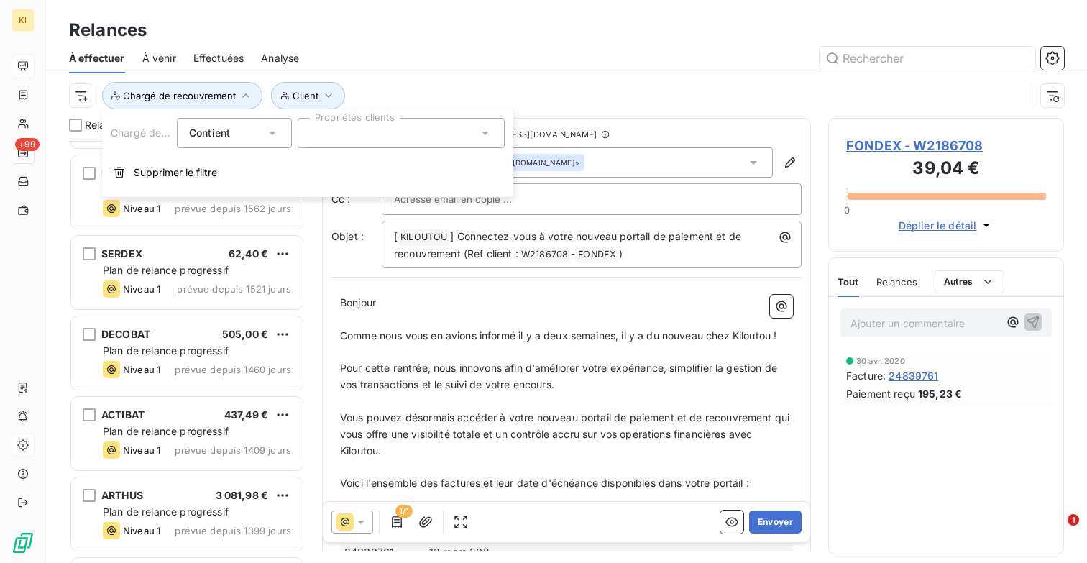
click at [329, 132] on div at bounding box center [401, 133] width 207 height 30
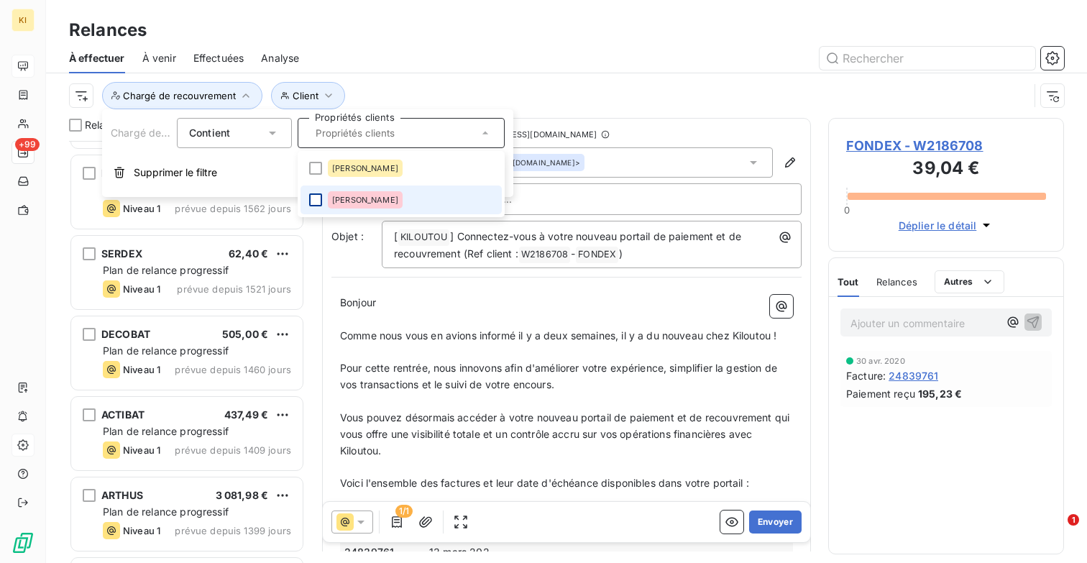
click at [315, 198] on div at bounding box center [315, 199] width 13 height 13
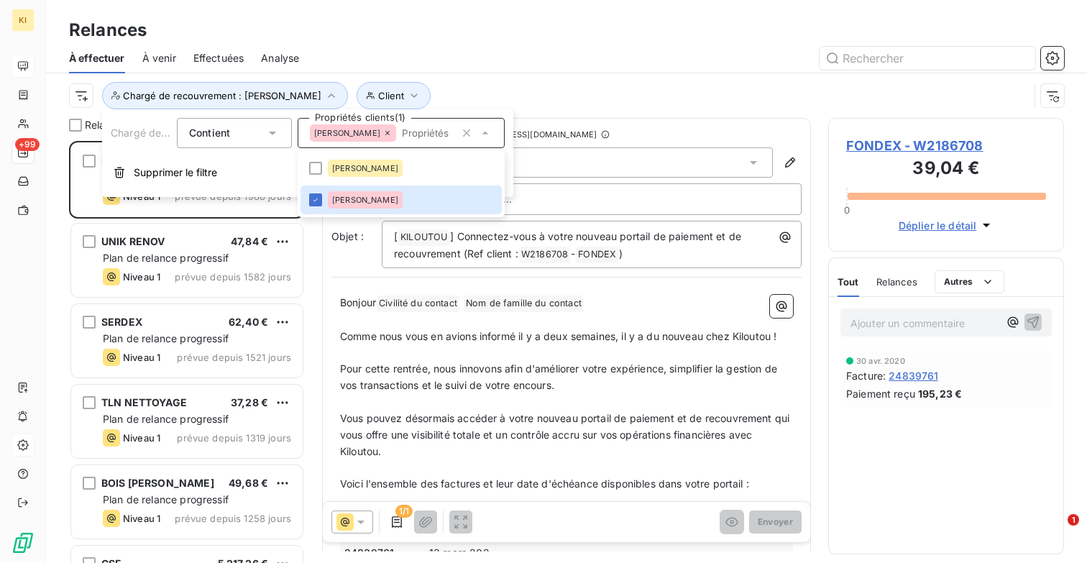
scroll to position [422, 236]
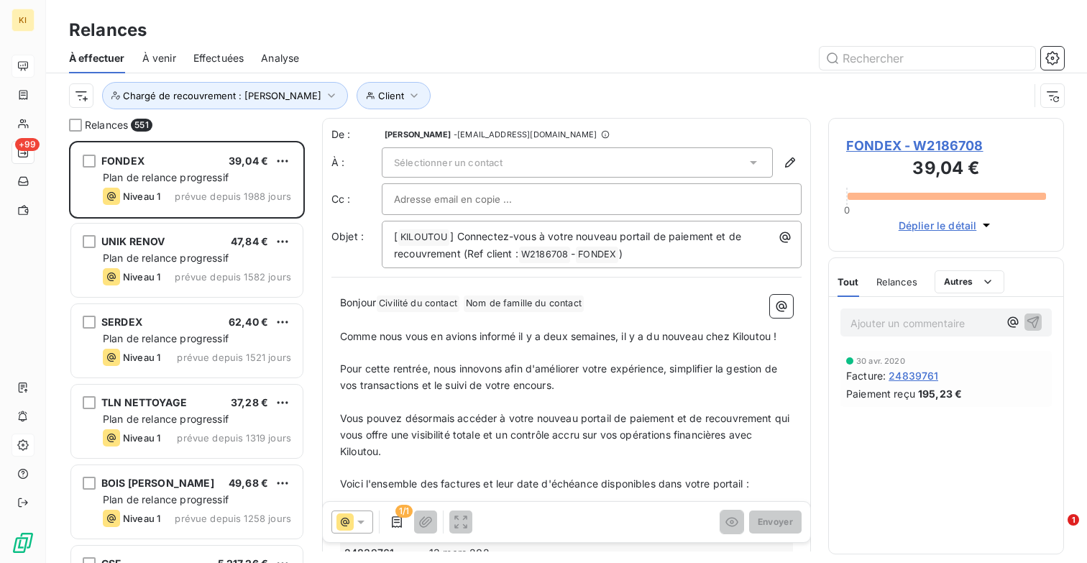
click at [430, 37] on div "Relances" at bounding box center [566, 30] width 1041 height 26
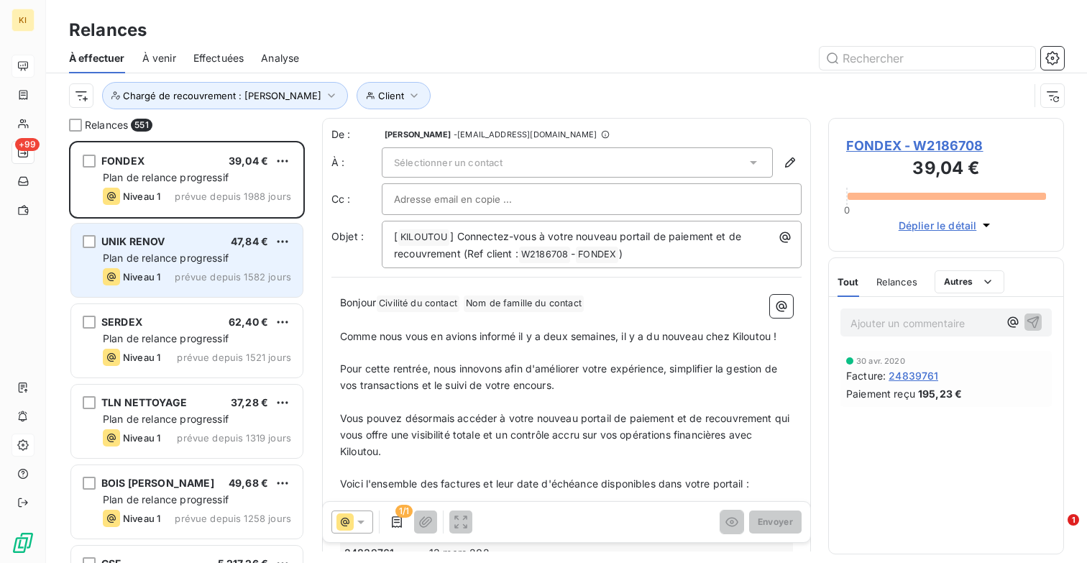
click at [165, 246] on span "UNIK RENOV" at bounding box center [133, 241] width 64 height 12
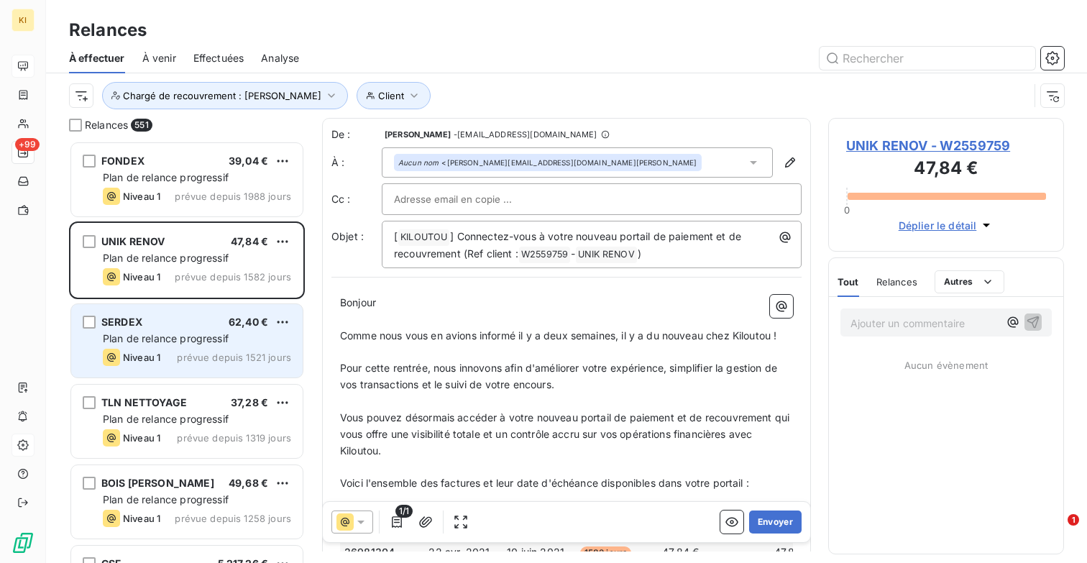
click at [188, 321] on div "SERDEX 62,40 €" at bounding box center [197, 322] width 188 height 13
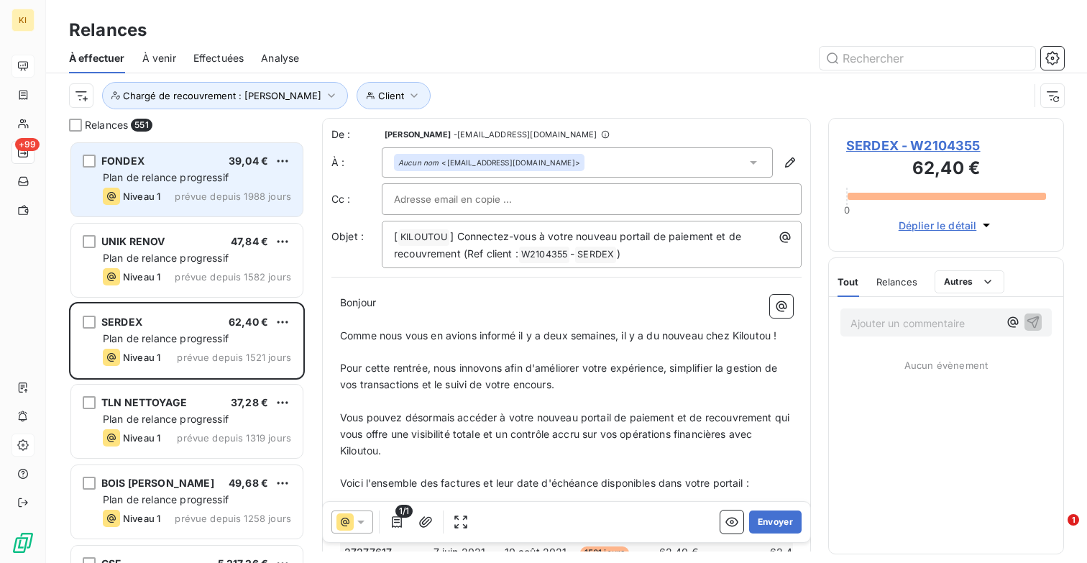
click at [180, 165] on div "FONDEX 39,04 €" at bounding box center [197, 161] width 188 height 13
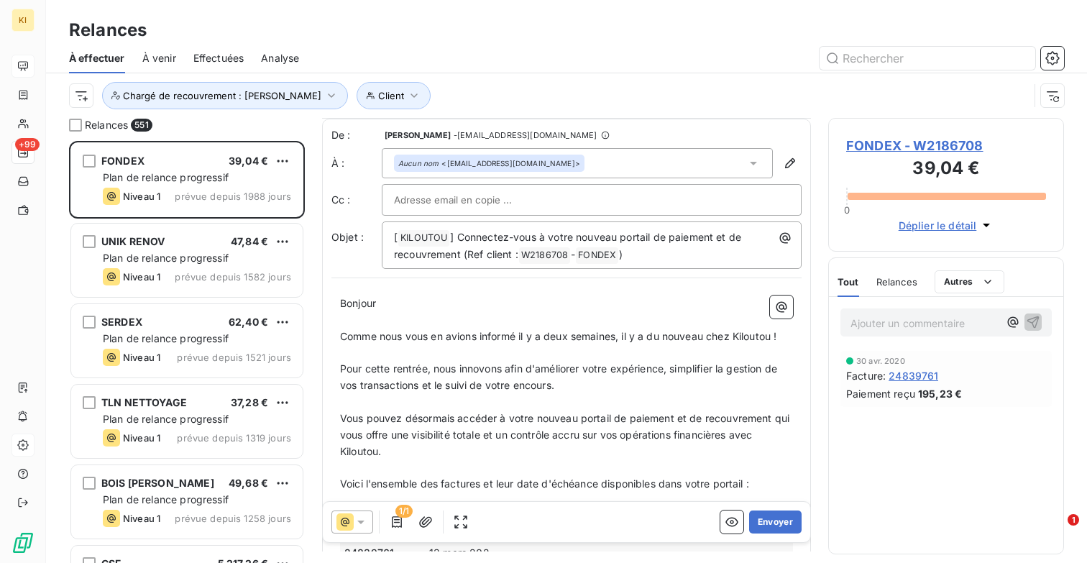
scroll to position [269, 0]
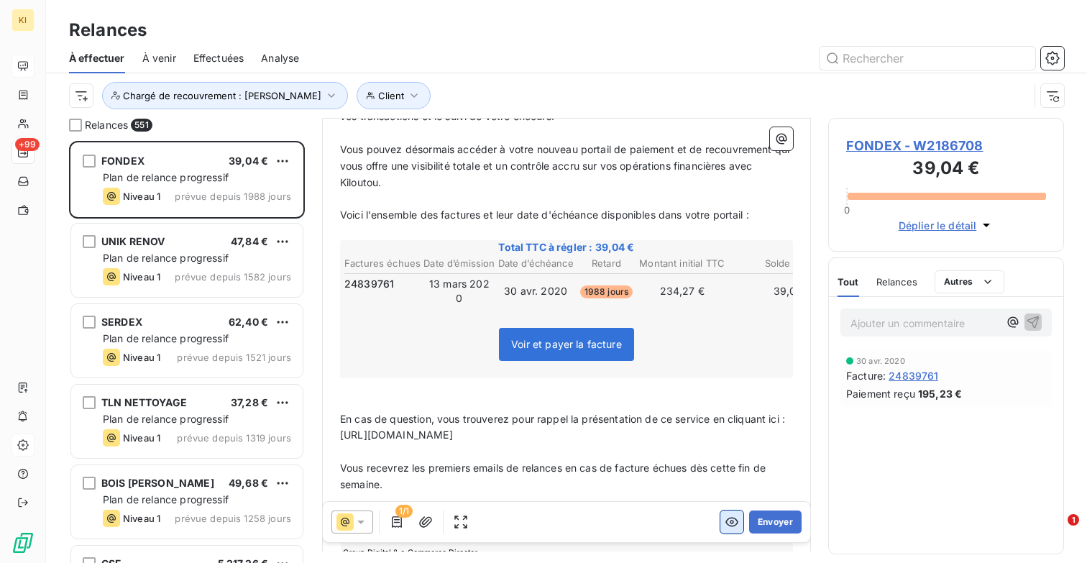
click at [730, 525] on icon "button" at bounding box center [732, 522] width 14 height 14
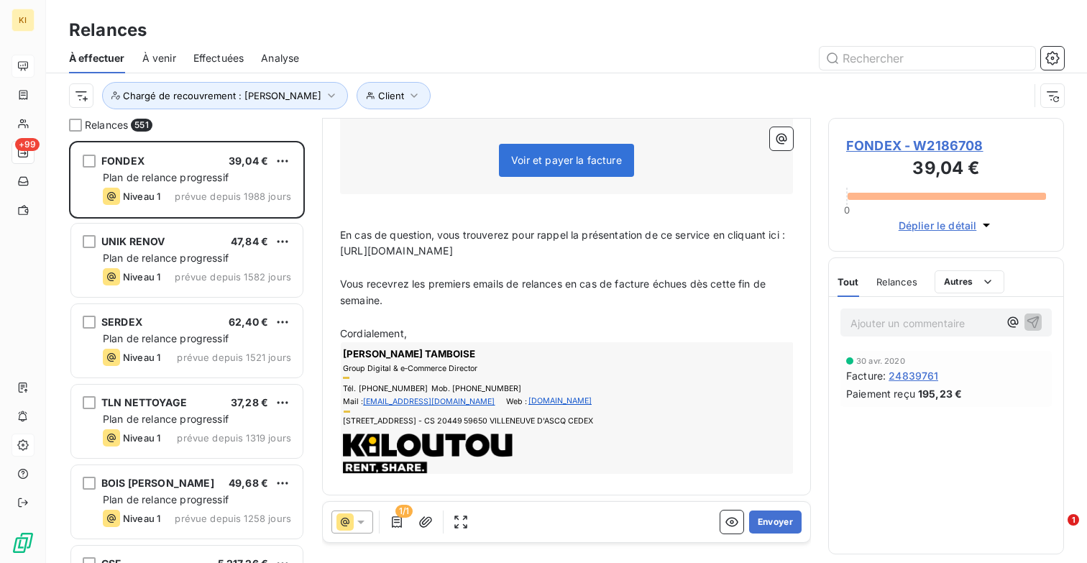
click at [893, 152] on span "FONDEX - W2186708" at bounding box center [946, 145] width 200 height 19
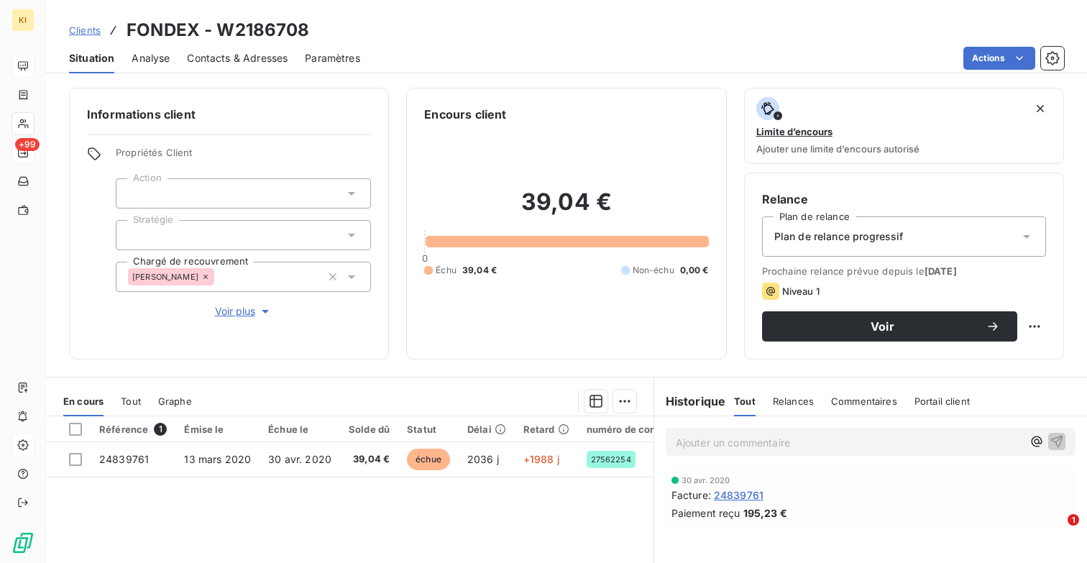
click at [790, 404] on span "Relances" at bounding box center [793, 402] width 41 height 12
click at [859, 406] on div "Commentaires" at bounding box center [866, 401] width 66 height 30
click at [944, 402] on span "Portail client" at bounding box center [944, 402] width 55 height 12
click at [734, 403] on span "Tout" at bounding box center [744, 402] width 20 height 12
click at [697, 520] on span "Paiement reçu" at bounding box center [706, 513] width 69 height 15
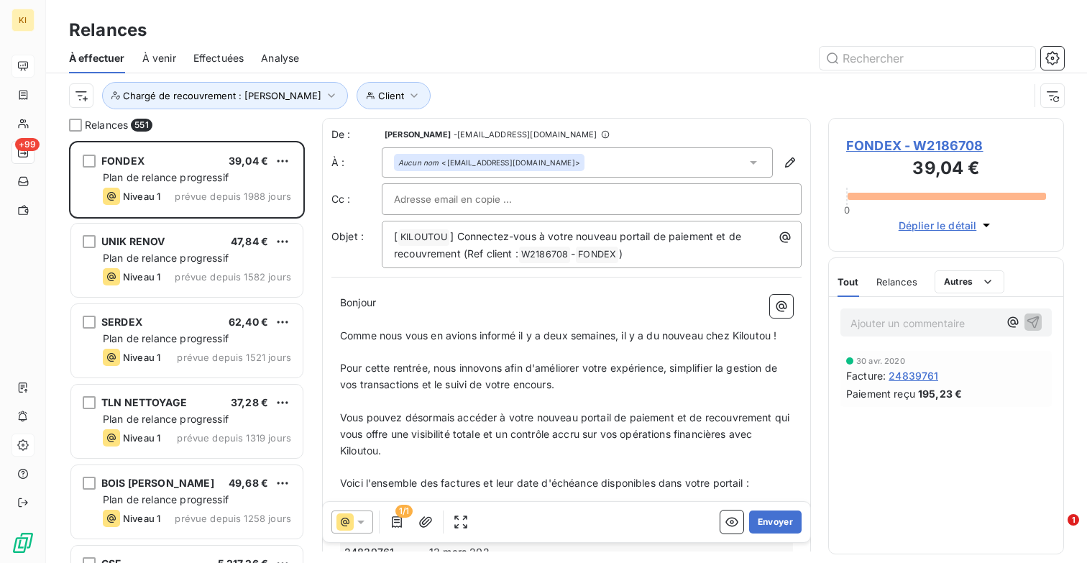
scroll to position [422, 236]
click at [211, 58] on span "Effectuées" at bounding box center [218, 58] width 51 height 14
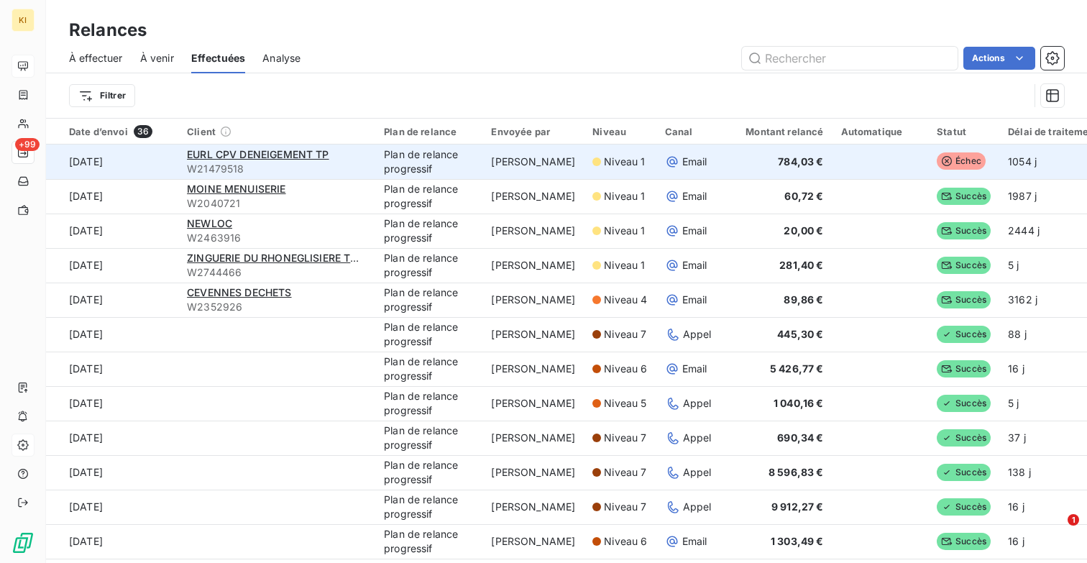
click at [955, 158] on span "Échec" at bounding box center [961, 160] width 49 height 17
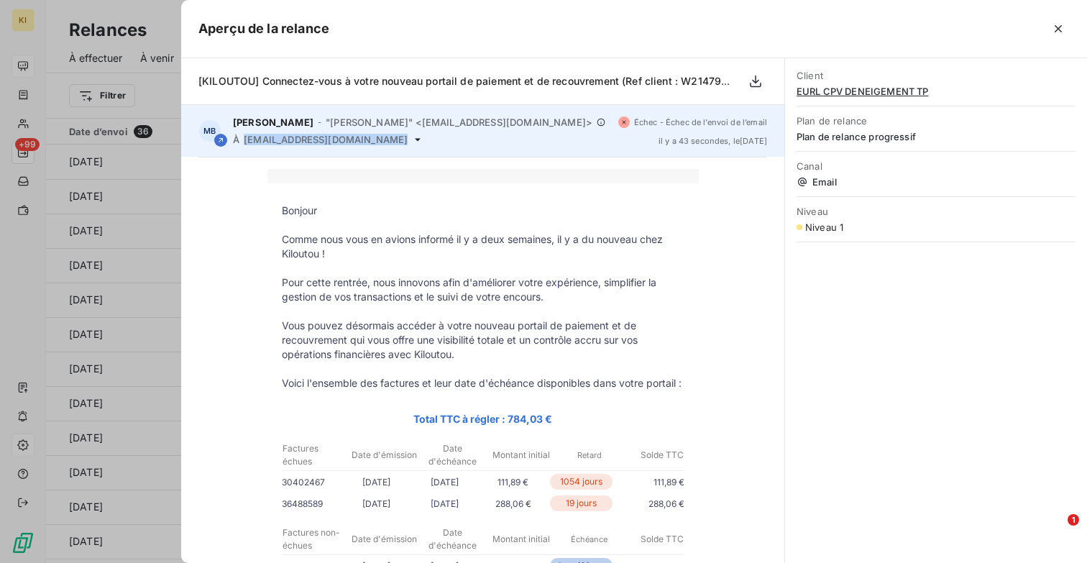
drag, startPoint x: 371, startPoint y: 137, endPoint x: 244, endPoint y: 137, distance: 127.3
click at [244, 137] on div "À [EMAIL_ADDRESS][DOMAIN_NAME]" at bounding box center [420, 140] width 374 height 12
copy div "[EMAIL_ADDRESS][DOMAIN_NAME]"
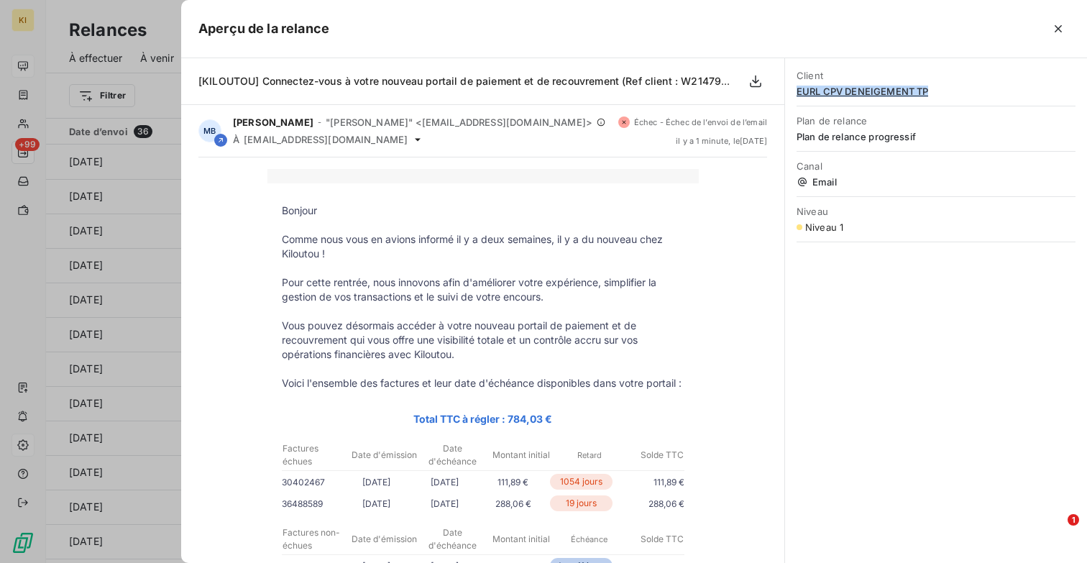
drag, startPoint x: 957, startPoint y: 87, endPoint x: 797, endPoint y: 91, distance: 160.4
click at [797, 91] on span "EURL CPV DENEIGEMENT TP" at bounding box center [936, 92] width 279 height 12
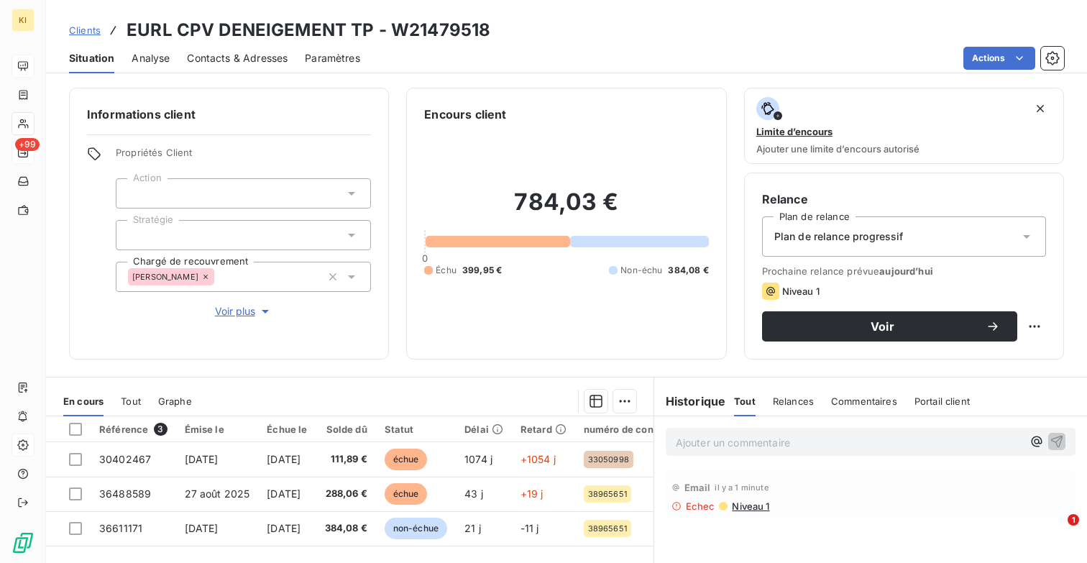
click at [81, 29] on span "Clients" at bounding box center [85, 30] width 32 height 12
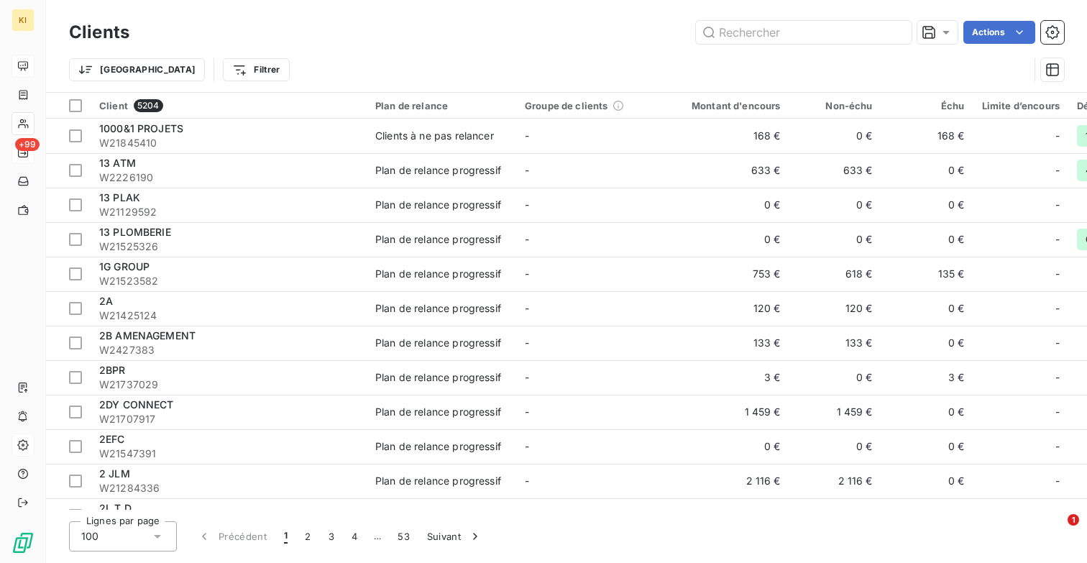
click at [426, 50] on div "Trier Filtrer" at bounding box center [566, 69] width 995 height 45
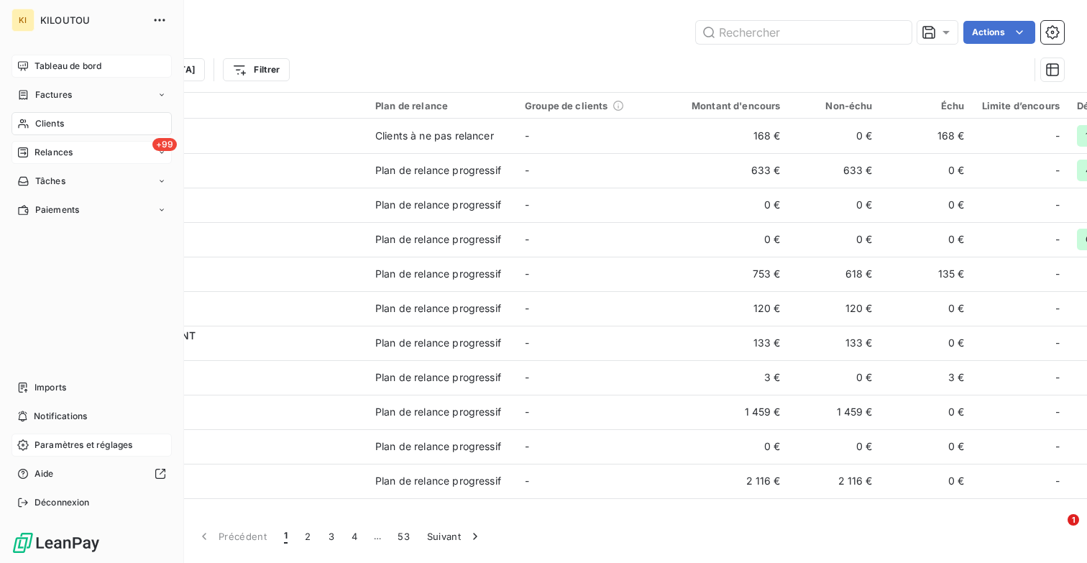
click at [46, 149] on span "Relances" at bounding box center [54, 152] width 38 height 13
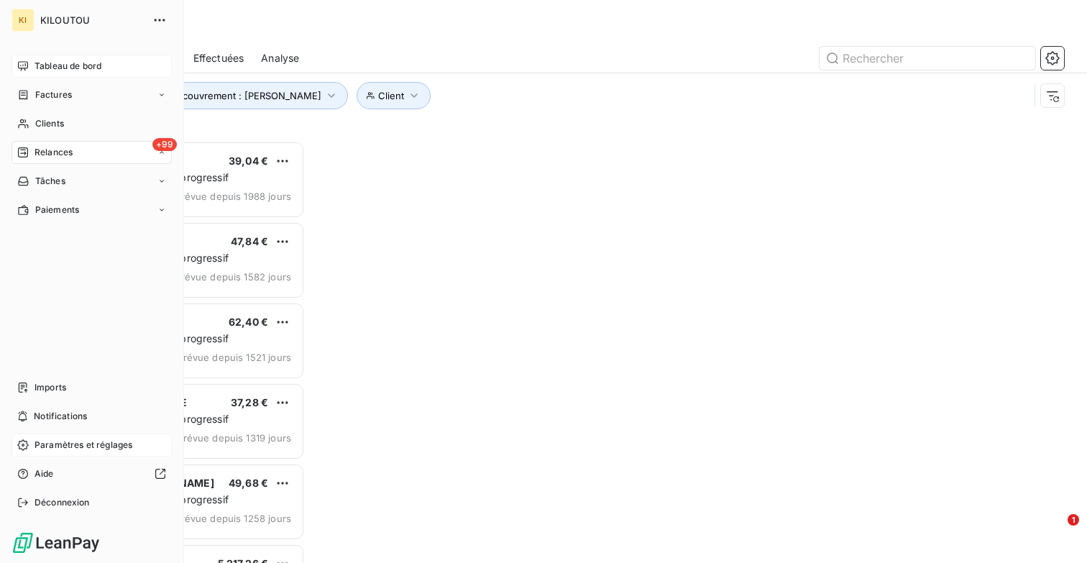
scroll to position [422, 236]
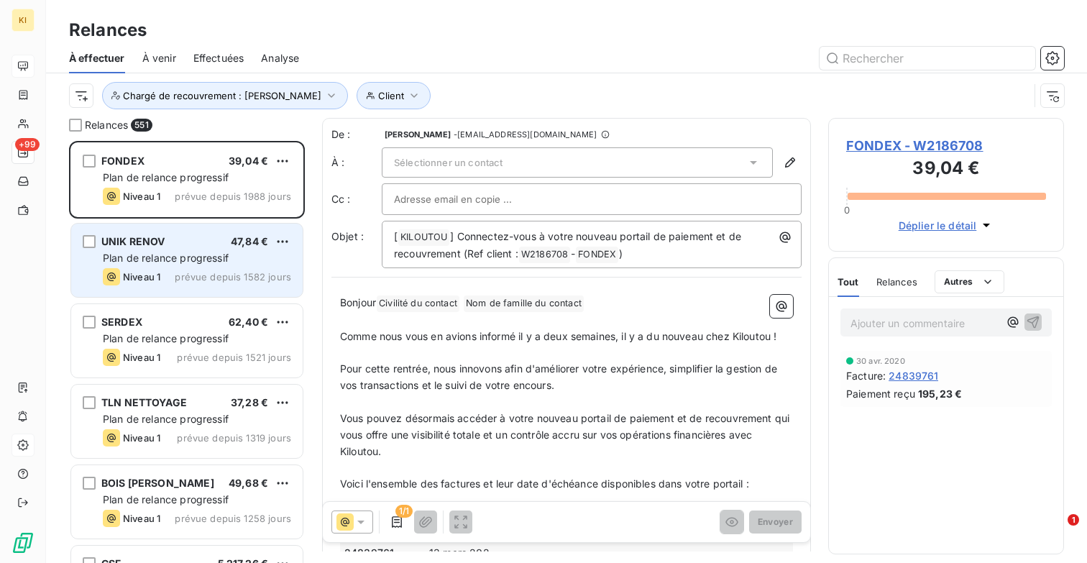
click at [181, 263] on span "Plan de relance progressif" at bounding box center [166, 258] width 126 height 12
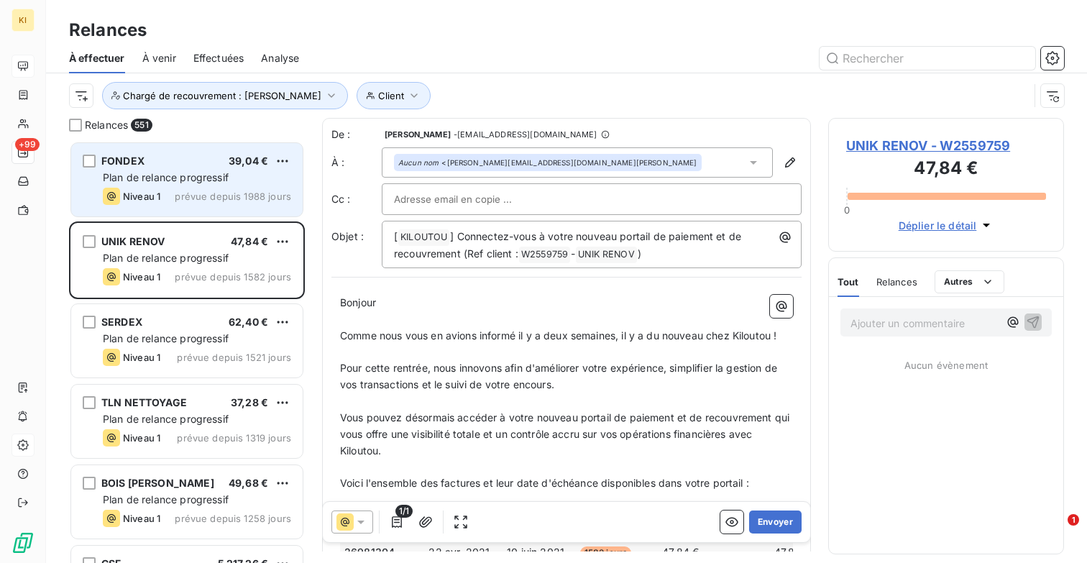
click at [171, 192] on div "Niveau 1 prévue depuis 1988 jours" at bounding box center [197, 196] width 188 height 17
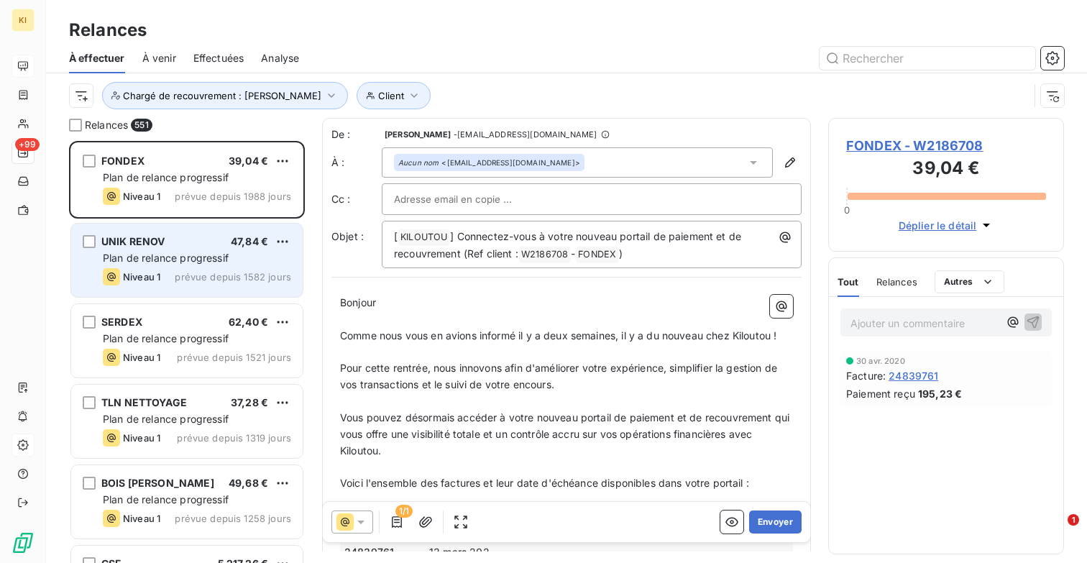
click at [198, 261] on span "Plan de relance progressif" at bounding box center [166, 258] width 126 height 12
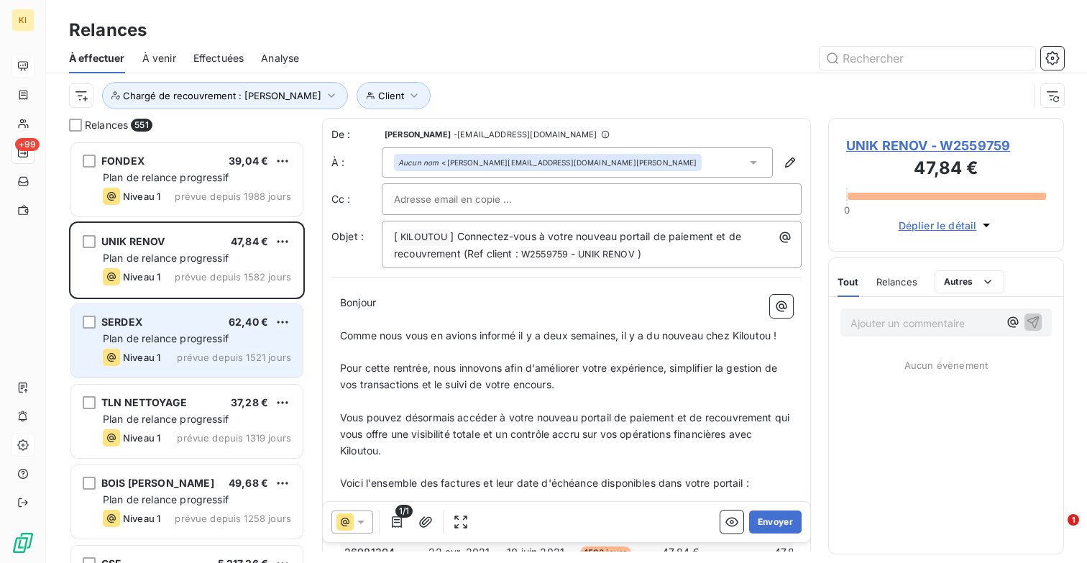
click at [193, 332] on span "Plan de relance progressif" at bounding box center [166, 338] width 126 height 12
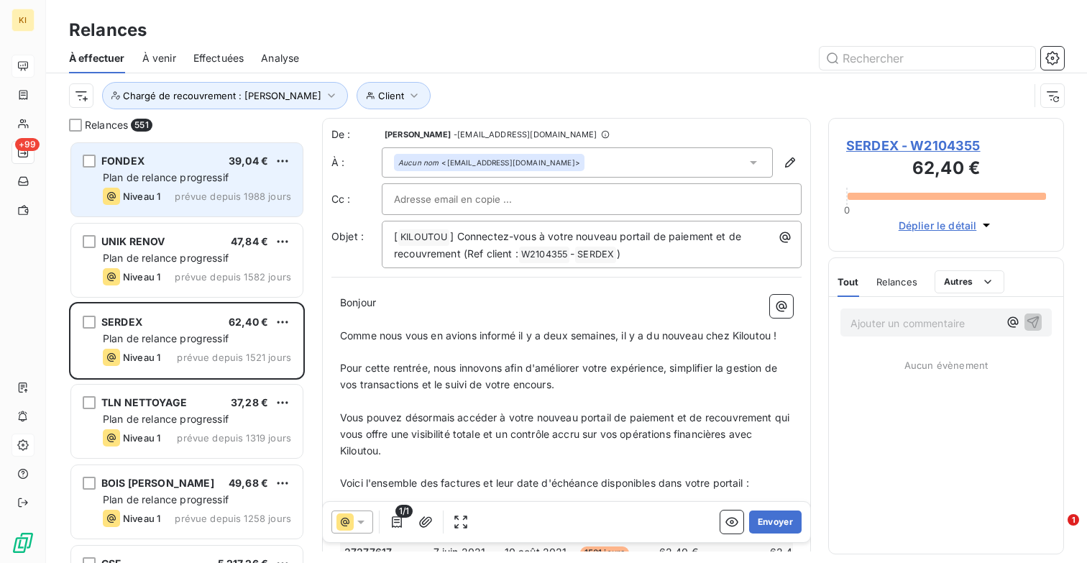
click at [198, 181] on span "Plan de relance progressif" at bounding box center [166, 177] width 126 height 12
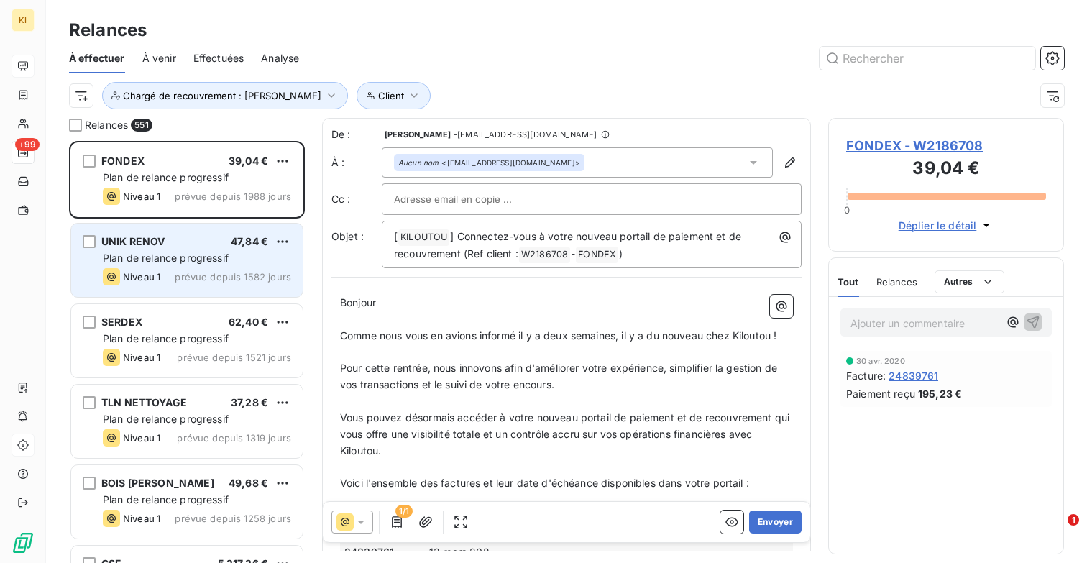
click at [186, 255] on span "Plan de relance progressif" at bounding box center [166, 258] width 126 height 12
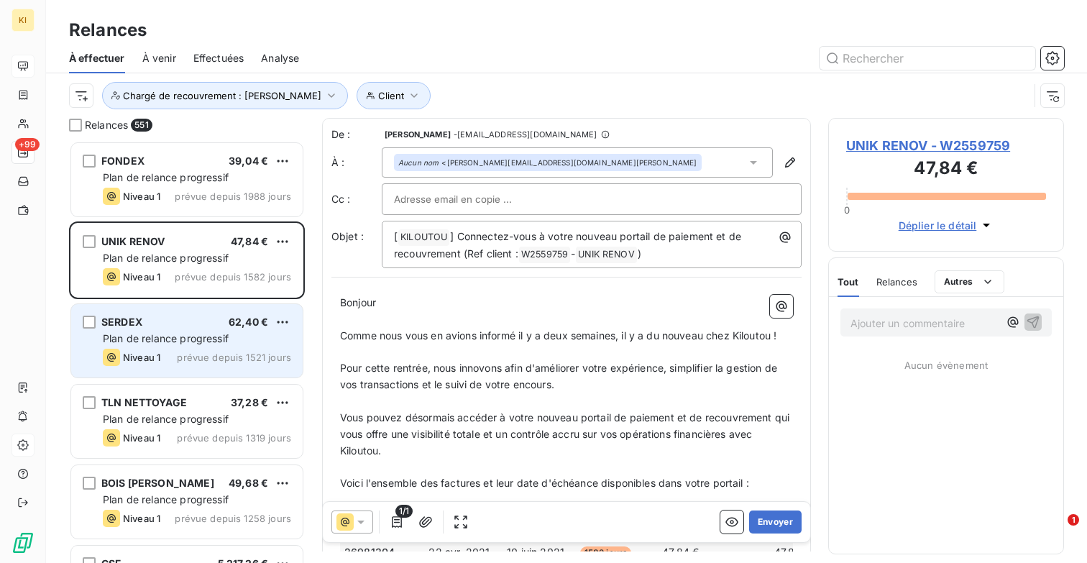
click at [188, 343] on span "Plan de relance progressif" at bounding box center [166, 338] width 126 height 12
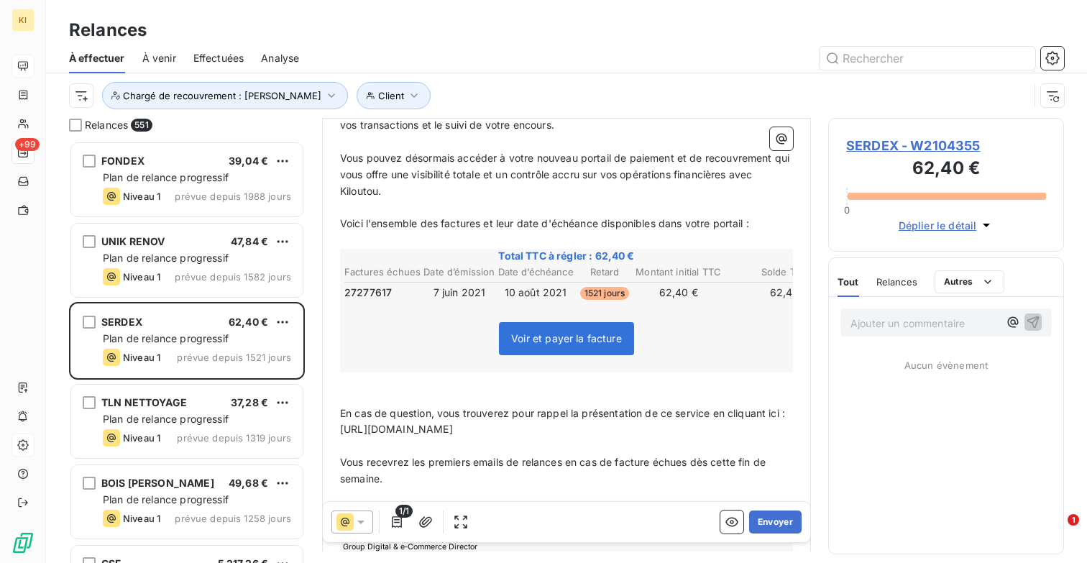
scroll to position [286, 0]
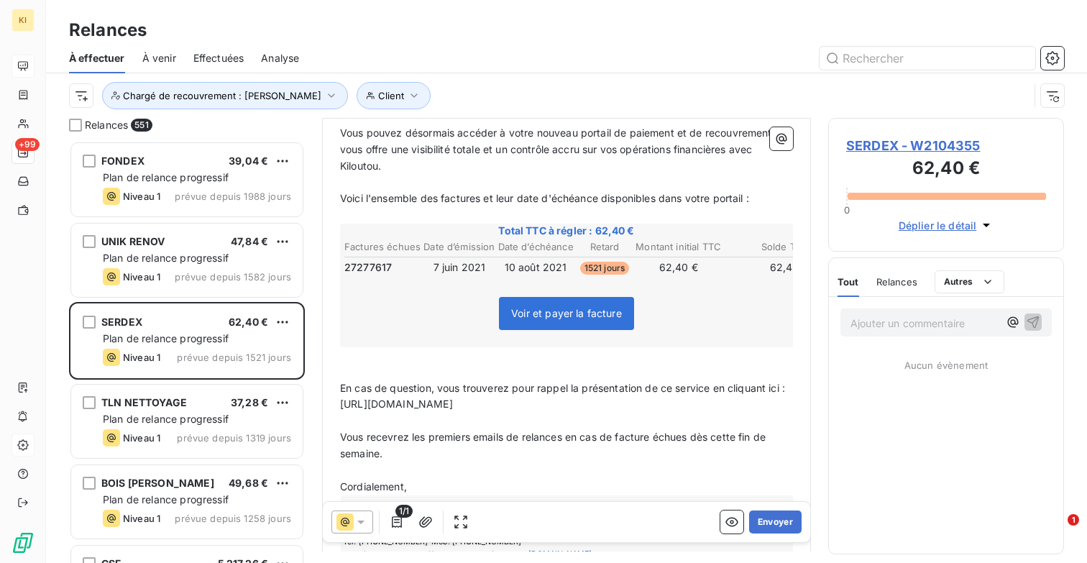
click at [204, 65] on div "Effectuées" at bounding box center [218, 58] width 51 height 30
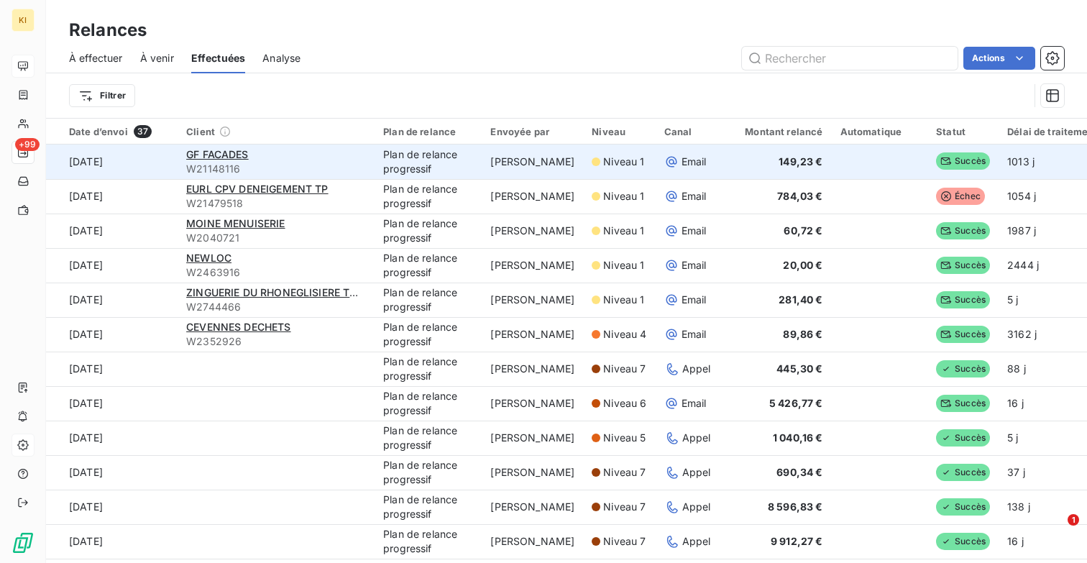
click at [948, 158] on span "Succès" at bounding box center [963, 160] width 54 height 17
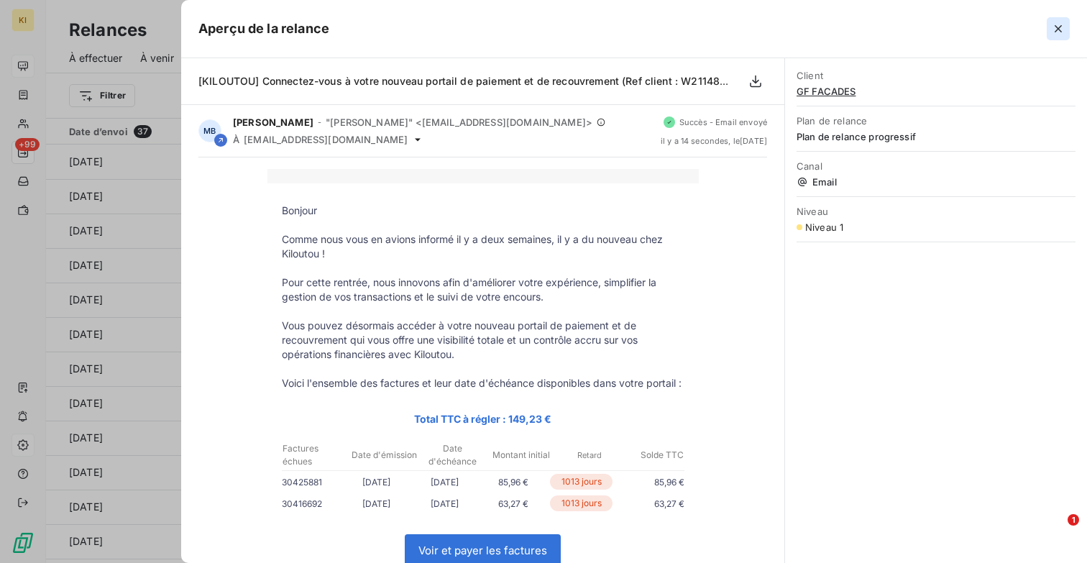
click at [1055, 27] on icon "button" at bounding box center [1058, 29] width 14 height 14
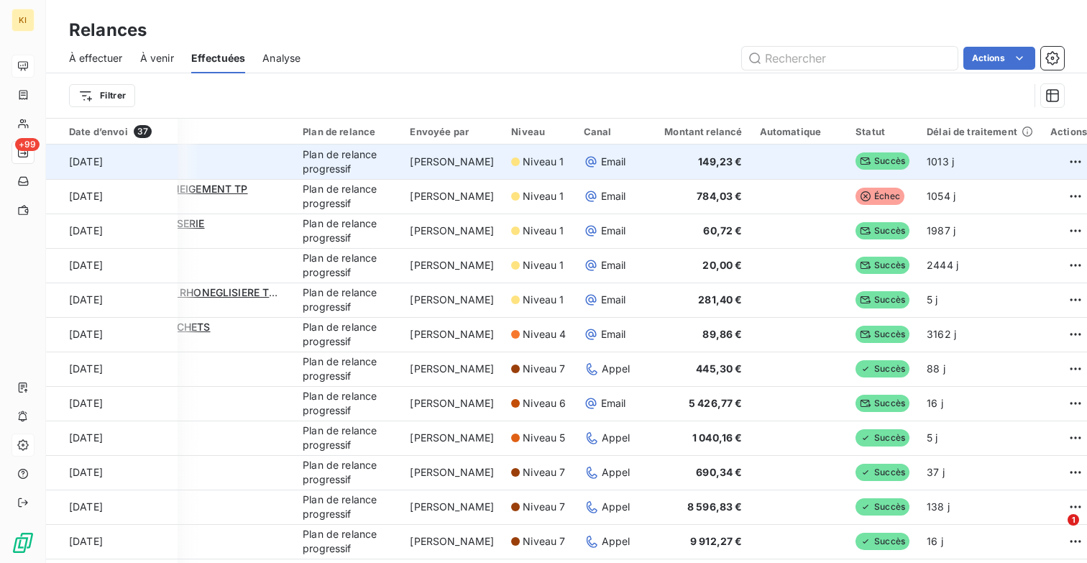
scroll to position [0, 90]
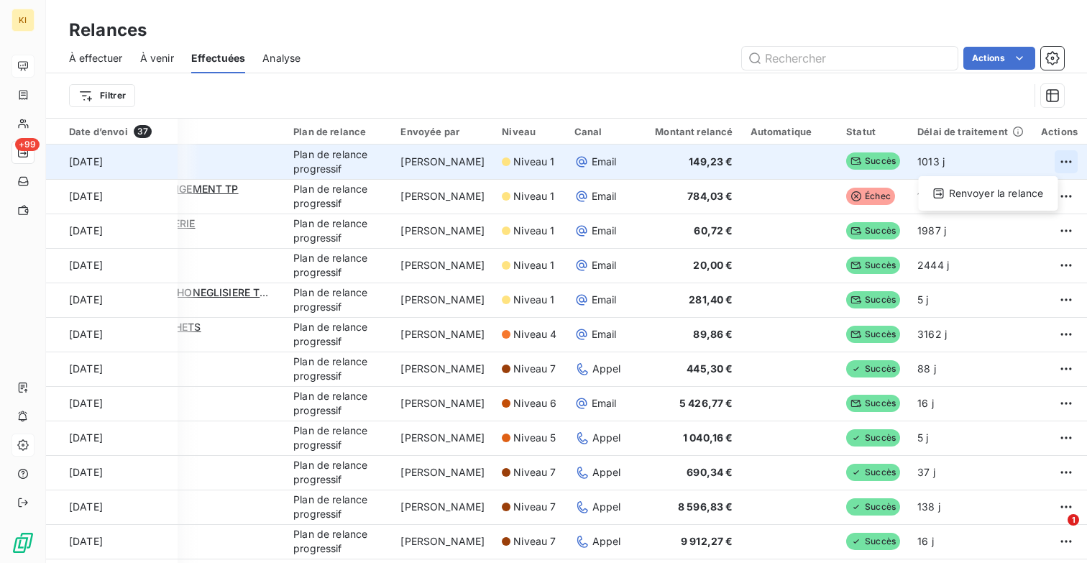
click at [1051, 159] on html "KI +99 Relances À effectuer À venir Effectuées Analyse Actions Filtrer Date d’e…" at bounding box center [543, 281] width 1087 height 563
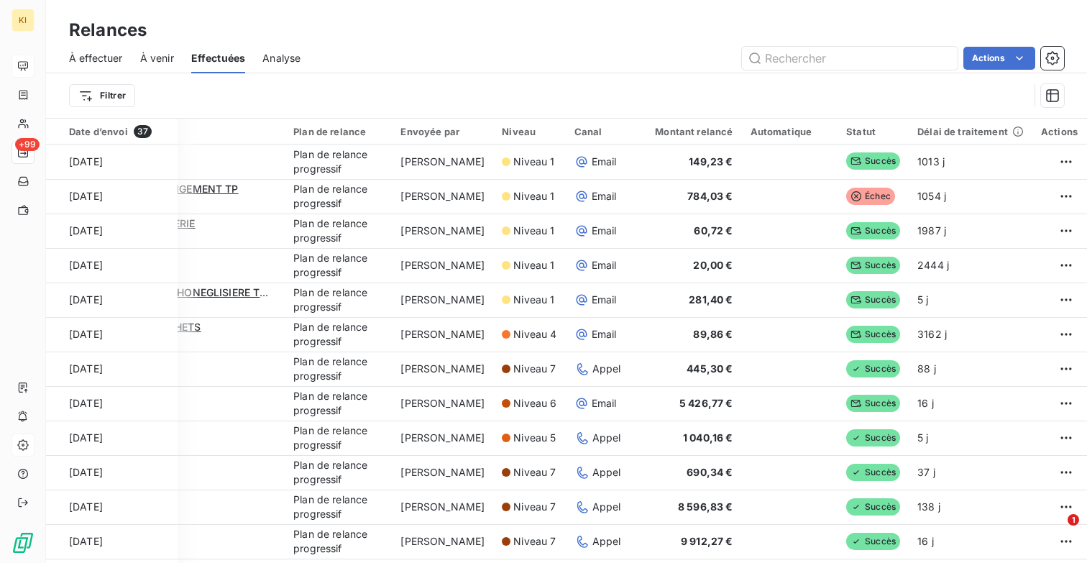
click at [877, 86] on html "KI +99 Relances À effectuer À venir Effectuées Analyse Actions Filtrer Date d’e…" at bounding box center [543, 281] width 1087 height 563
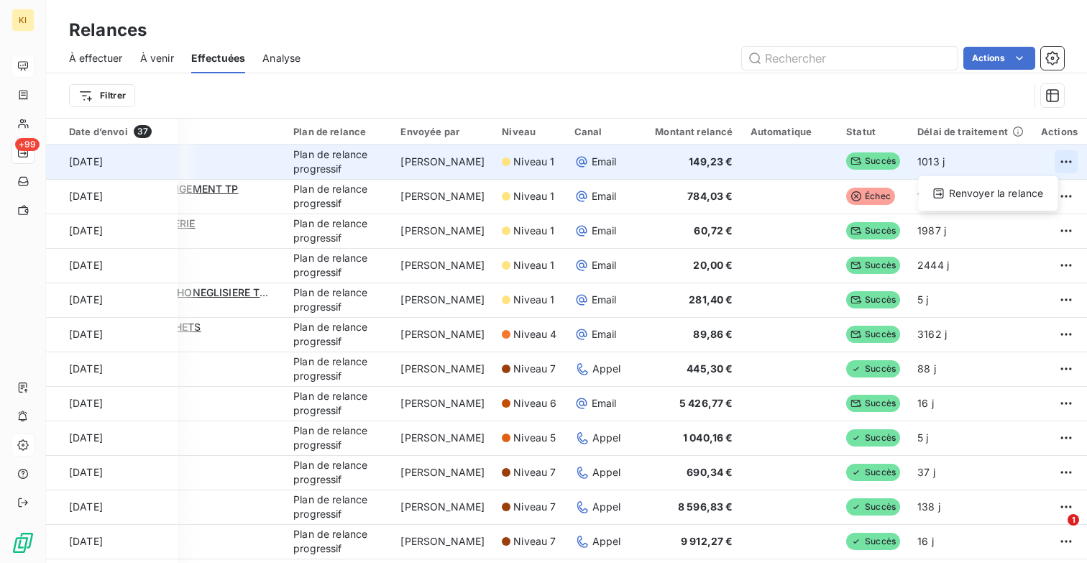
click at [1052, 160] on html "KI +99 Relances À effectuer À venir Effectuées Analyse Actions Filtrer Date d’e…" at bounding box center [543, 281] width 1087 height 563
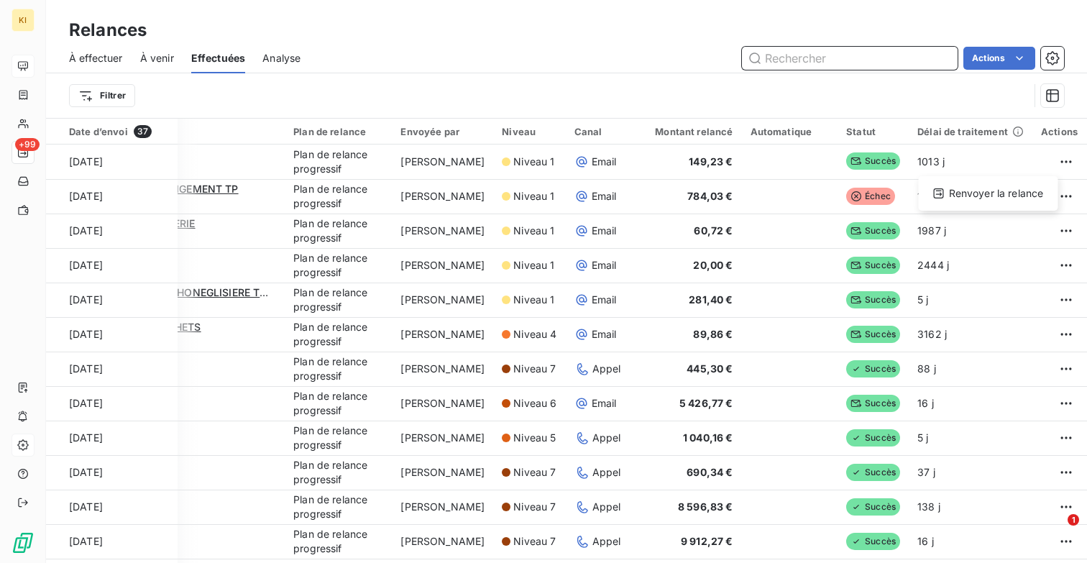
click at [778, 66] on html "KI +99 Relances À effectuer À venir Effectuées Analyse Actions Filtrer Date d’e…" at bounding box center [543, 281] width 1087 height 563
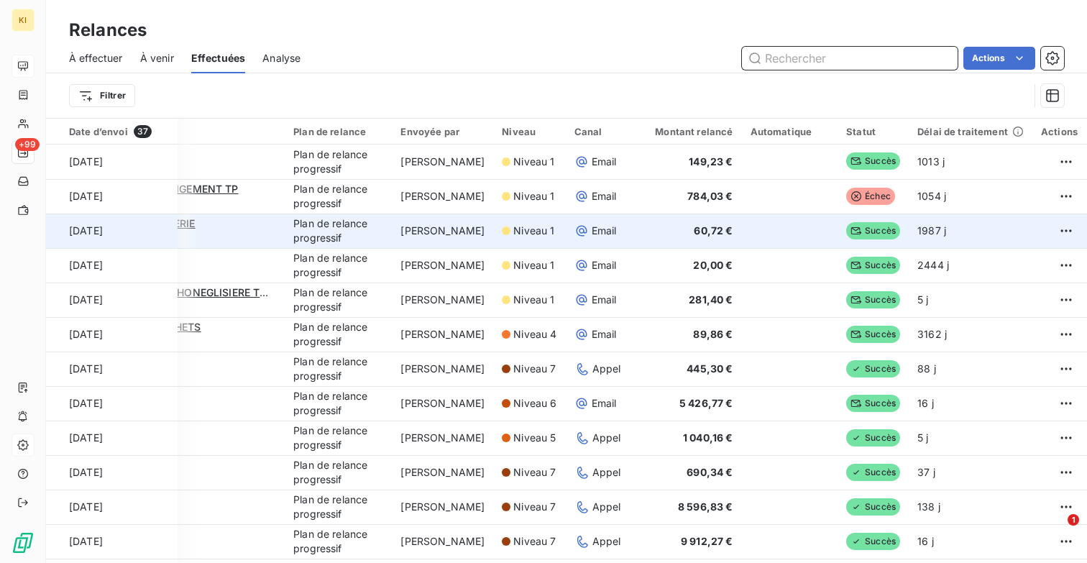
scroll to position [0, 0]
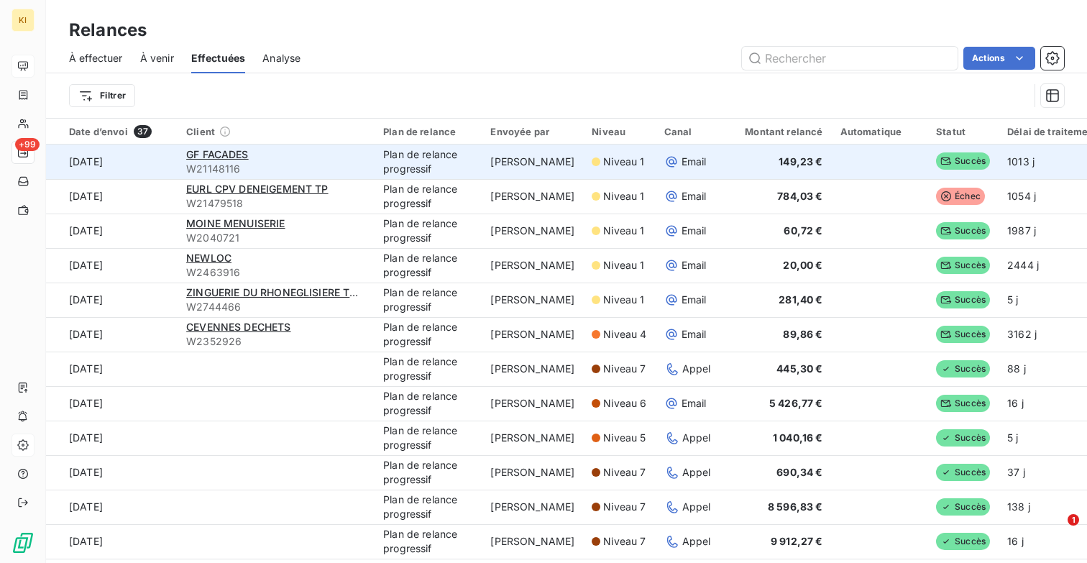
click at [461, 163] on td "Plan de relance progressif" at bounding box center [428, 162] width 107 height 35
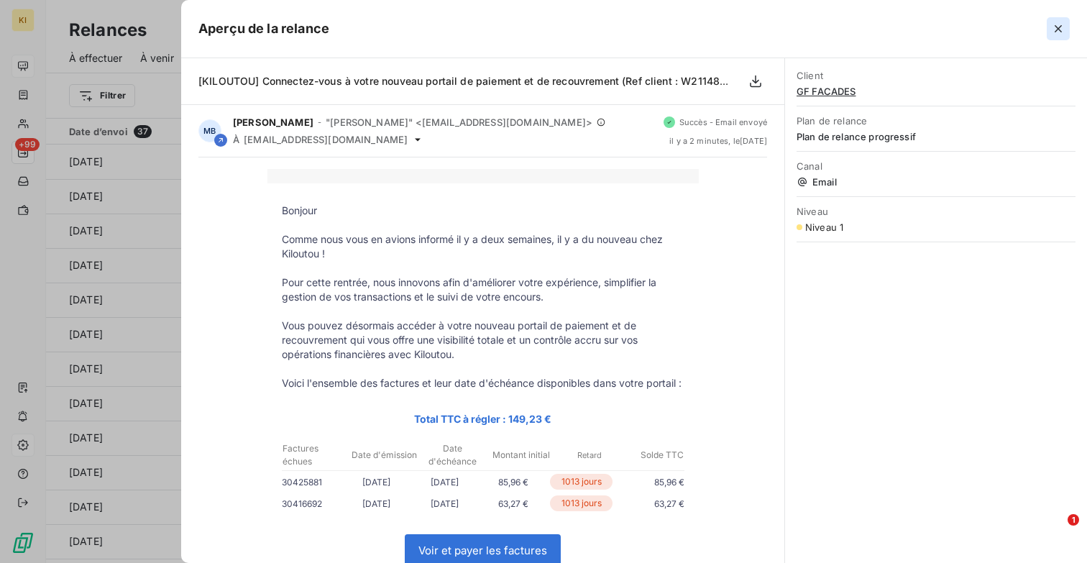
click at [1059, 27] on icon "button" at bounding box center [1058, 28] width 7 height 7
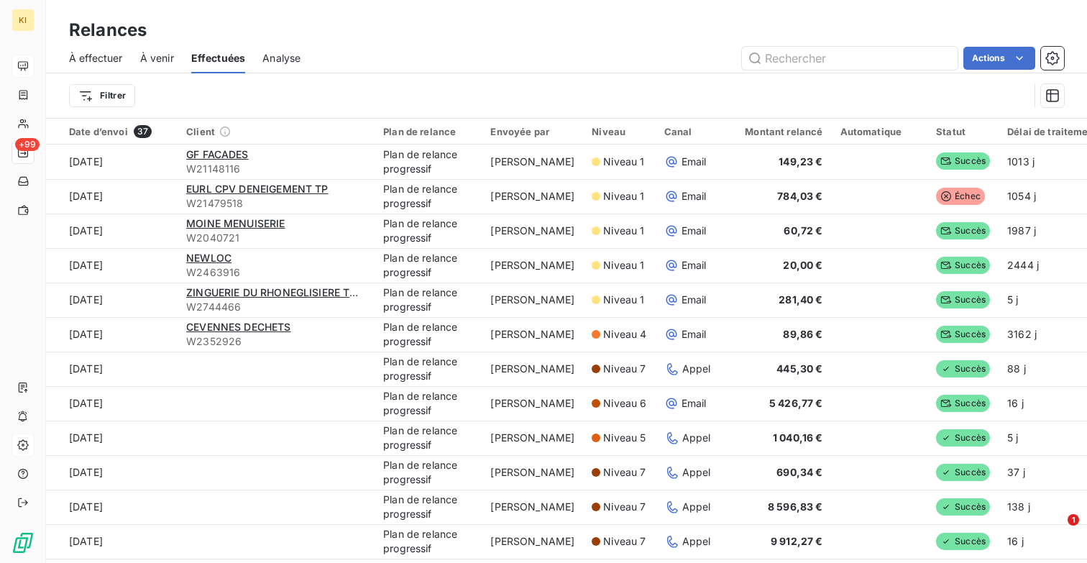
click at [163, 58] on span "À venir" at bounding box center [157, 58] width 34 height 14
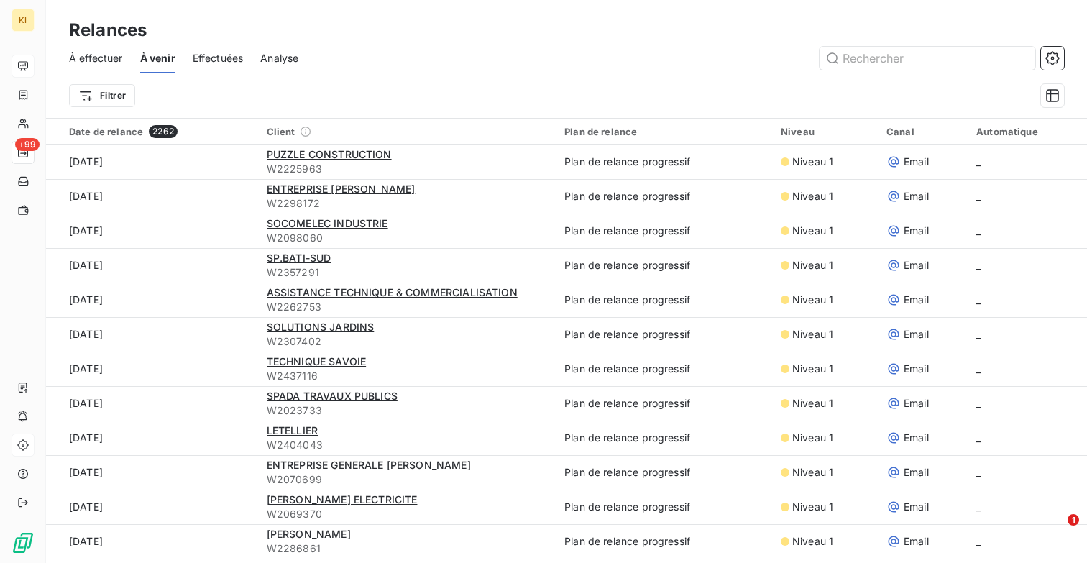
click at [103, 58] on span "À effectuer" at bounding box center [96, 58] width 54 height 14
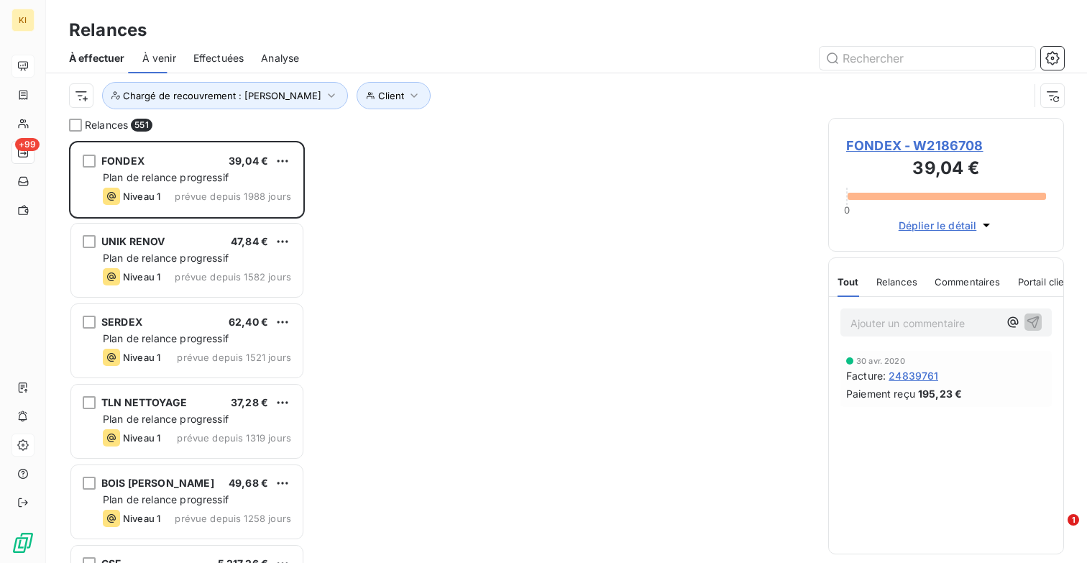
scroll to position [422, 236]
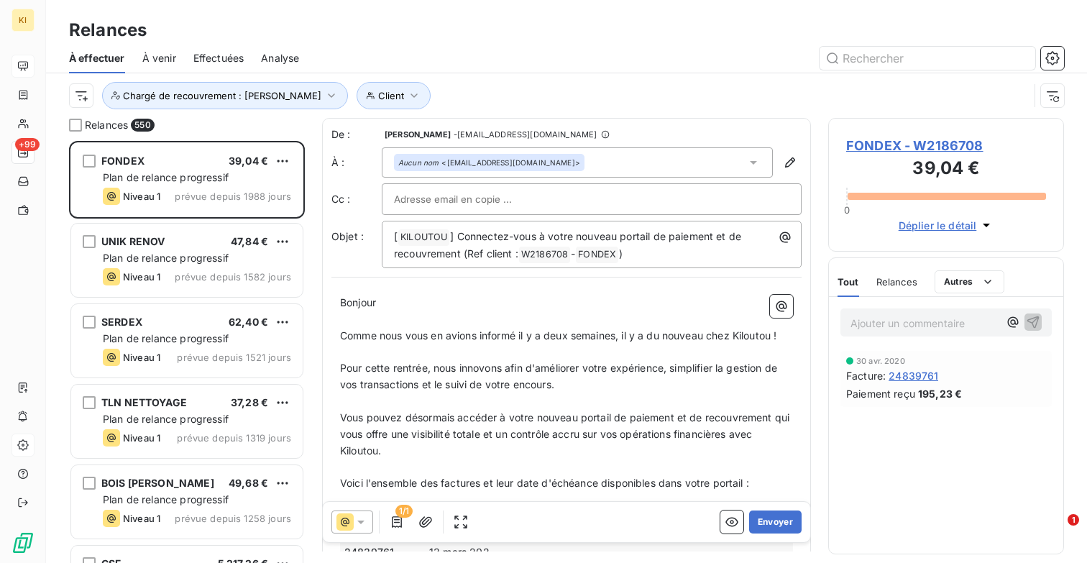
click at [218, 64] on span "Effectuées" at bounding box center [218, 58] width 51 height 14
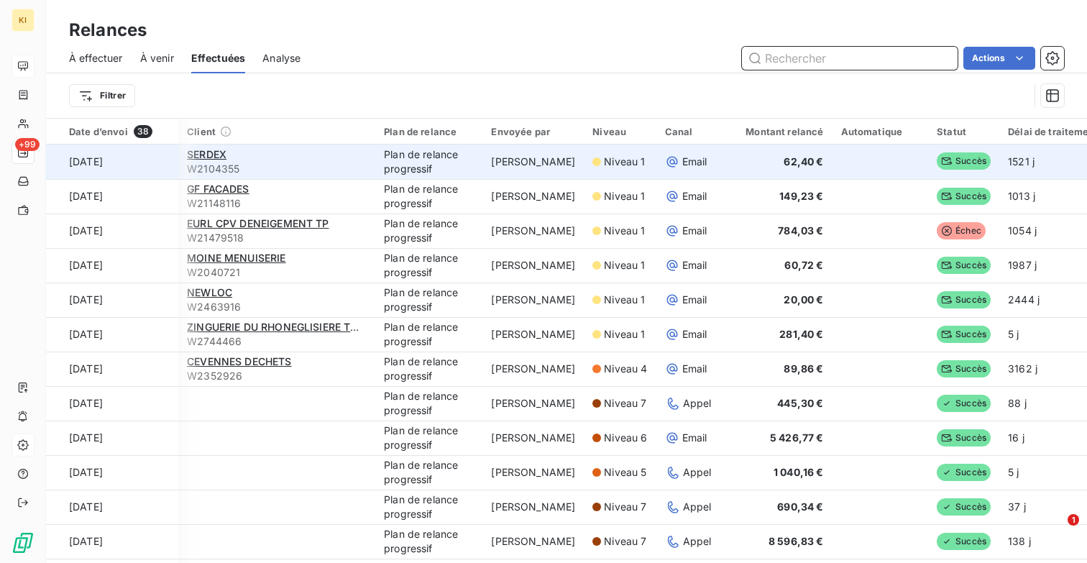
scroll to position [0, 91]
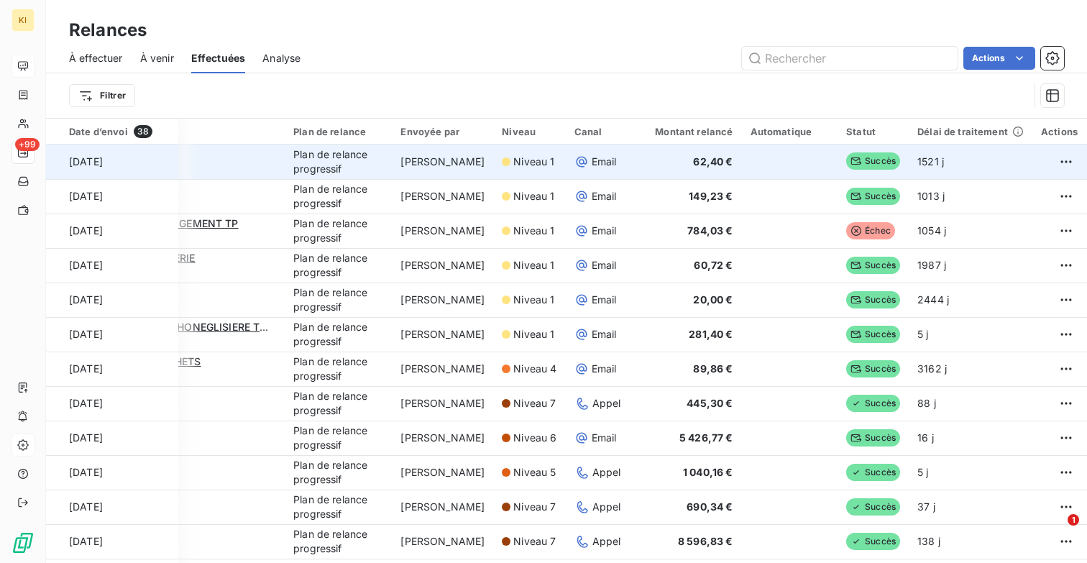
click at [432, 163] on td "[PERSON_NAME]" at bounding box center [442, 162] width 101 height 35
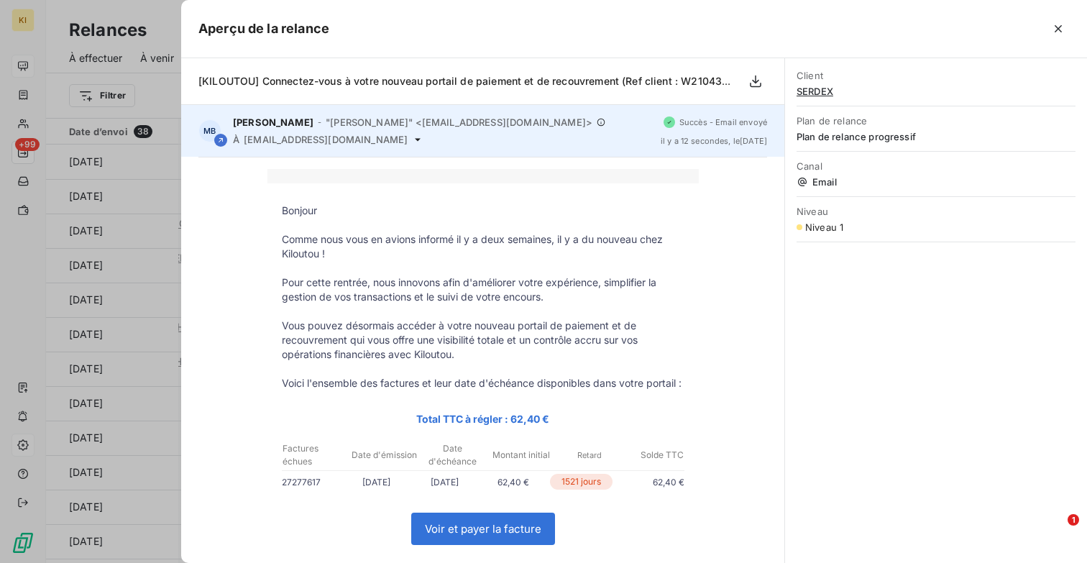
click at [415, 138] on icon at bounding box center [418, 139] width 6 height 3
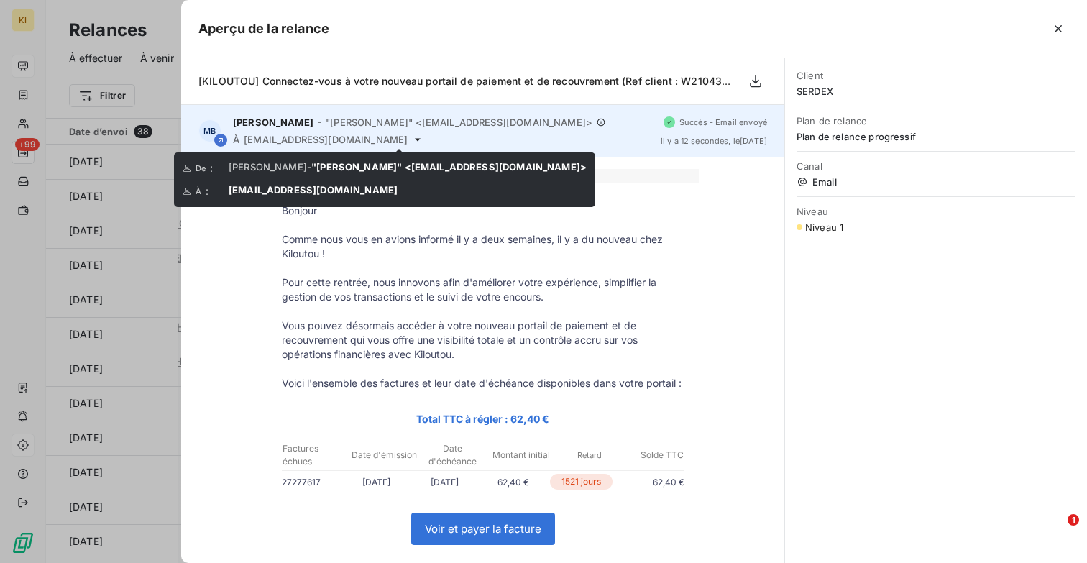
click at [412, 141] on icon at bounding box center [418, 140] width 12 height 12
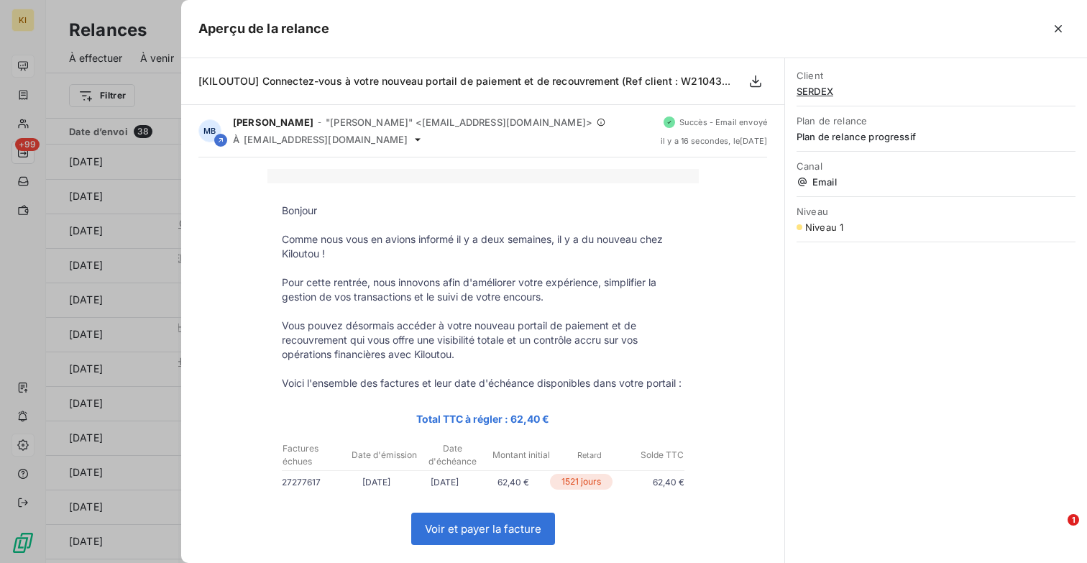
scroll to position [388, 0]
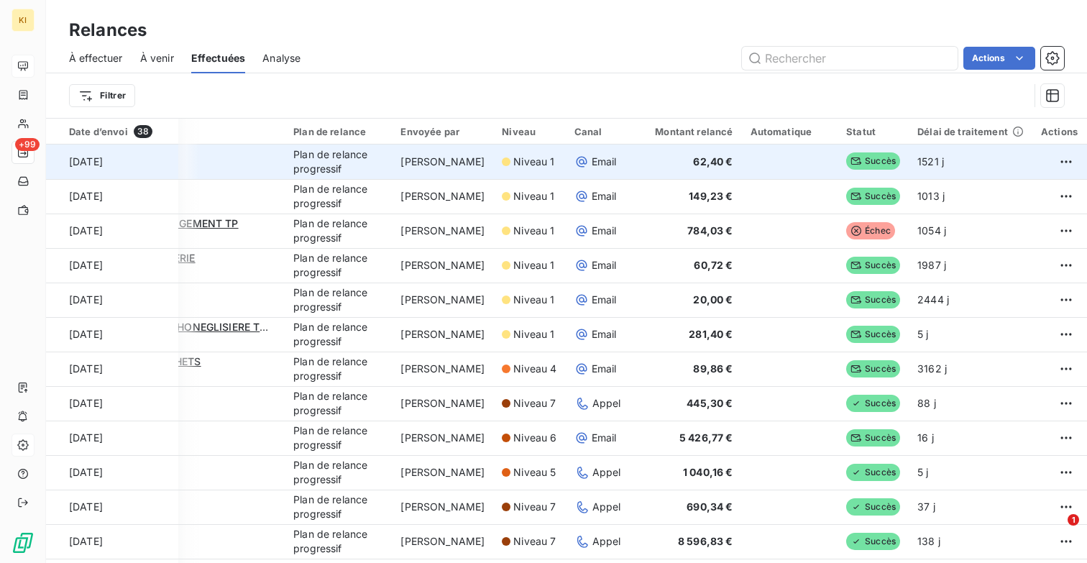
click at [516, 157] on span "Niveau 1" at bounding box center [533, 162] width 41 height 14
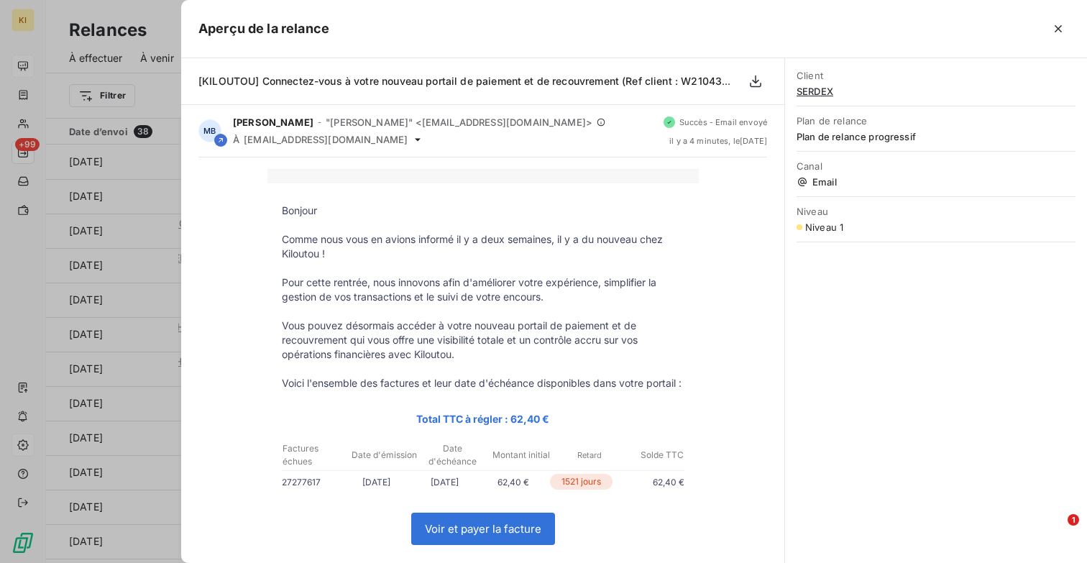
click at [497, 544] on link "Voir et payer la facture" at bounding box center [483, 528] width 142 height 31
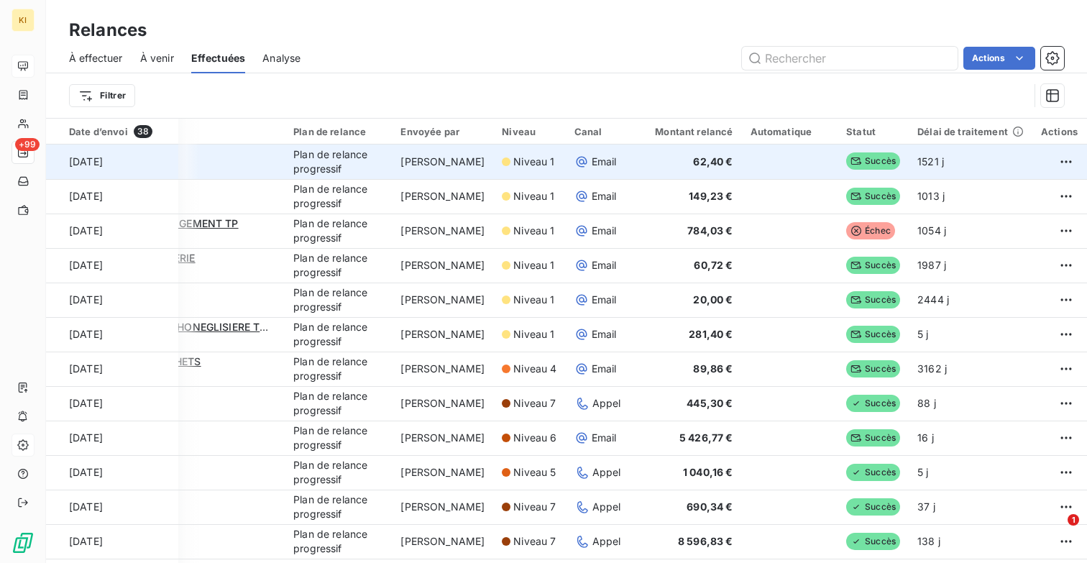
click at [721, 158] on td "62,40 €" at bounding box center [685, 162] width 112 height 35
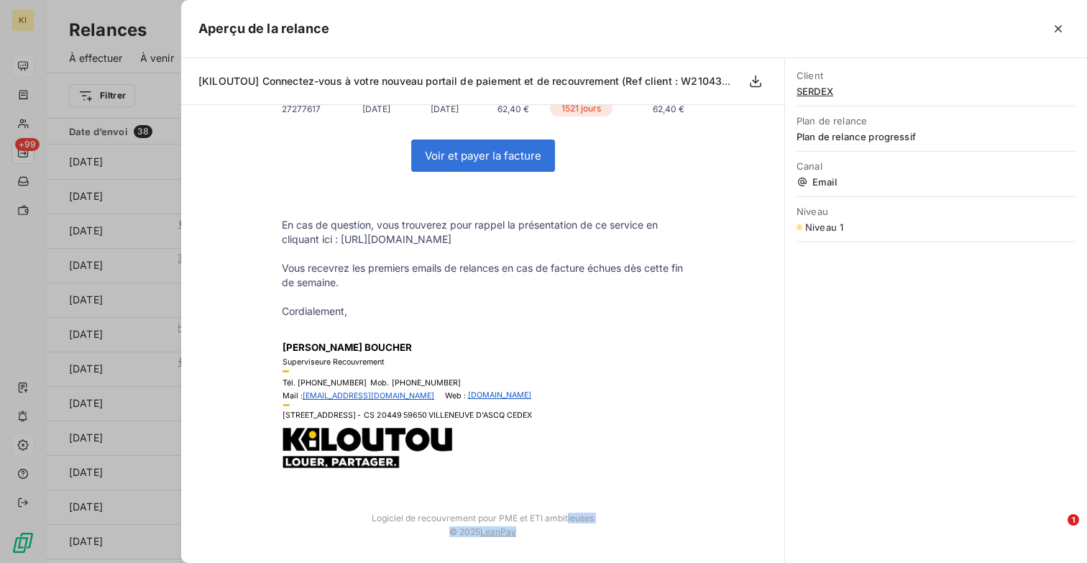
drag, startPoint x: 376, startPoint y: 515, endPoint x: 586, endPoint y: 537, distance: 211.2
click at [586, 537] on tbody "Logiciel de recouvrement pour PME et ETI ambitieuses © 2025 LeanPay" at bounding box center [484, 524] width 432 height 53
click at [572, 462] on td "[PERSON_NAME] Superviseure Recouvrement Tél. [PHONE_NUMBER] Mob. [PHONE_NUMBER]…" at bounding box center [484, 401] width 432 height 165
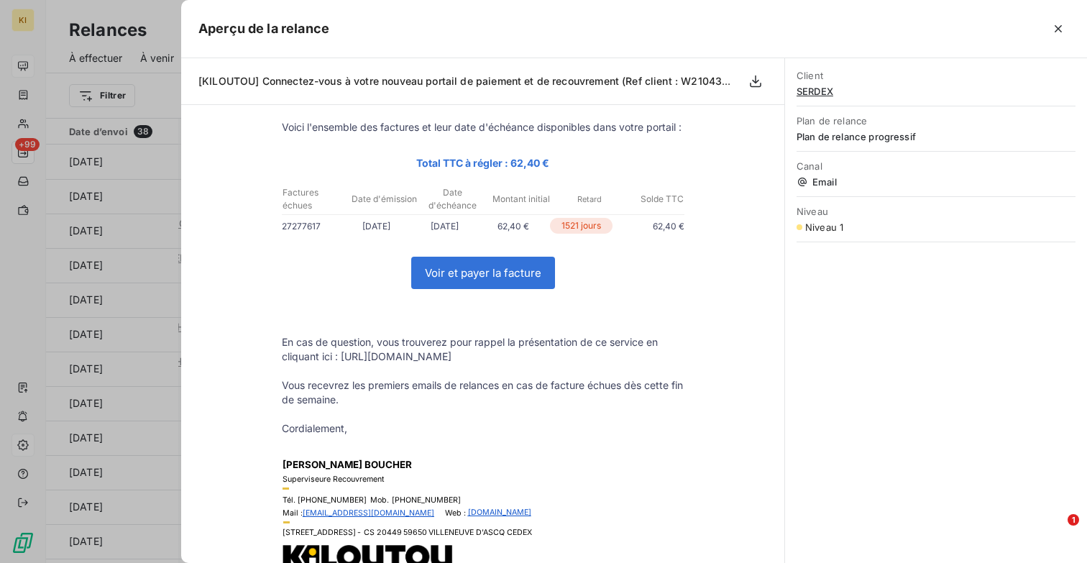
scroll to position [255, 0]
click at [503, 285] on link "Voir et payer la facture" at bounding box center [483, 274] width 142 height 31
